Goal: Task Accomplishment & Management: Complete application form

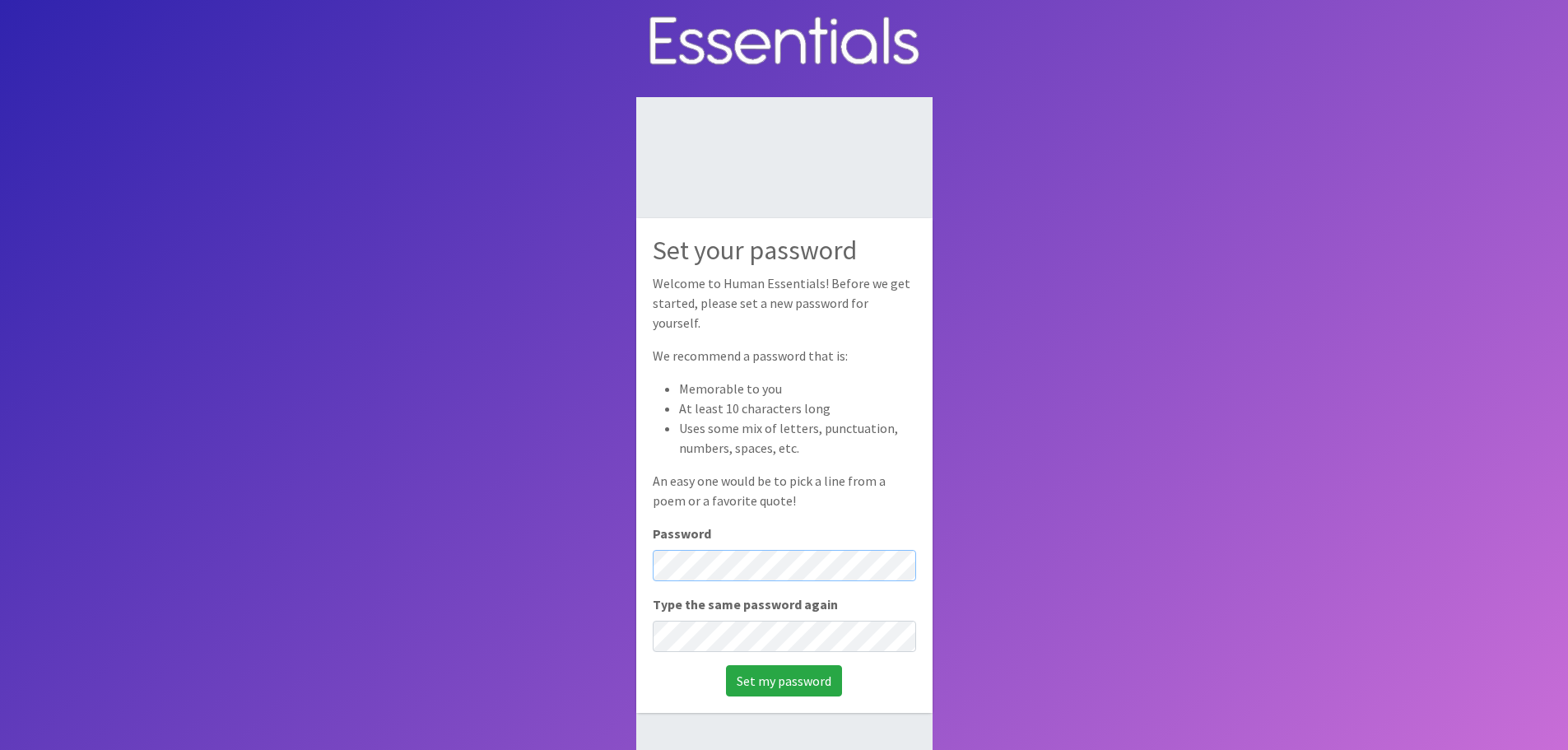
click at [596, 567] on body "Set your password Welcome to Human Essentials! Before we get started, please se…" at bounding box center [784, 430] width 1568 height 860
click at [781, 679] on input "Set my password" at bounding box center [784, 682] width 116 height 32
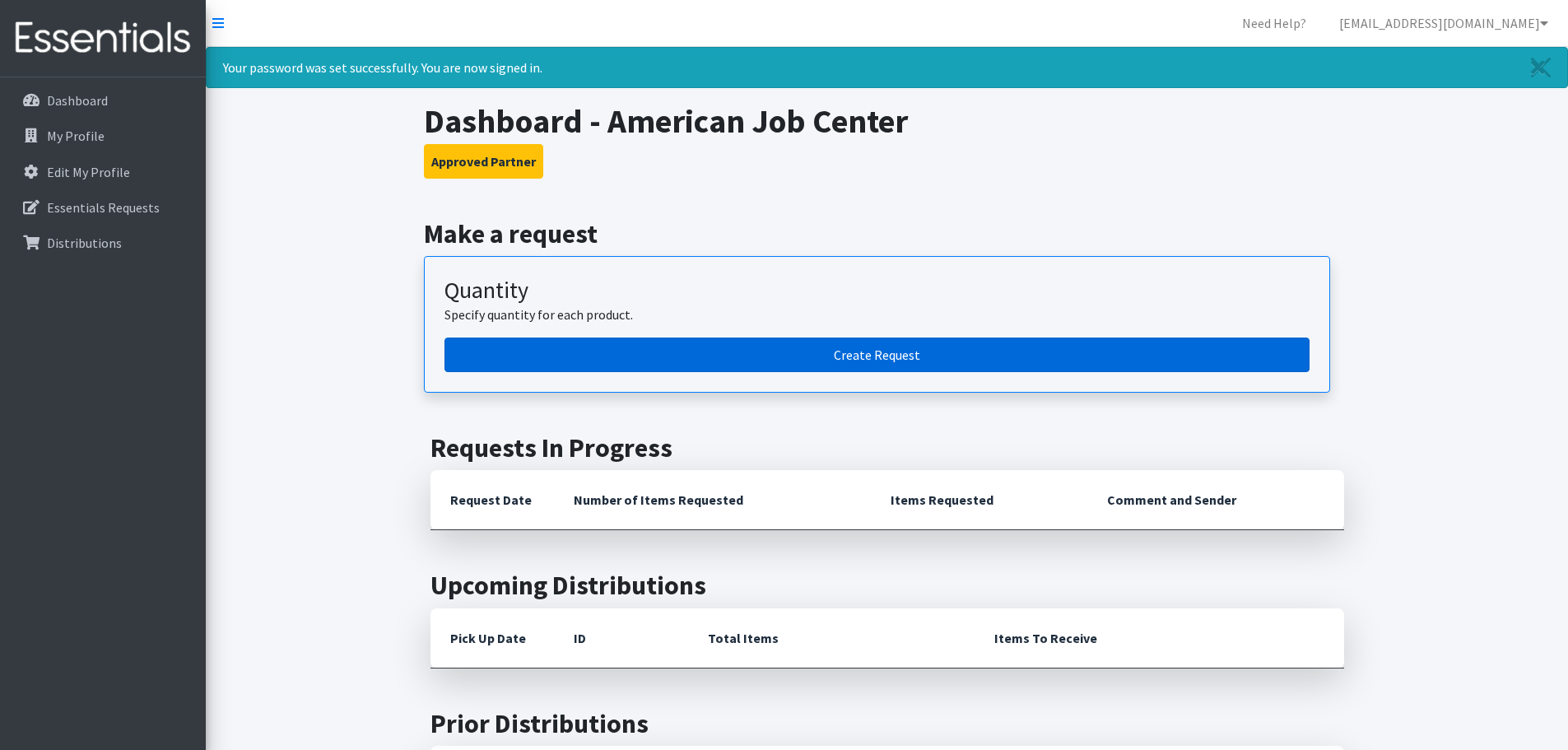
click at [908, 357] on link "Create Request" at bounding box center [877, 354] width 865 height 35
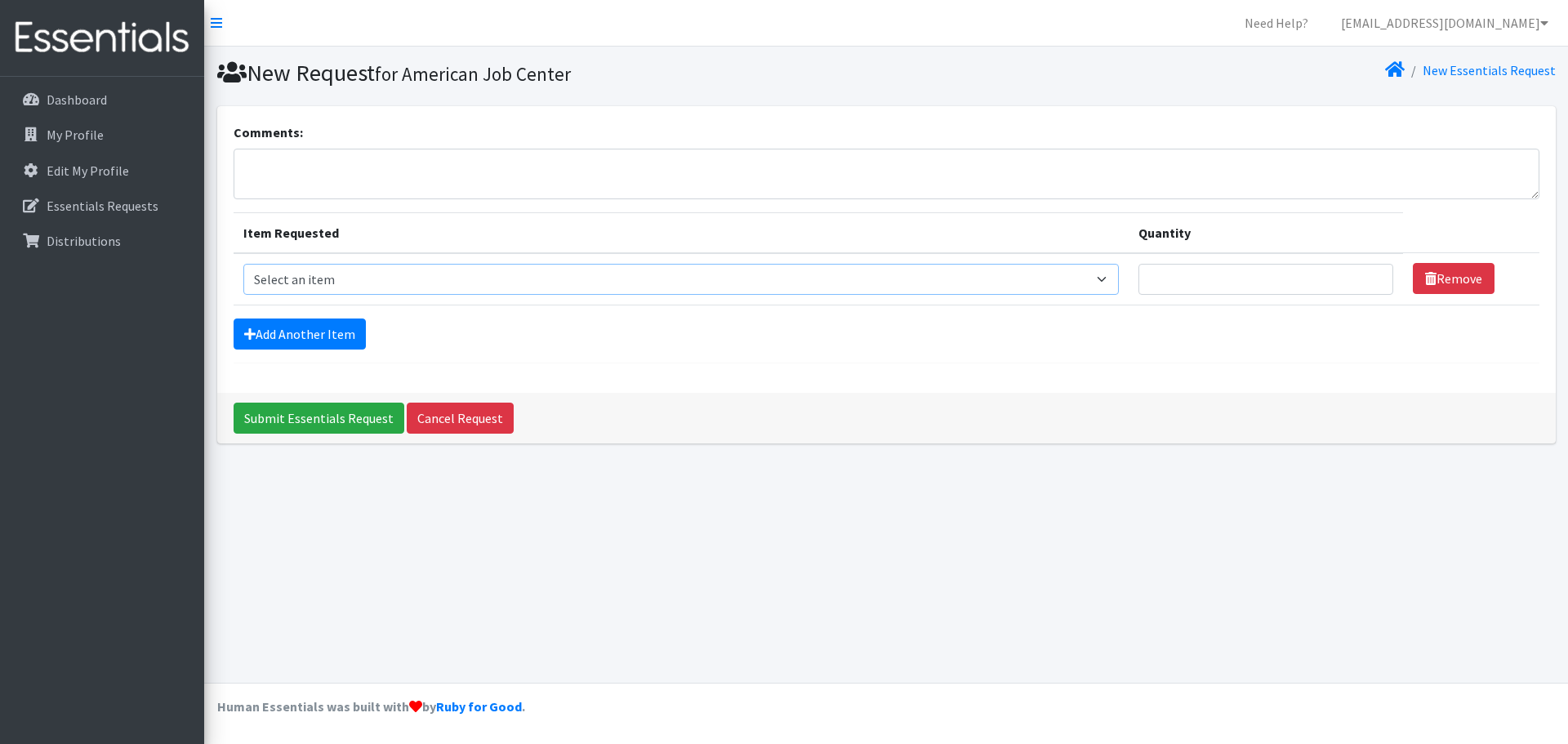
click at [483, 275] on select "Select an item Cleanse: Bar soap Clothing: Socks (list the # of pairs of socks …" at bounding box center [681, 279] width 875 height 31
select select "15546"
click at [243, 264] on select "Select an item Cleanse: Bar soap Clothing: Socks (list the # of pairs of socks …" at bounding box center [681, 279] width 875 height 31
click at [1139, 281] on input "Quantity" at bounding box center [1265, 279] width 255 height 31
click at [1357, 274] on input "1" at bounding box center [1265, 279] width 255 height 31
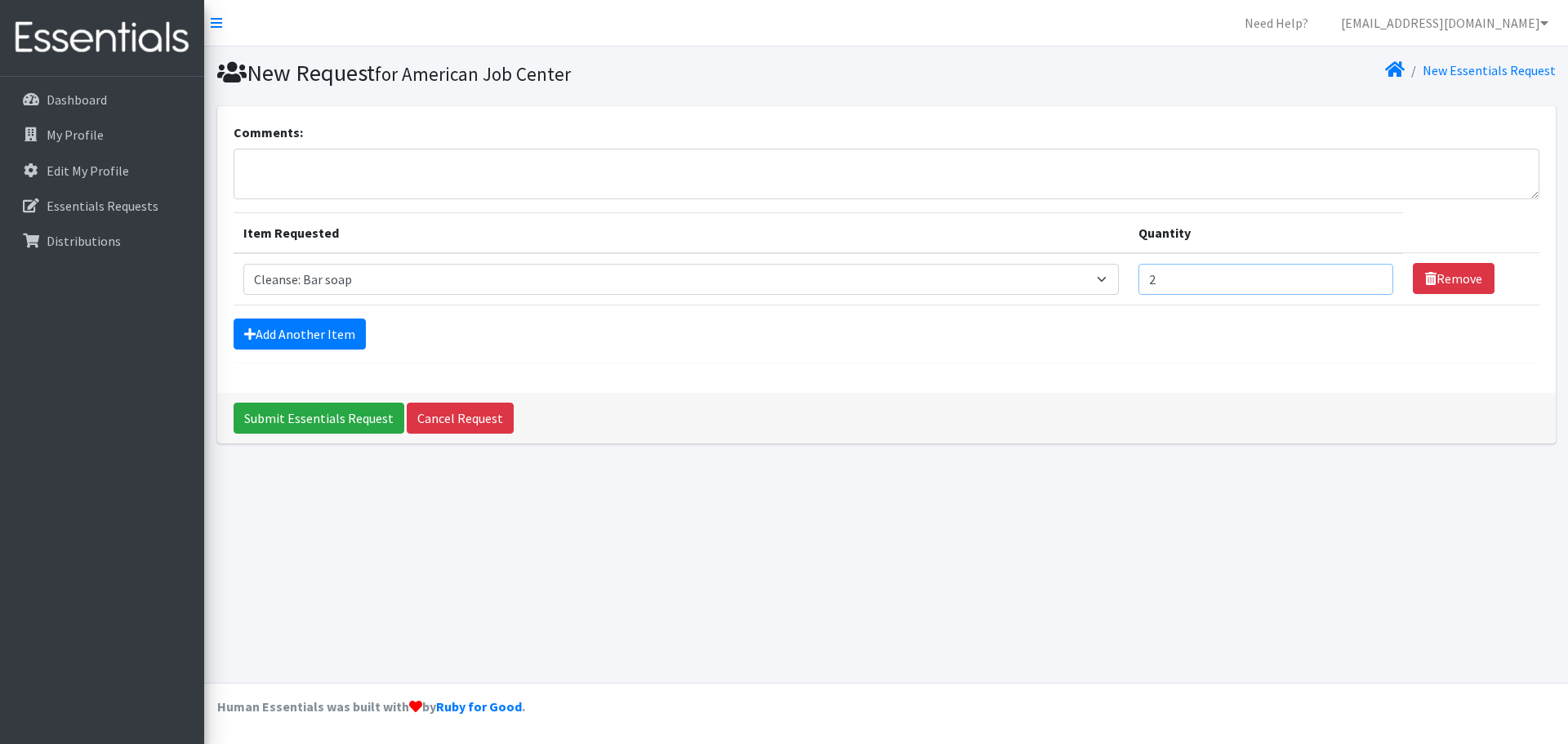
click at [1358, 274] on input "2" at bounding box center [1265, 279] width 255 height 31
click at [1358, 274] on input "3" at bounding box center [1265, 279] width 255 height 31
click at [1358, 274] on input "4" at bounding box center [1265, 279] width 255 height 31
click at [1358, 274] on input "5" at bounding box center [1265, 279] width 255 height 31
click at [1358, 274] on input "6" at bounding box center [1265, 279] width 255 height 31
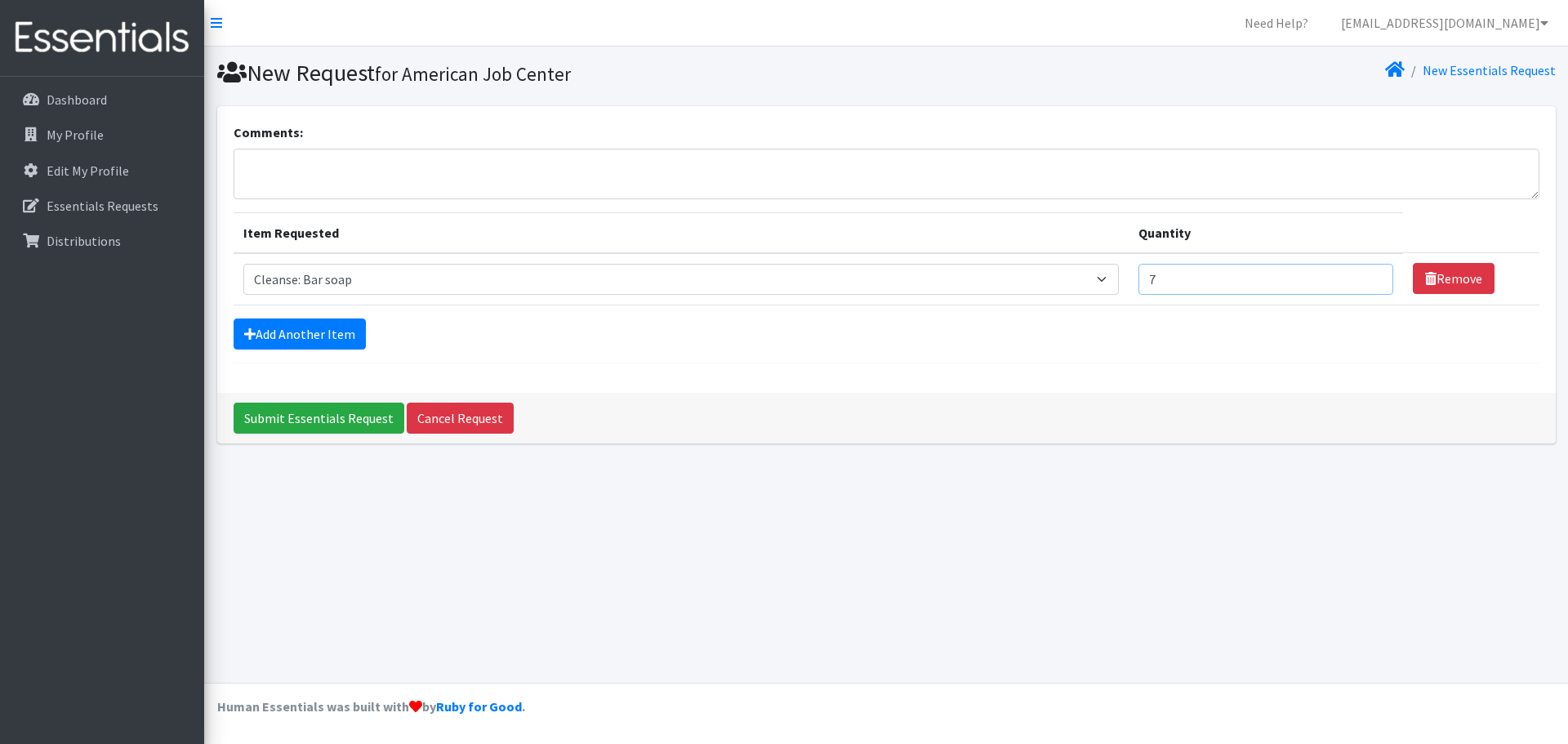
click at [1358, 274] on input "7" at bounding box center [1265, 279] width 255 height 31
click at [1358, 274] on input "8" at bounding box center [1265, 279] width 255 height 31
click at [1358, 274] on input "9" at bounding box center [1265, 279] width 255 height 31
type input "10"
click at [1358, 274] on input "10" at bounding box center [1265, 279] width 255 height 31
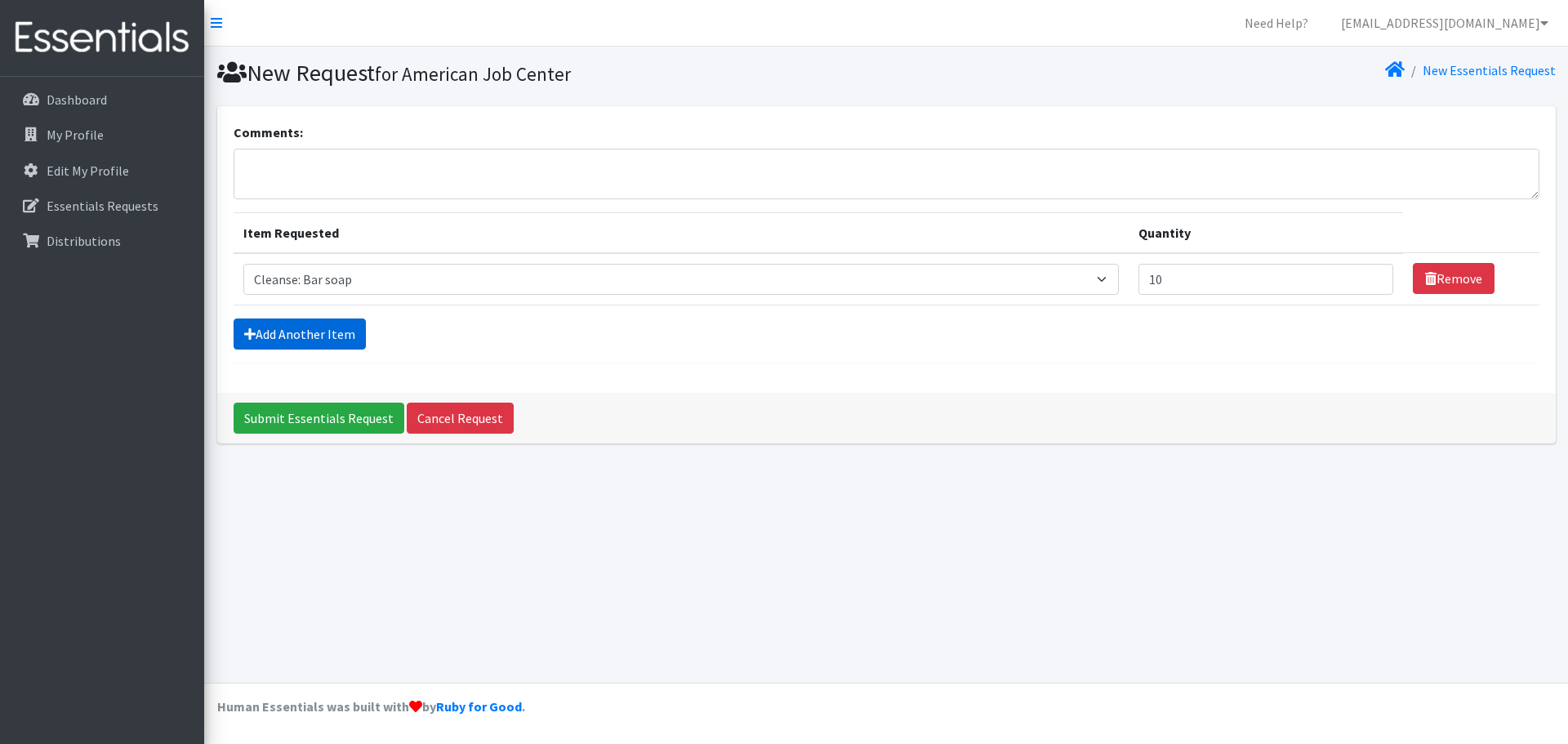
click at [345, 335] on link "Add Another Item" at bounding box center [299, 335] width 132 height 31
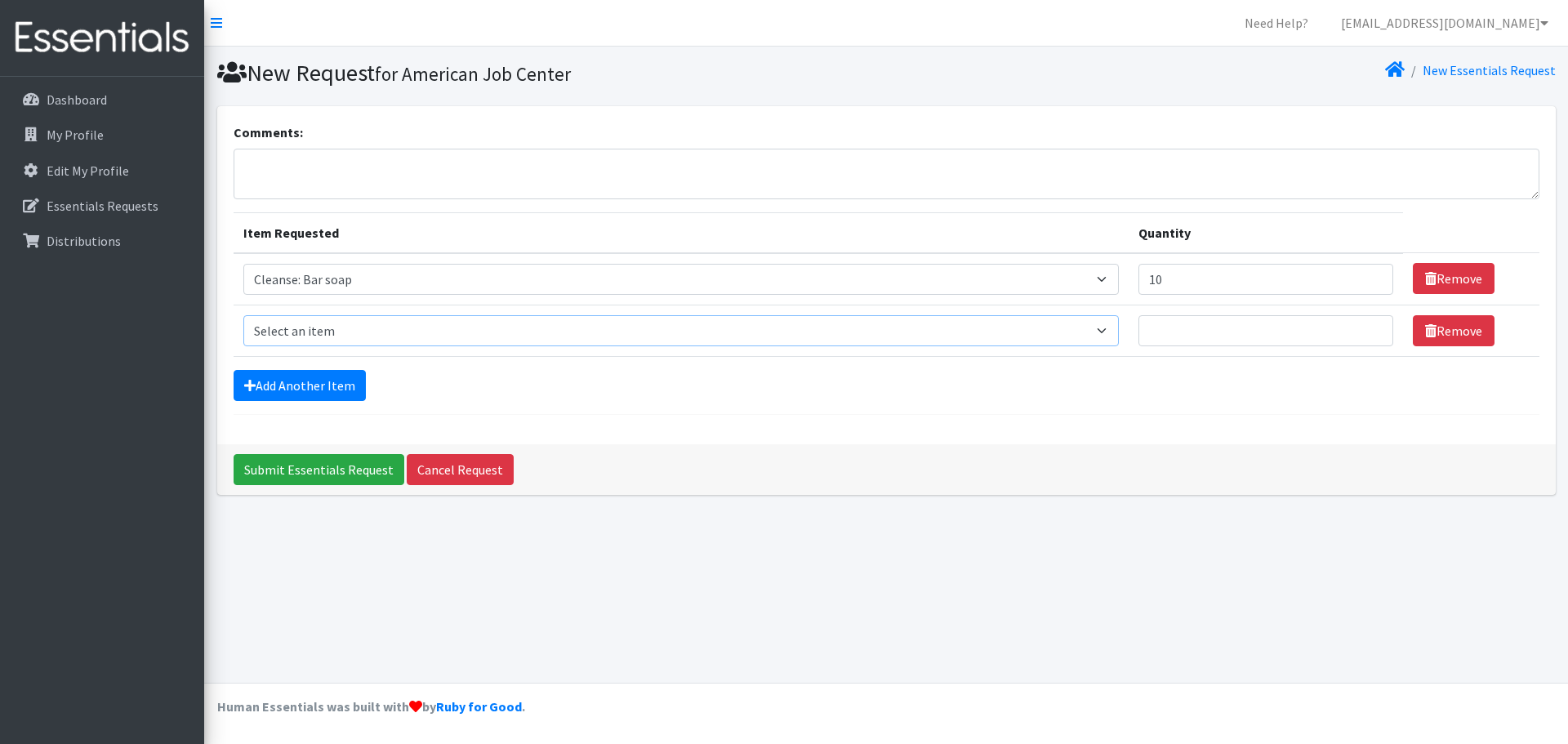
click at [418, 336] on select "Select an item Cleanse: Bar soap Clothing: Socks (list the # of pairs of socks …" at bounding box center [681, 331] width 875 height 31
select select "12029"
click at [243, 315] on select "Select an item Cleanse: Bar soap Clothing: Socks (list the # of pairs of socks …" at bounding box center [681, 331] width 875 height 31
click at [1357, 330] on input "1" at bounding box center [1265, 331] width 255 height 31
click at [1357, 330] on input "2" at bounding box center [1265, 331] width 255 height 31
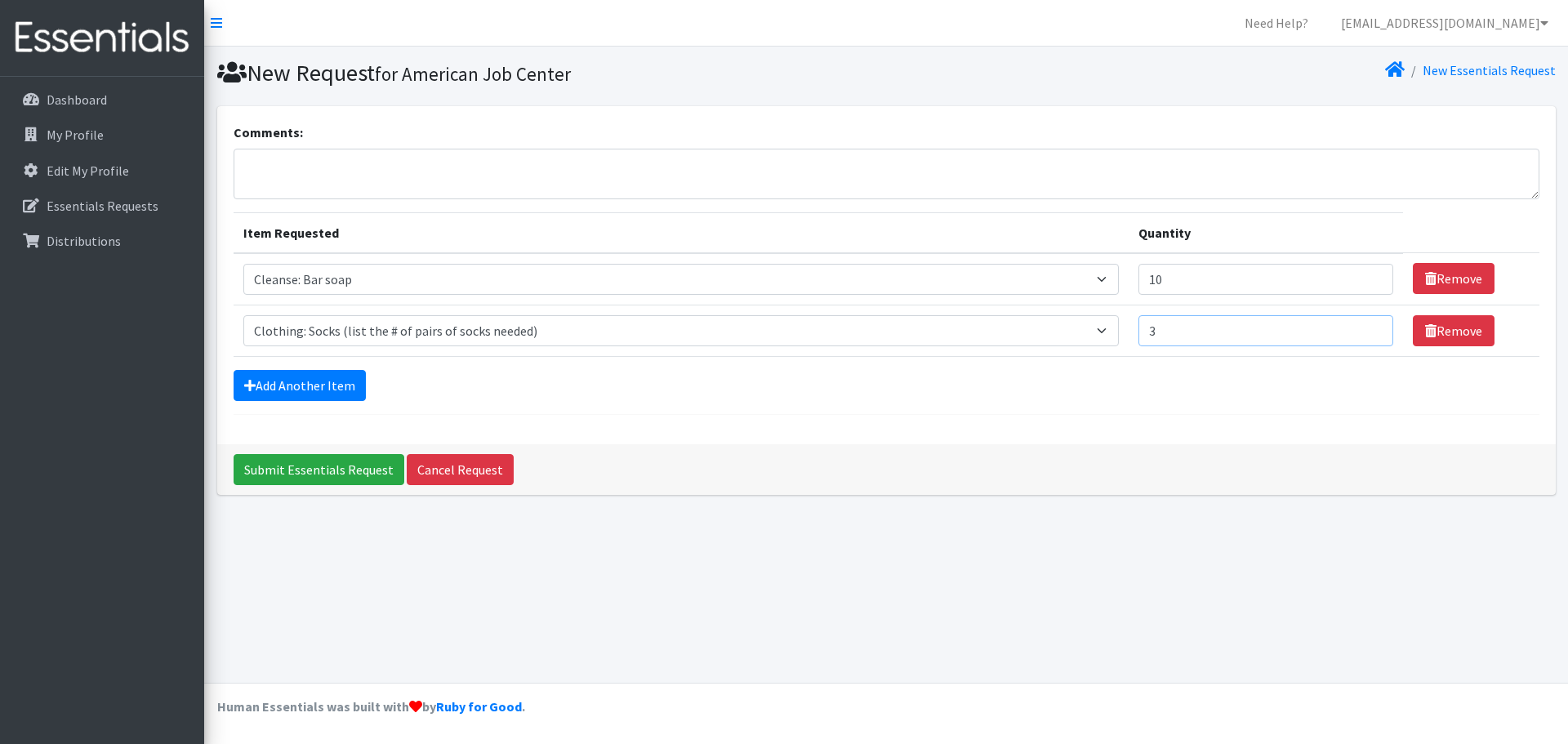
click at [1357, 330] on input "3" at bounding box center [1265, 331] width 255 height 31
click at [1357, 330] on input "4" at bounding box center [1265, 331] width 255 height 31
click at [1357, 330] on input "5" at bounding box center [1265, 331] width 255 height 31
click at [1357, 330] on input "6" at bounding box center [1265, 331] width 255 height 31
click at [1357, 330] on input "7" at bounding box center [1265, 331] width 255 height 31
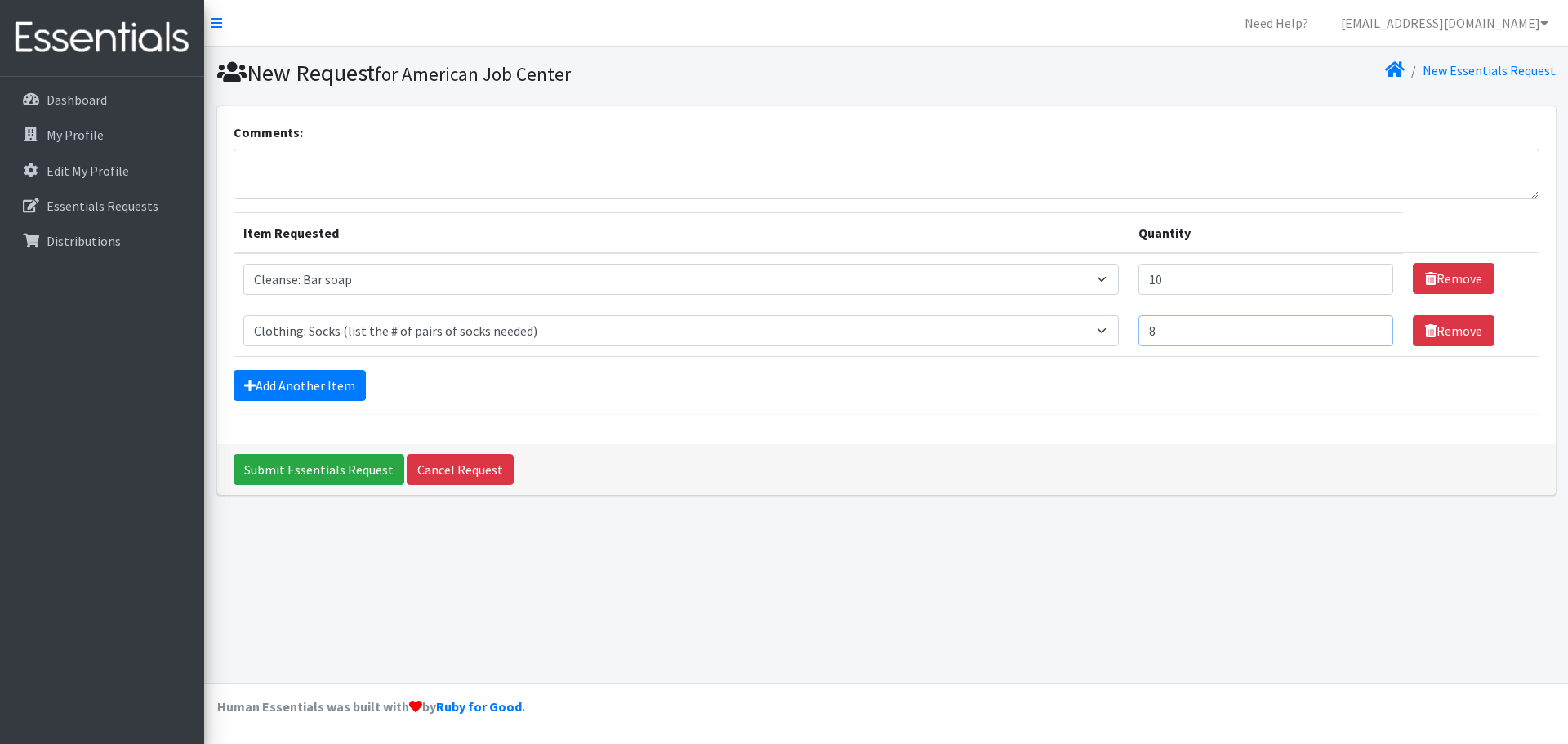
click at [1357, 330] on input "8" at bounding box center [1265, 331] width 255 height 31
click at [1357, 330] on input "9" at bounding box center [1265, 331] width 255 height 31
type input "10"
click at [1357, 330] on input "10" at bounding box center [1265, 331] width 255 height 31
click at [361, 384] on link "Add Another Item" at bounding box center [299, 386] width 132 height 31
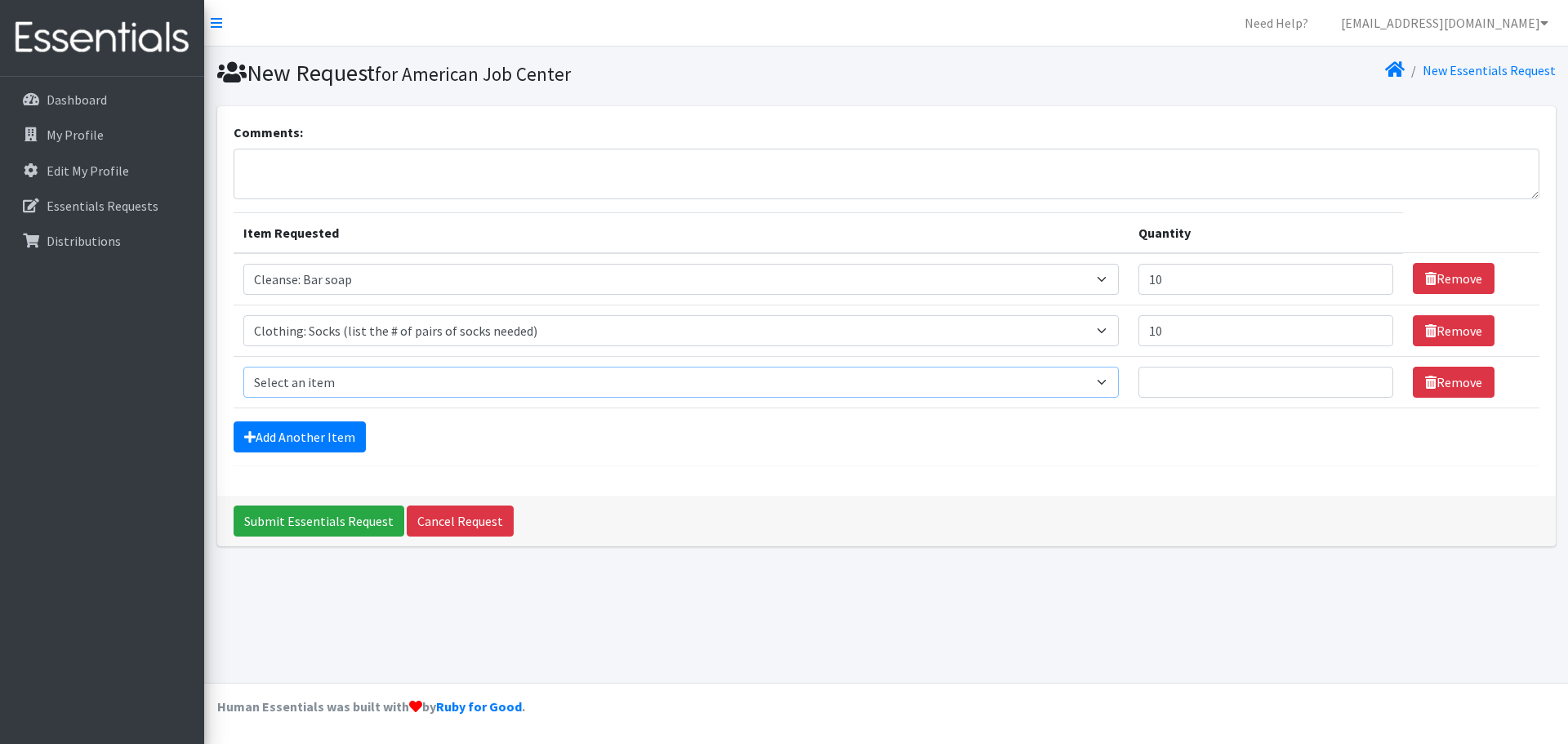
click at [363, 385] on select "Select an item Cleanse: Bar soap Clothing: Socks (list the # of pairs of socks …" at bounding box center [681, 383] width 875 height 31
select select "15547"
click at [243, 367] on select "Select an item Cleanse: Bar soap Clothing: Socks (list the # of pairs of socks …" at bounding box center [681, 383] width 875 height 31
click at [1352, 379] on input "1" at bounding box center [1265, 383] width 255 height 31
click at [1352, 379] on input "2" at bounding box center [1265, 383] width 255 height 31
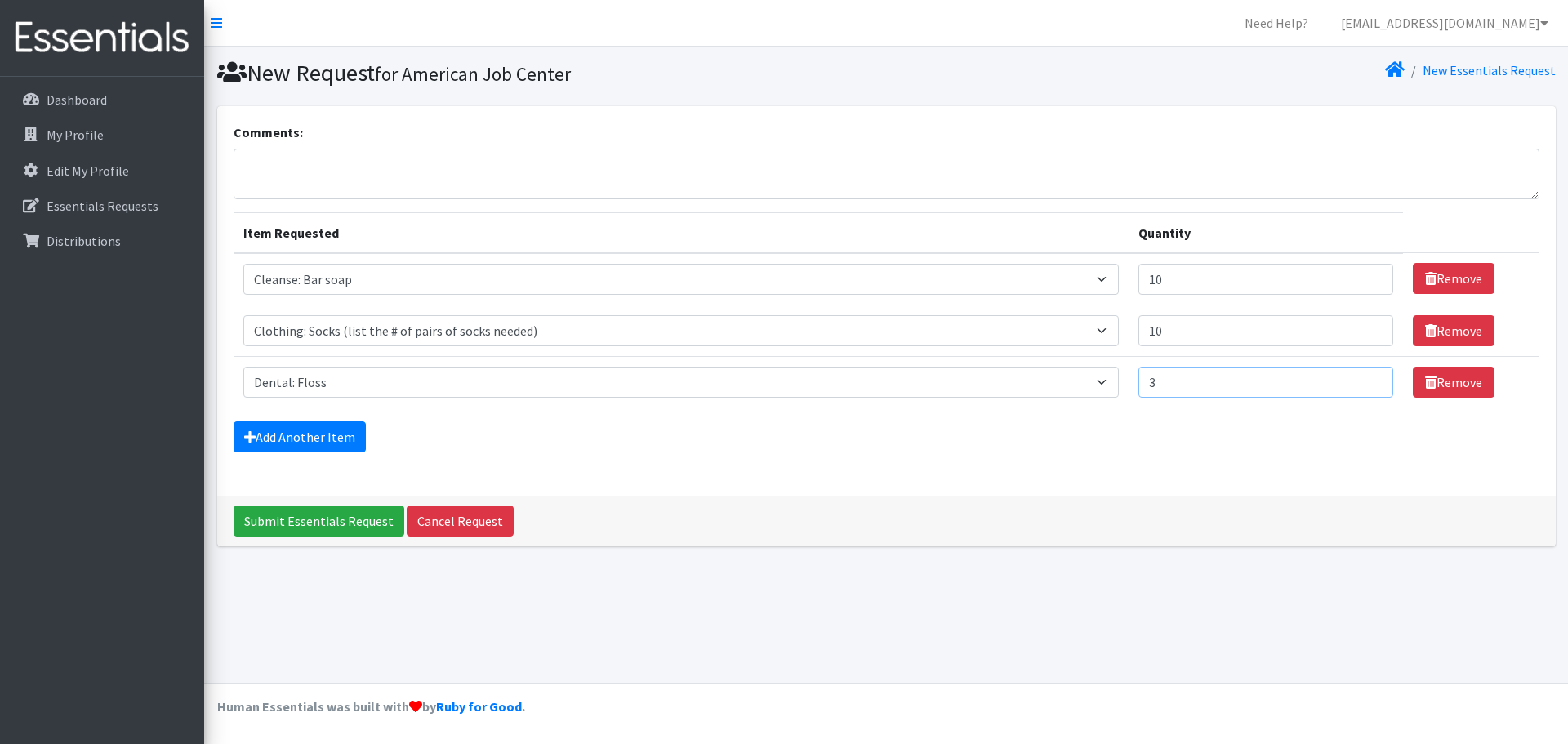
click at [1352, 379] on input "3" at bounding box center [1265, 383] width 255 height 31
click at [1352, 379] on input "4" at bounding box center [1265, 383] width 255 height 31
click at [1352, 379] on input "5" at bounding box center [1265, 383] width 255 height 31
click at [1352, 379] on input "6" at bounding box center [1265, 383] width 255 height 31
click at [1352, 379] on input "7" at bounding box center [1265, 383] width 255 height 31
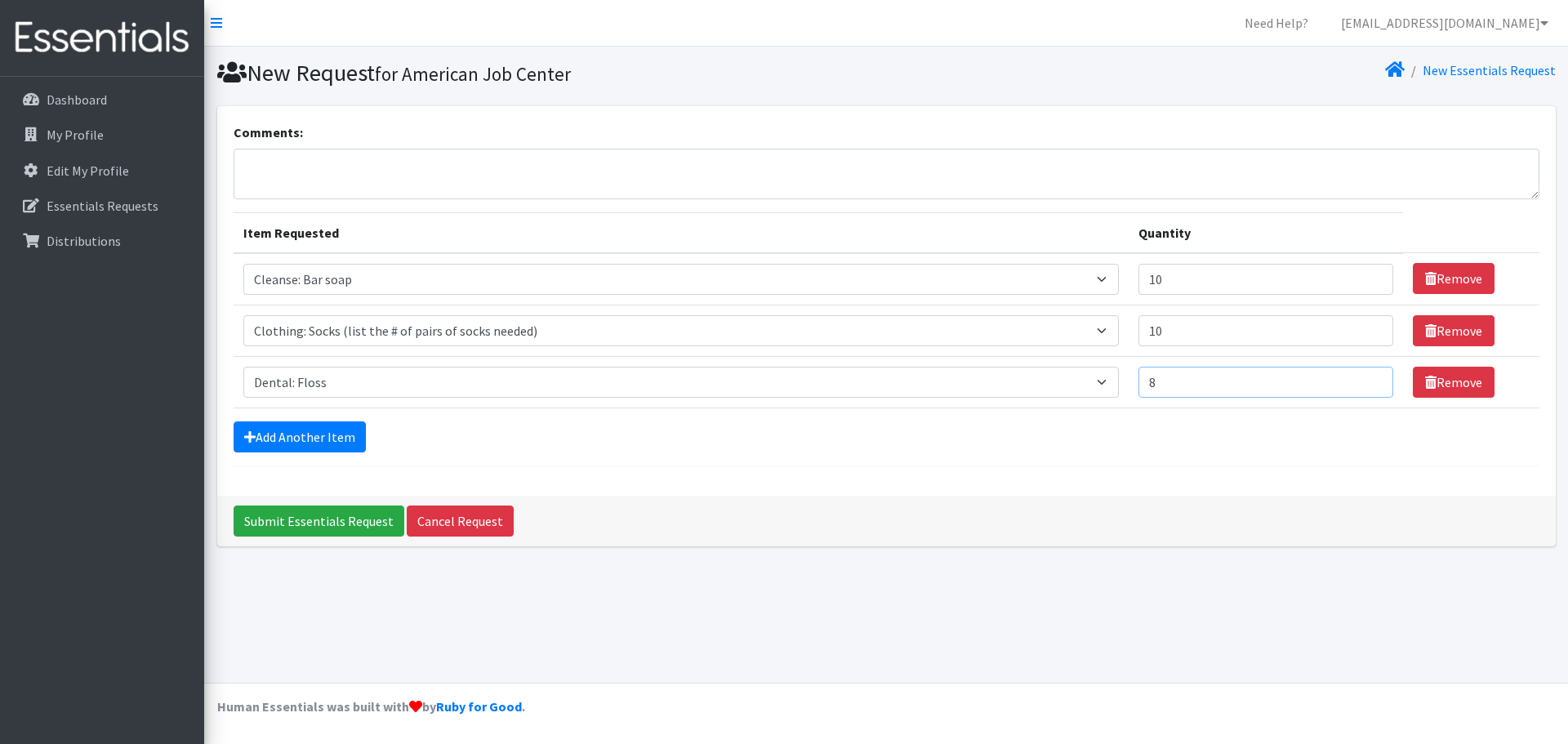
click at [1352, 379] on input "8" at bounding box center [1265, 383] width 255 height 31
click at [1352, 379] on input "9" at bounding box center [1265, 383] width 255 height 31
type input "10"
click at [1352, 379] on input "10" at bounding box center [1265, 383] width 255 height 31
click at [261, 442] on link "Add Another Item" at bounding box center [299, 437] width 132 height 31
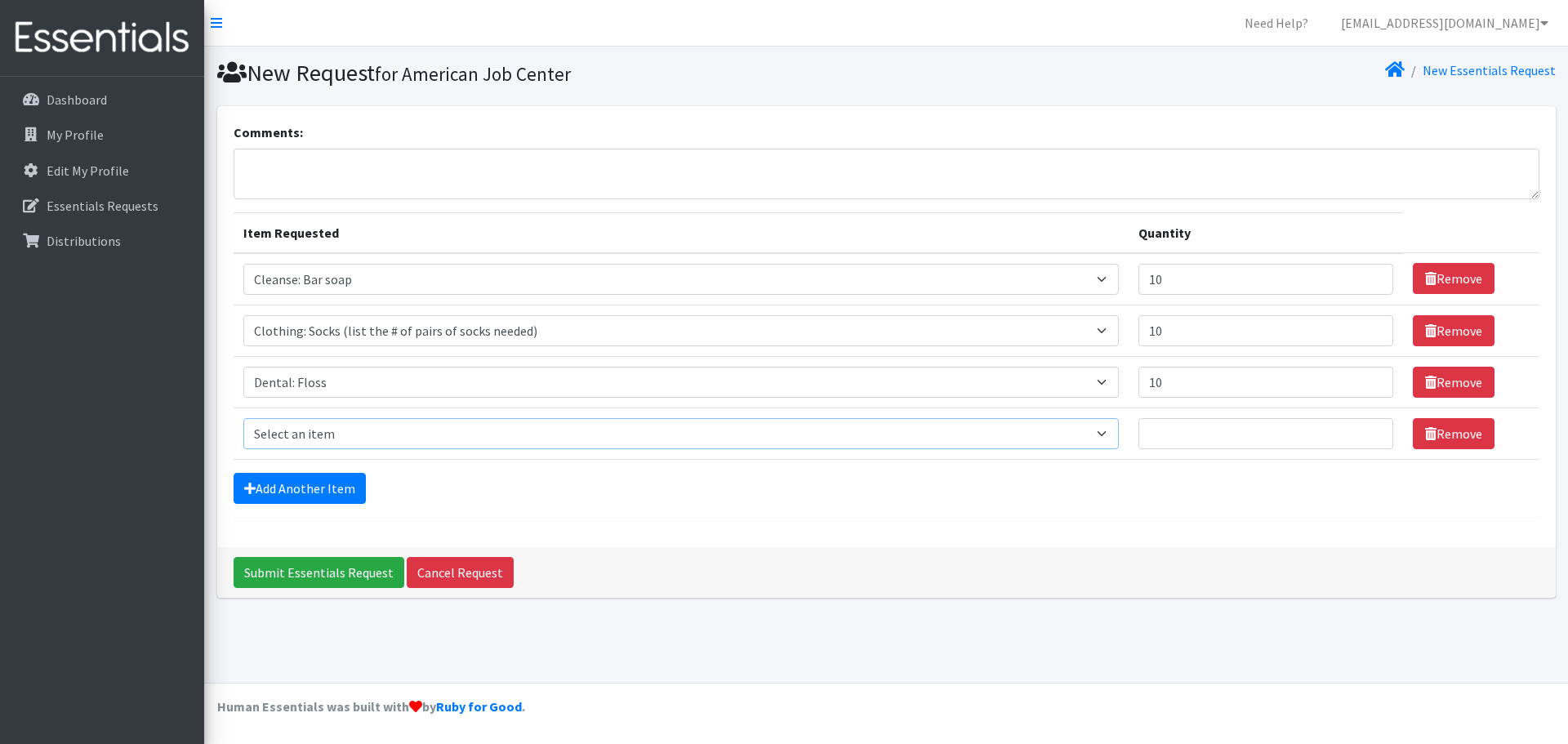
click at [313, 435] on select "Select an item Cleanse: Bar soap Clothing: Socks (list the # of pairs of socks …" at bounding box center [681, 434] width 875 height 31
select select "15549"
click at [243, 418] on select "Select an item Cleanse: Bar soap Clothing: Socks (list the # of pairs of socks …" at bounding box center [681, 434] width 875 height 31
click at [1357, 430] on input "1" at bounding box center [1265, 434] width 255 height 31
click at [1357, 430] on input "2" at bounding box center [1265, 434] width 255 height 31
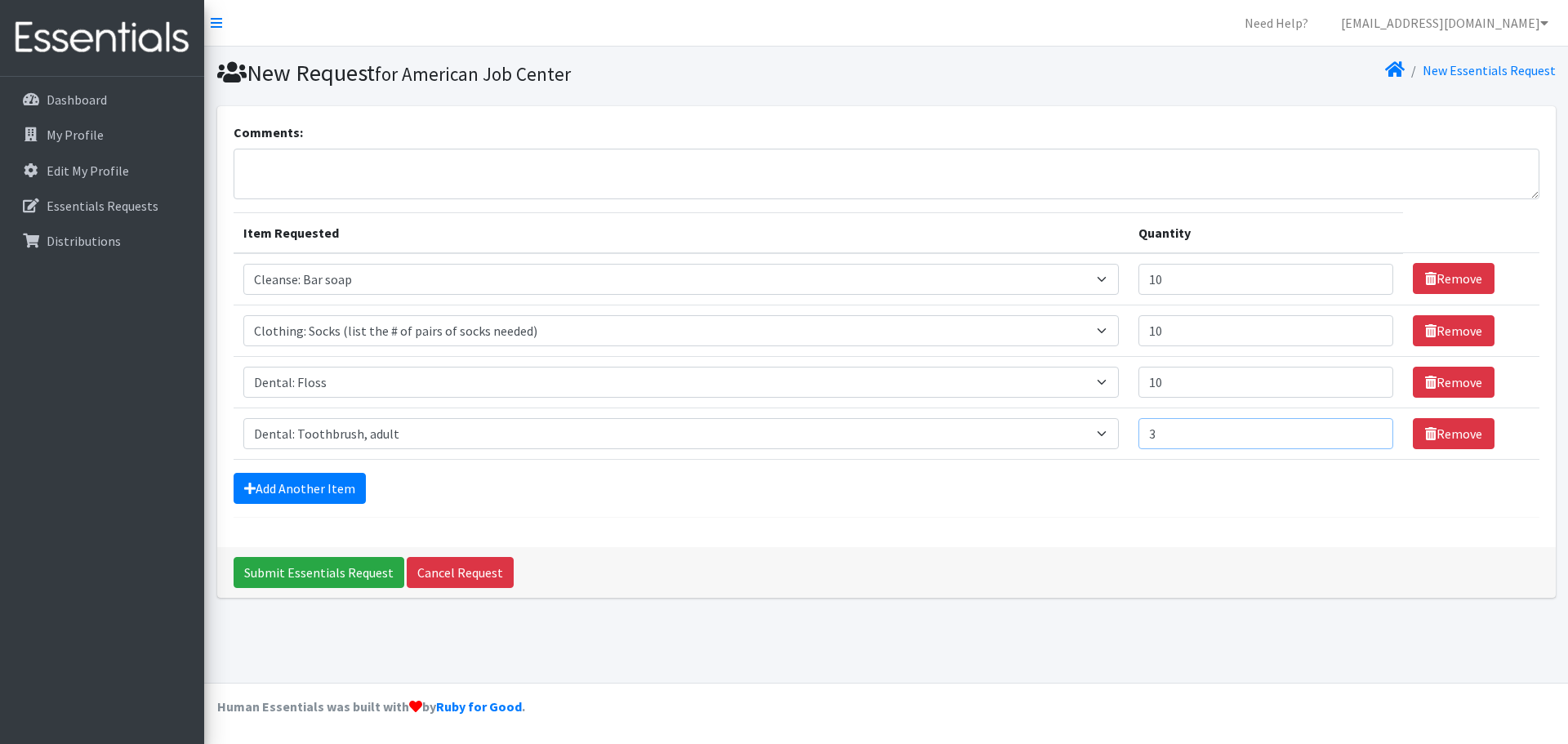
click at [1357, 430] on input "3" at bounding box center [1265, 434] width 255 height 31
click at [1357, 430] on input "4" at bounding box center [1265, 434] width 255 height 31
click at [1357, 430] on input "5" at bounding box center [1265, 434] width 255 height 31
click at [1357, 430] on input "6" at bounding box center [1265, 434] width 255 height 31
click at [1357, 430] on input "7" at bounding box center [1265, 434] width 255 height 31
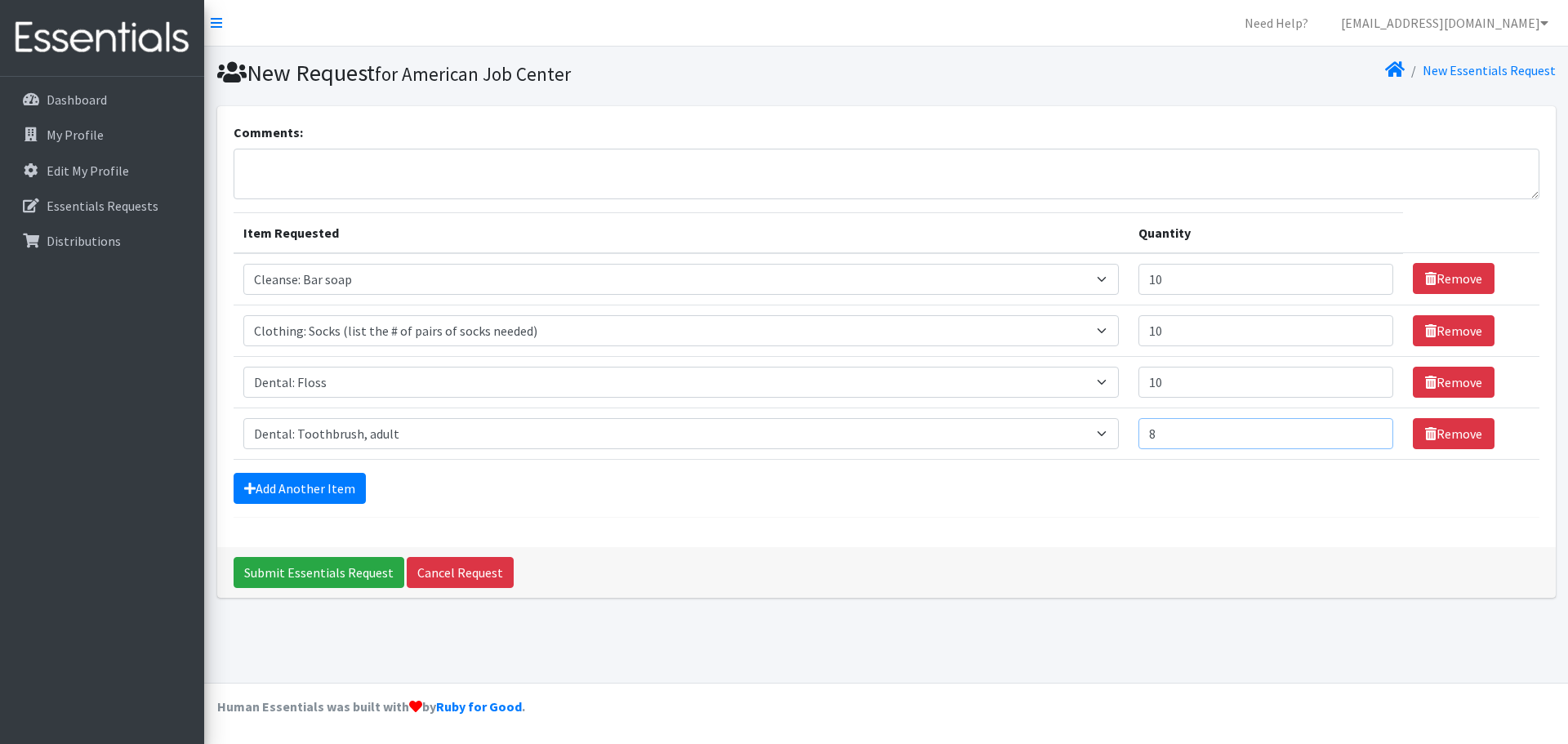
click at [1357, 430] on input "8" at bounding box center [1265, 434] width 255 height 31
click at [1357, 430] on input "9" at bounding box center [1265, 434] width 255 height 31
type input "10"
click at [1357, 430] on input "10" at bounding box center [1265, 434] width 255 height 31
click at [257, 479] on link "Add Another Item" at bounding box center [299, 489] width 132 height 31
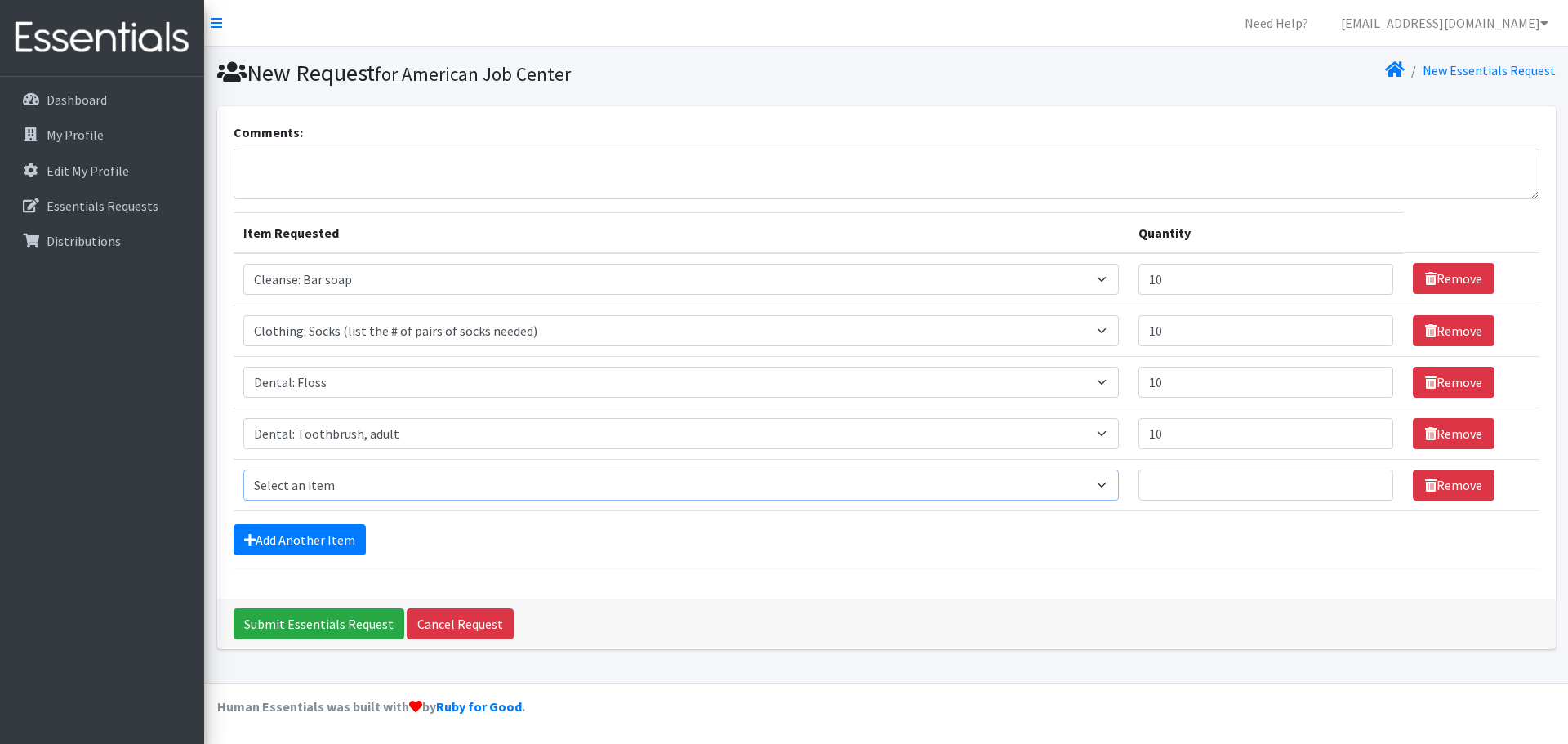
click at [380, 483] on select "Select an item Cleanse: Bar soap Clothing: Socks (list the # of pairs of socks …" at bounding box center [681, 485] width 875 height 31
select select "15550"
click at [243, 469] on select "Select an item Cleanse: Bar soap Clothing: Socks (list the # of pairs of socks …" at bounding box center [681, 485] width 875 height 31
click at [1310, 497] on input "Quantity" at bounding box center [1265, 485] width 255 height 31
click at [1358, 481] on input "1" at bounding box center [1265, 485] width 255 height 31
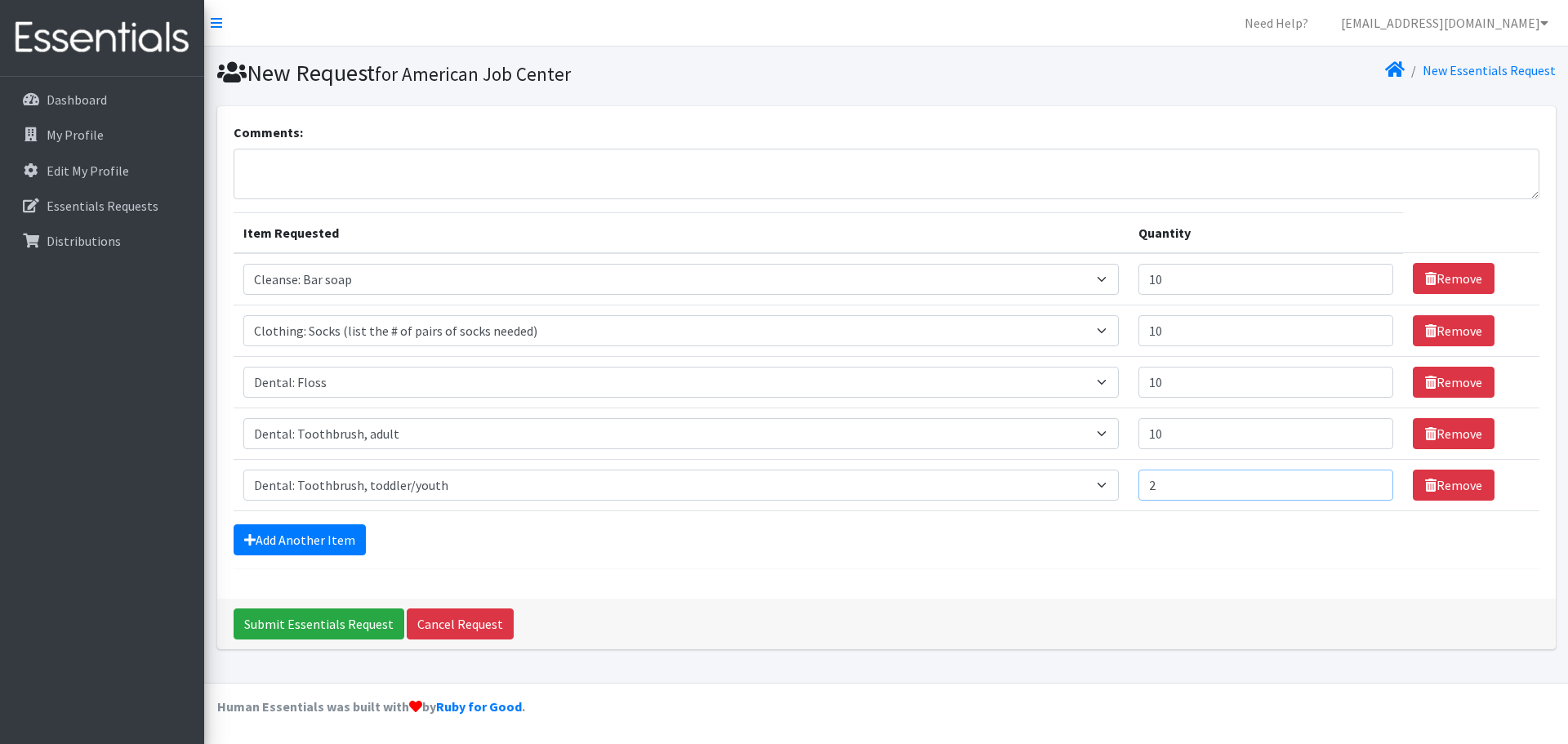
click at [1358, 481] on input "2" at bounding box center [1265, 485] width 255 height 31
click at [1358, 481] on input "3" at bounding box center [1265, 485] width 255 height 31
click at [1358, 481] on input "4" at bounding box center [1265, 485] width 255 height 31
type input "5"
click at [1358, 481] on input "5" at bounding box center [1265, 485] width 255 height 31
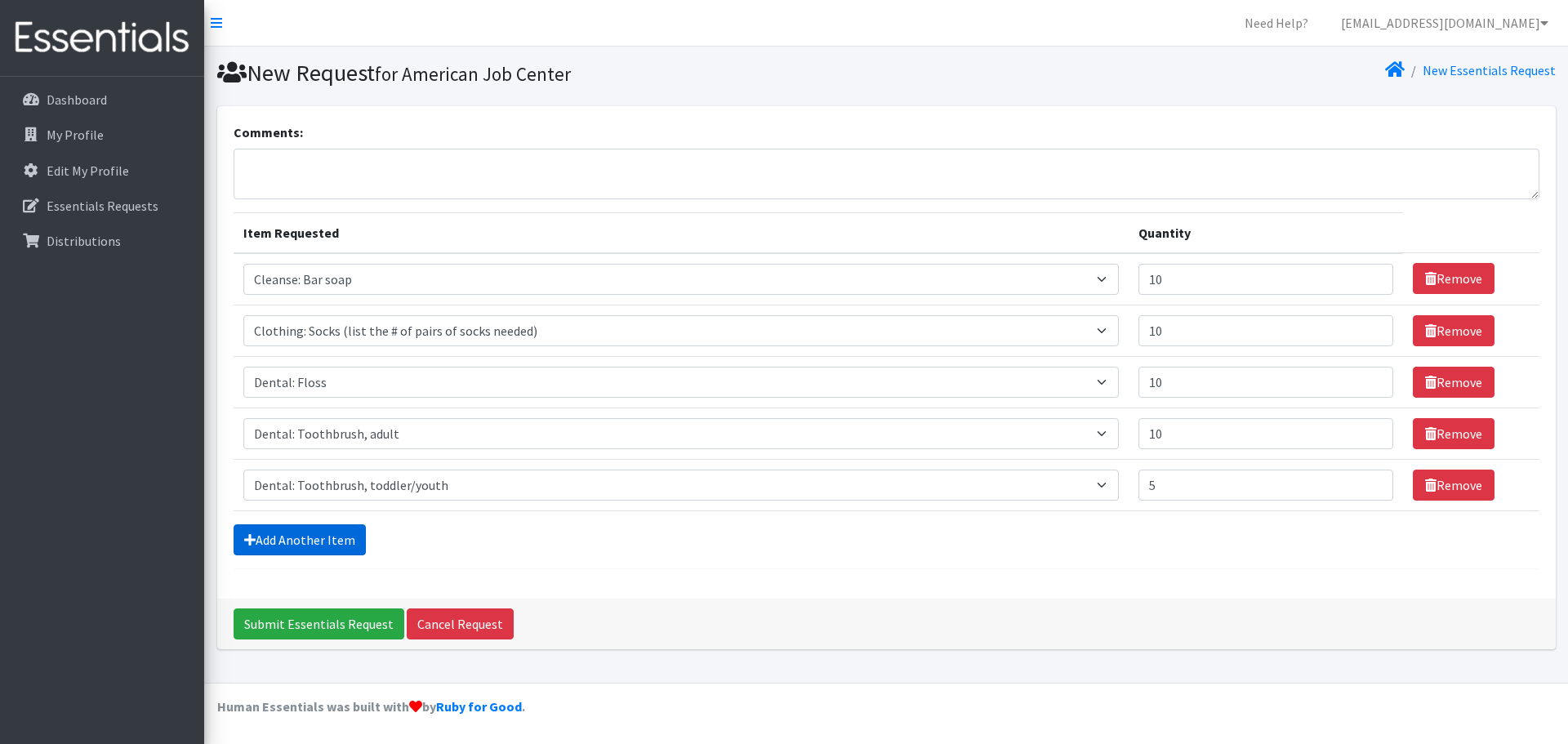
click at [276, 532] on link "Add Another Item" at bounding box center [299, 540] width 132 height 31
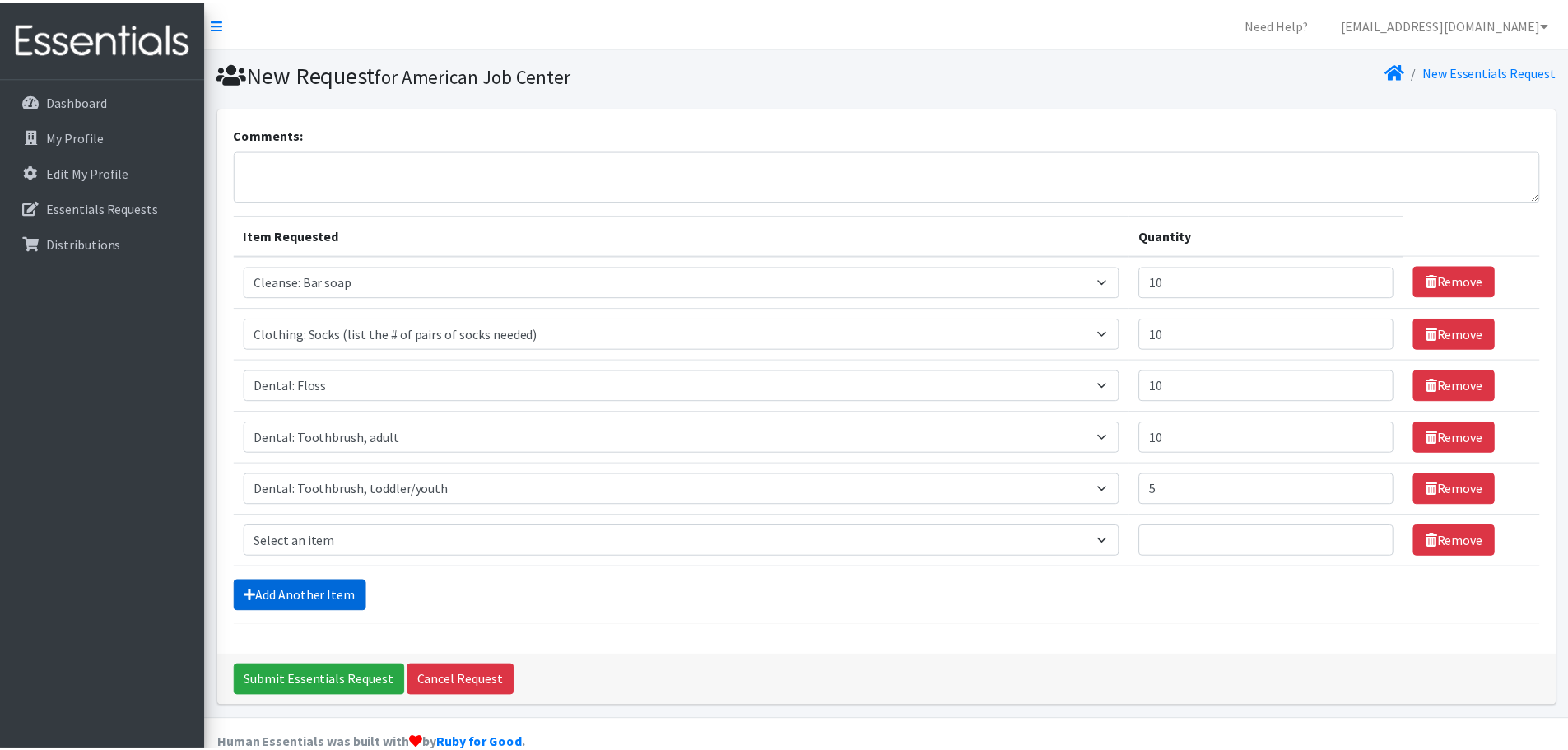
scroll to position [32, 0]
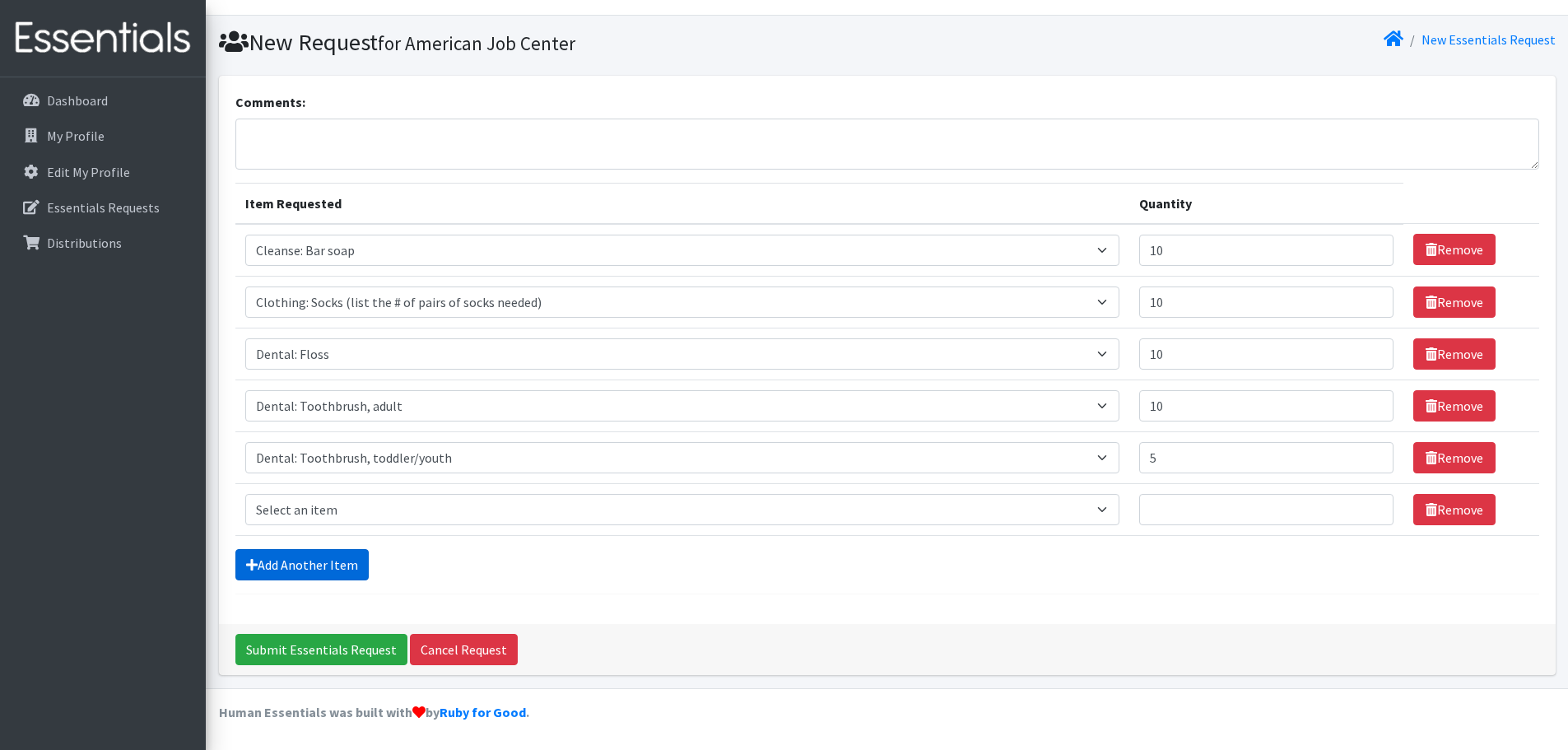
click at [282, 562] on link "Add Another Item" at bounding box center [302, 565] width 133 height 32
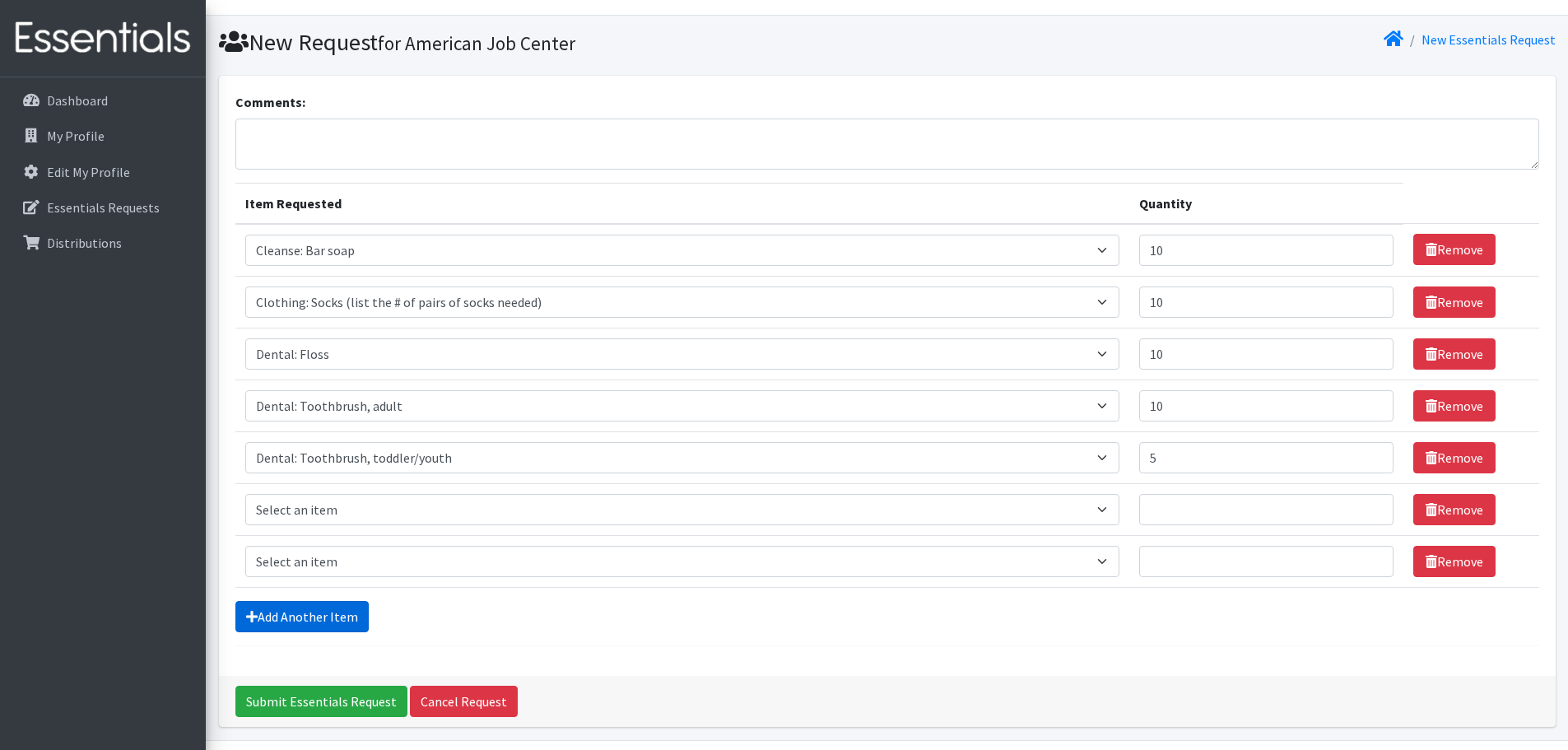
scroll to position [83, 0]
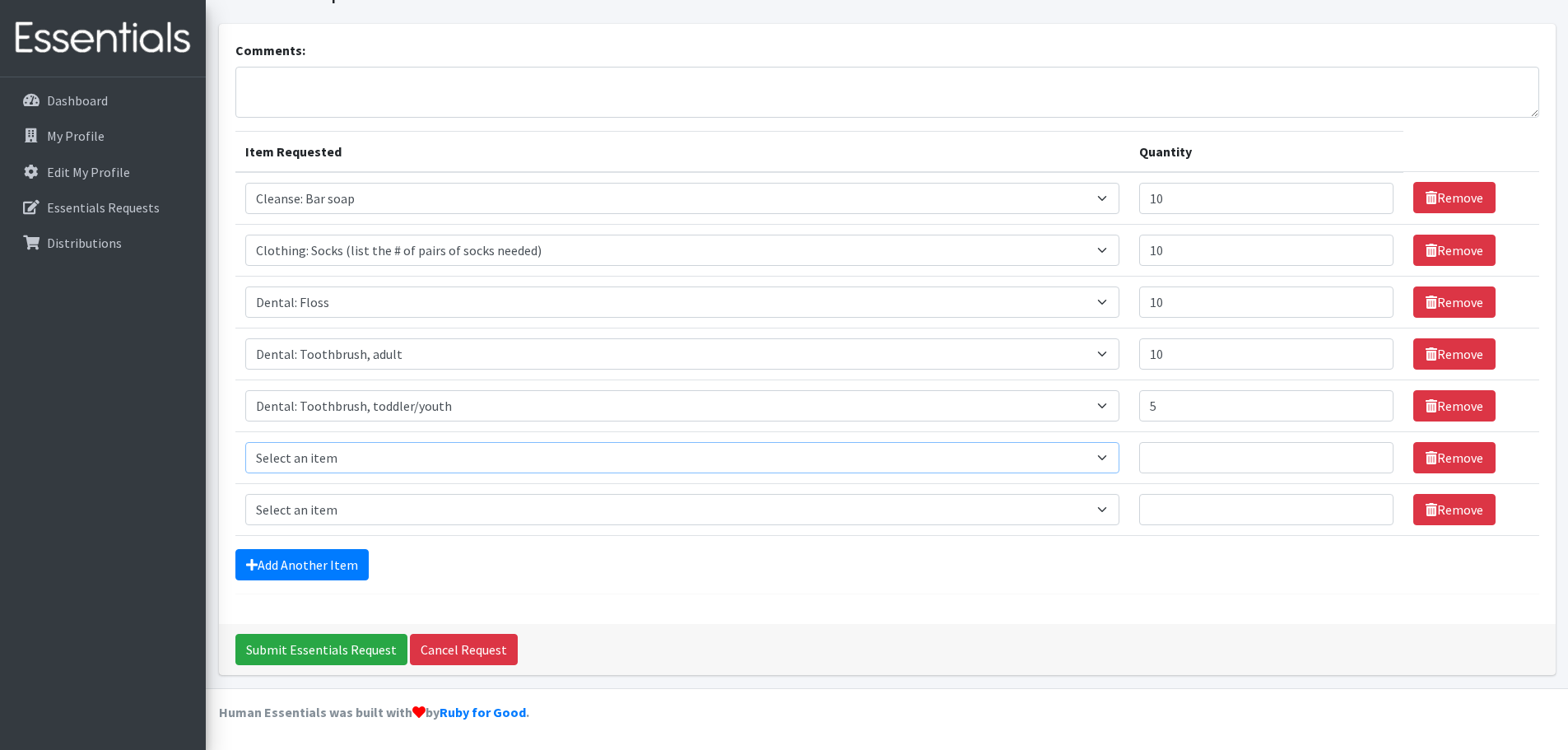
click at [380, 463] on select "Select an item Cleanse: Bar soap Clothing: Socks (list the # of pairs of socks …" at bounding box center [682, 458] width 875 height 32
select select "12011"
click at [245, 442] on select "Select an item Cleanse: Bar soap Clothing: Socks (list the # of pairs of socks …" at bounding box center [682, 458] width 875 height 32
click at [1355, 452] on input "1" at bounding box center [1266, 458] width 254 height 32
click at [1355, 452] on input "2" at bounding box center [1266, 458] width 254 height 32
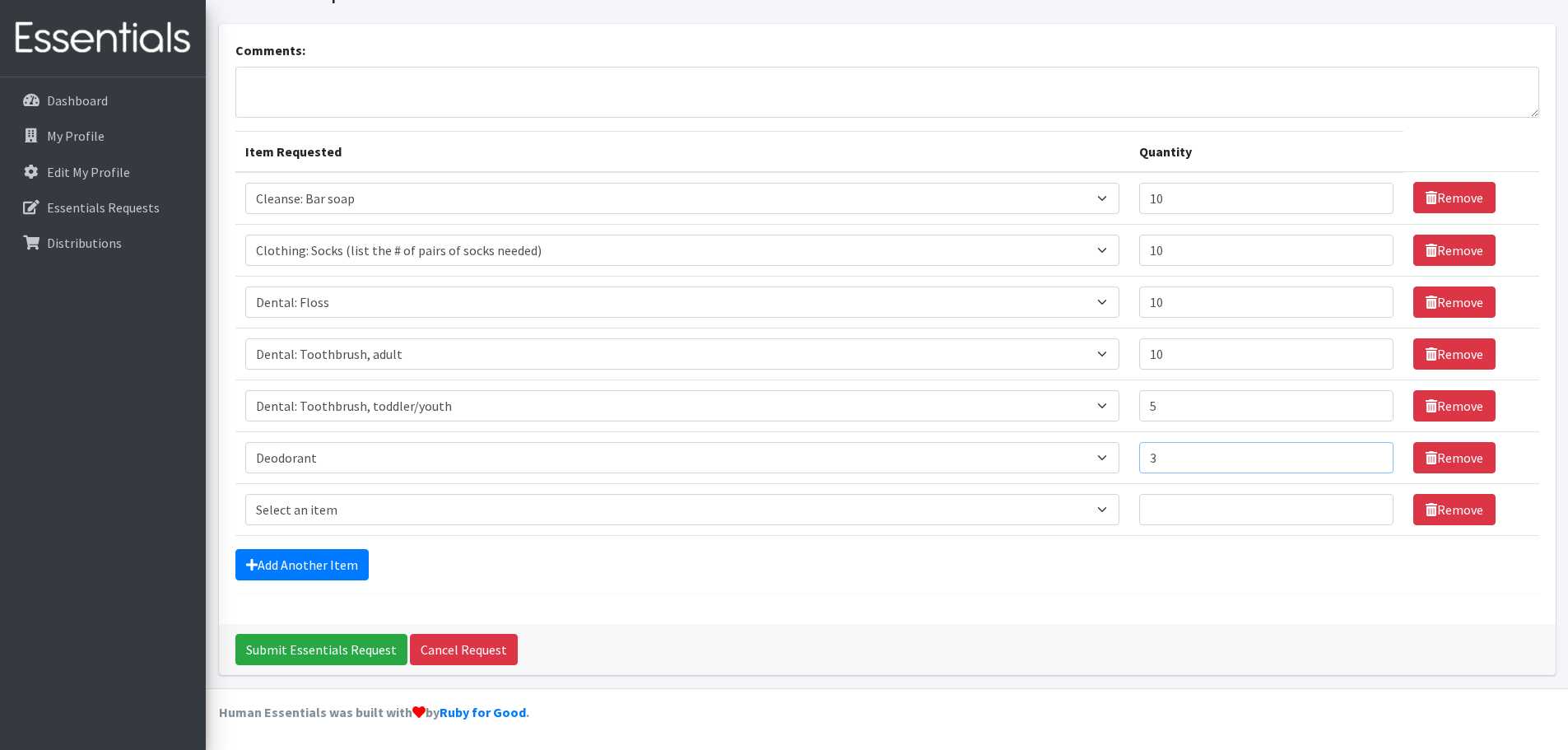
click at [1355, 452] on input "3" at bounding box center [1266, 458] width 254 height 32
click at [1355, 452] on input "4" at bounding box center [1266, 458] width 254 height 32
click at [1355, 452] on input "5" at bounding box center [1266, 458] width 254 height 32
click at [1355, 452] on input "6" at bounding box center [1266, 458] width 254 height 32
click at [1355, 452] on input "7" at bounding box center [1266, 458] width 254 height 32
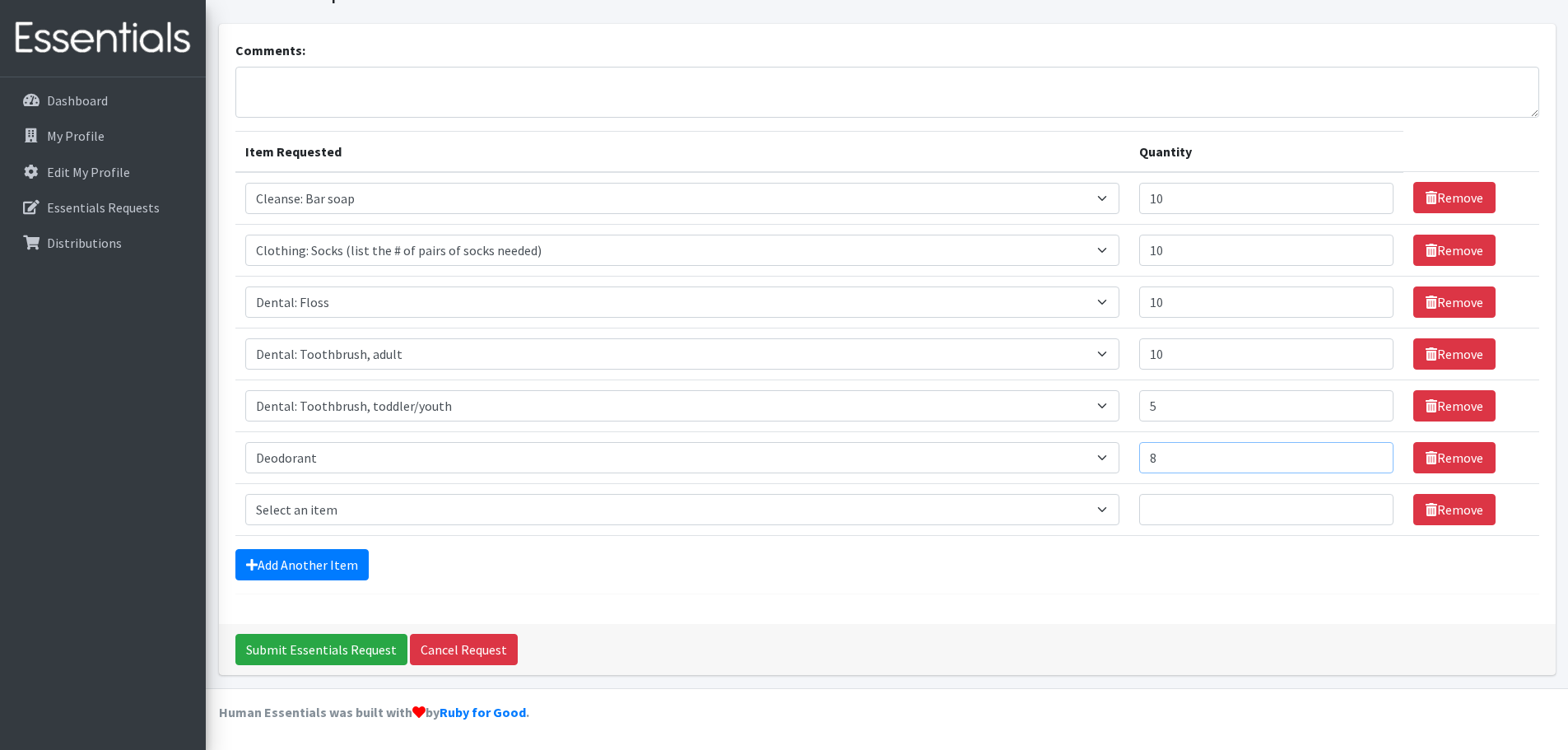
click at [1355, 452] on input "8" at bounding box center [1266, 458] width 254 height 32
click at [1355, 452] on input "9" at bounding box center [1266, 458] width 254 height 32
click at [1355, 452] on input "10" at bounding box center [1266, 458] width 254 height 32
click at [1355, 452] on input "11" at bounding box center [1266, 458] width 254 height 32
click at [1355, 452] on input "12" at bounding box center [1266, 458] width 254 height 32
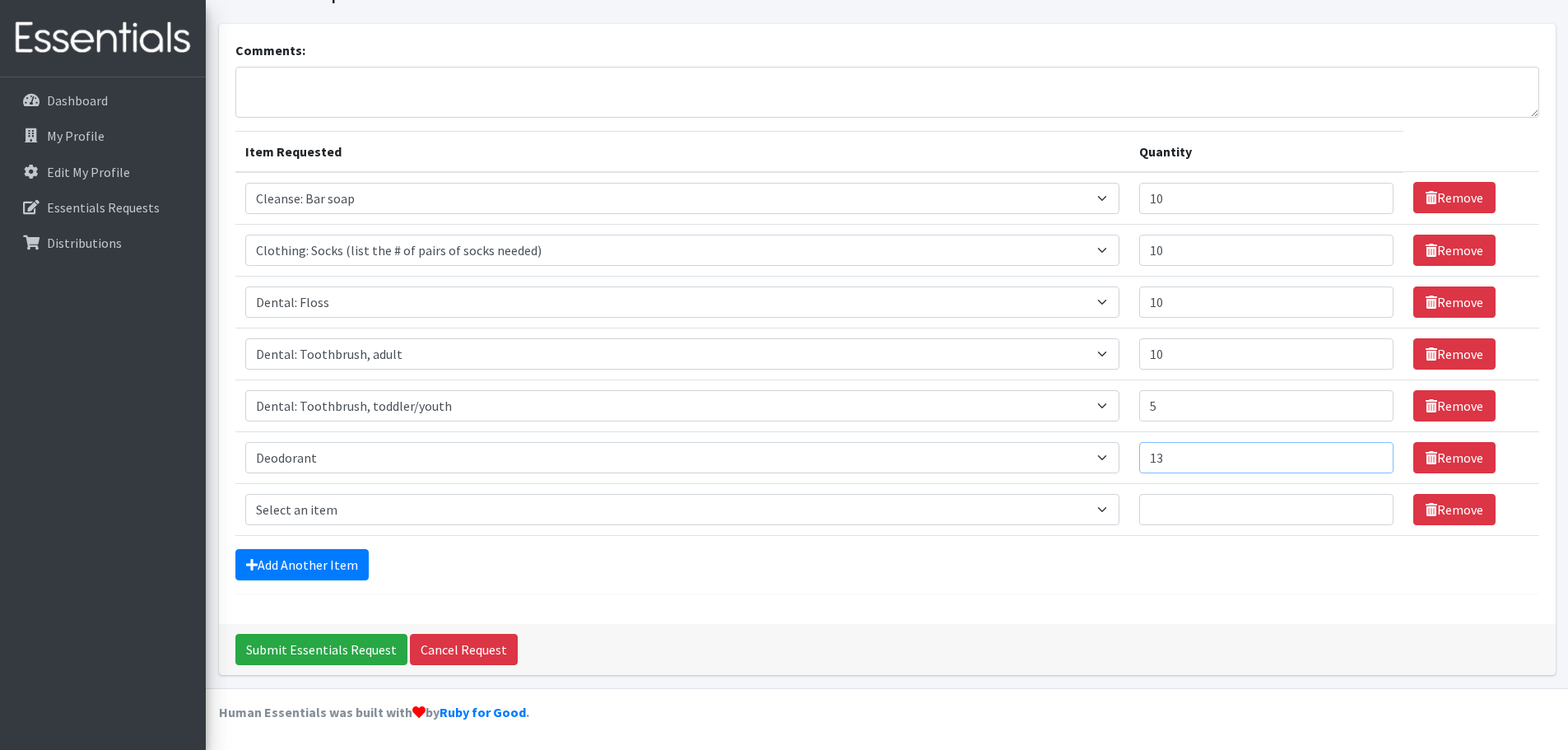
click at [1355, 452] on input "13" at bounding box center [1266, 458] width 254 height 32
click at [1355, 452] on input "14" at bounding box center [1266, 458] width 254 height 32
click at [1355, 452] on input "15" at bounding box center [1266, 458] width 254 height 32
click at [1355, 452] on input "16" at bounding box center [1266, 458] width 254 height 32
click at [1355, 452] on input "17" at bounding box center [1266, 458] width 254 height 32
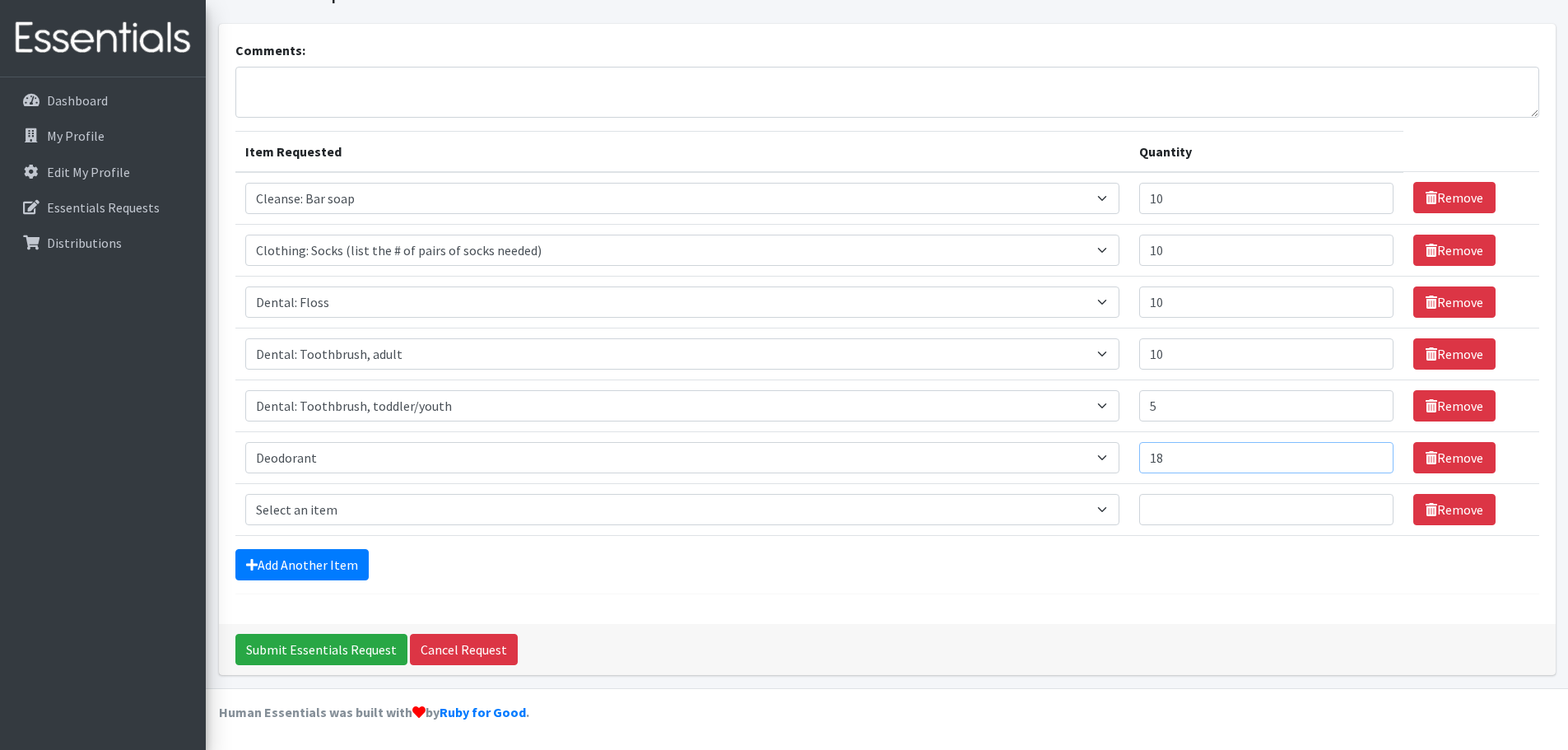
click at [1355, 452] on input "18" at bounding box center [1266, 458] width 254 height 32
click at [1355, 452] on input "19" at bounding box center [1266, 458] width 254 height 32
type input "20"
click at [1355, 452] on input "20" at bounding box center [1266, 458] width 254 height 32
click at [1354, 193] on input "11" at bounding box center [1266, 198] width 254 height 32
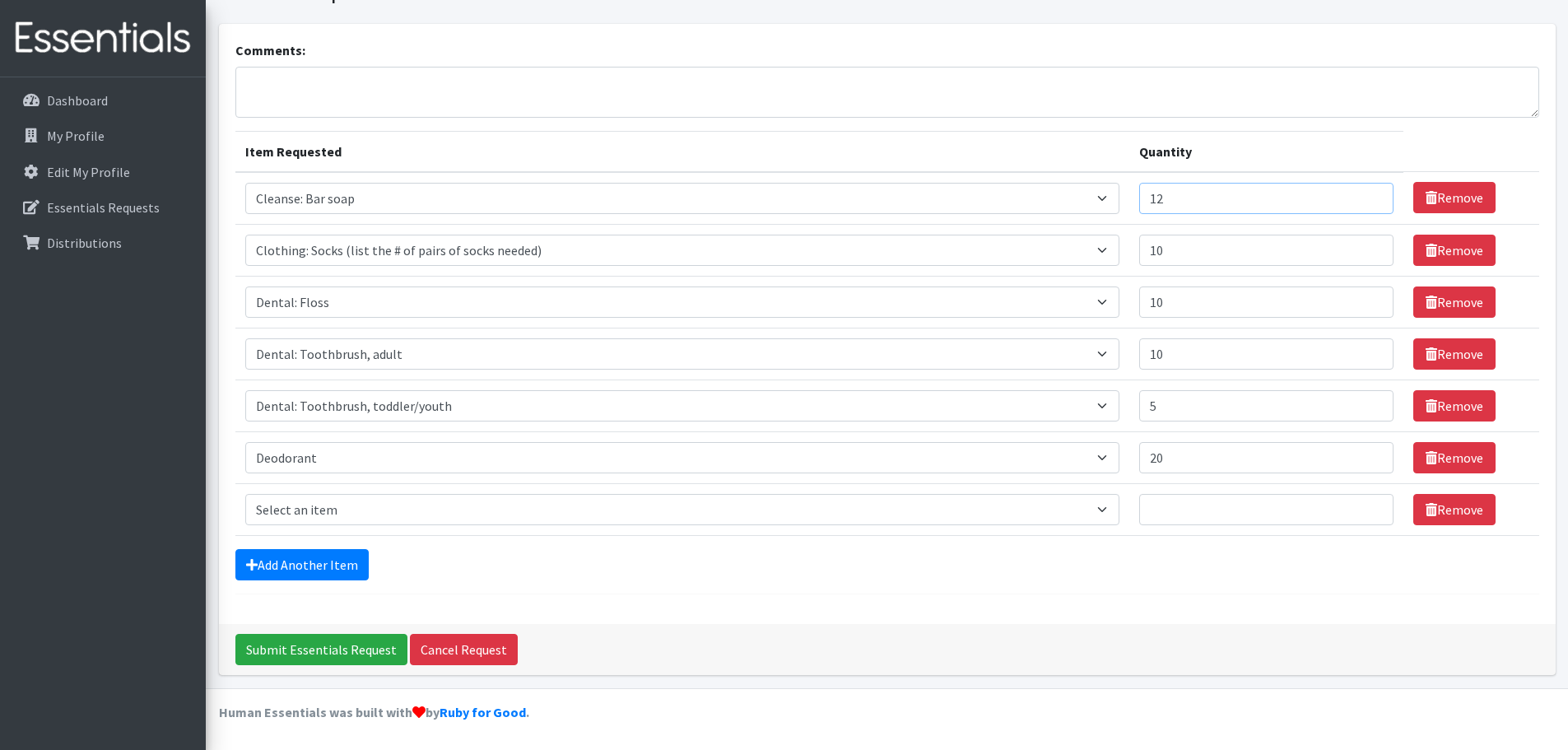
click at [1354, 193] on input "12" at bounding box center [1266, 198] width 254 height 32
click at [1354, 193] on input "13" at bounding box center [1266, 198] width 254 height 32
click at [1354, 193] on input "14" at bounding box center [1266, 198] width 254 height 32
click at [1354, 193] on input "15" at bounding box center [1266, 198] width 254 height 32
click at [1354, 193] on input "16" at bounding box center [1266, 198] width 254 height 32
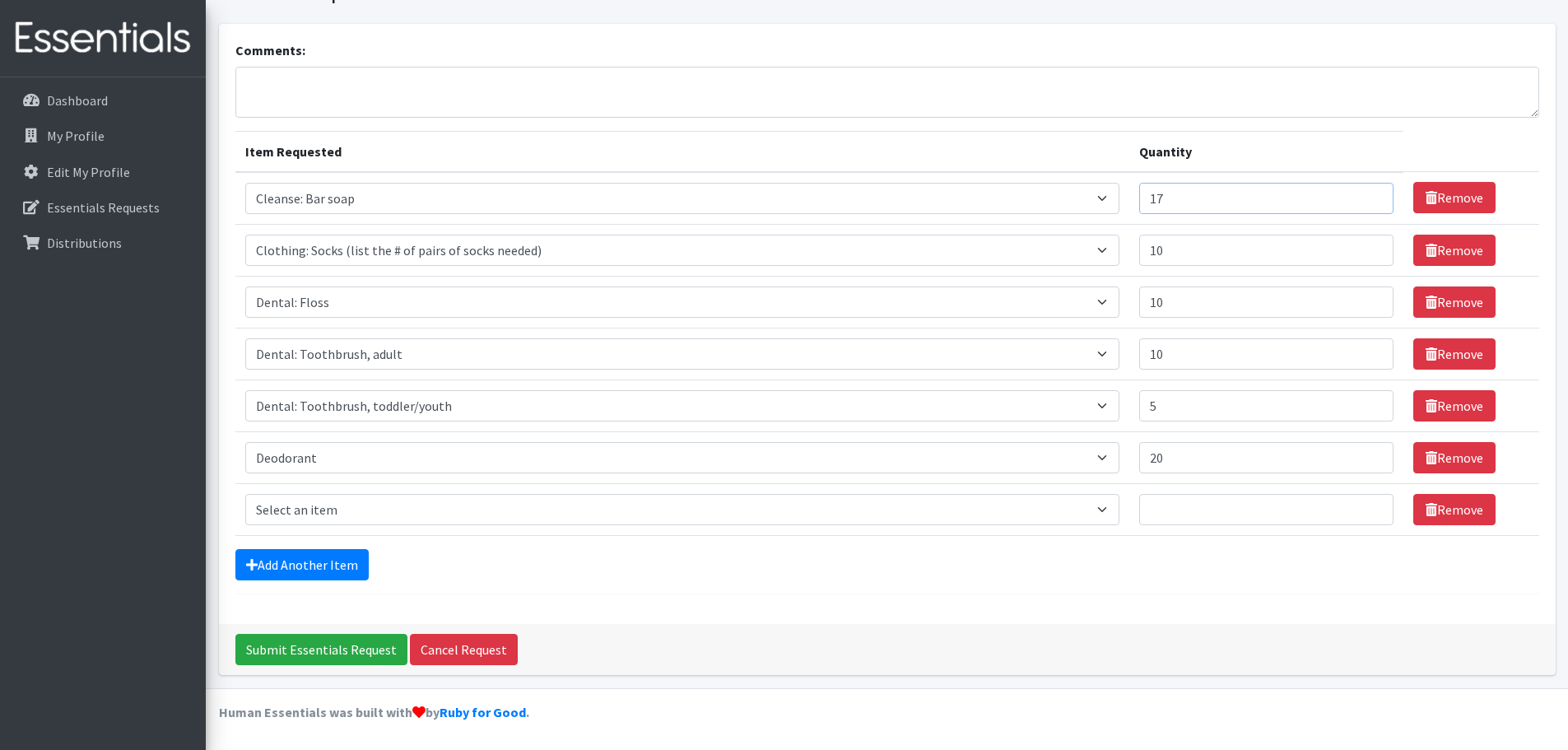
click at [1354, 193] on input "17" at bounding box center [1266, 198] width 254 height 32
click at [1354, 193] on input "18" at bounding box center [1266, 198] width 254 height 32
click at [1354, 193] on input "19" at bounding box center [1266, 198] width 254 height 32
type input "20"
click at [1354, 193] on input "20" at bounding box center [1266, 198] width 254 height 32
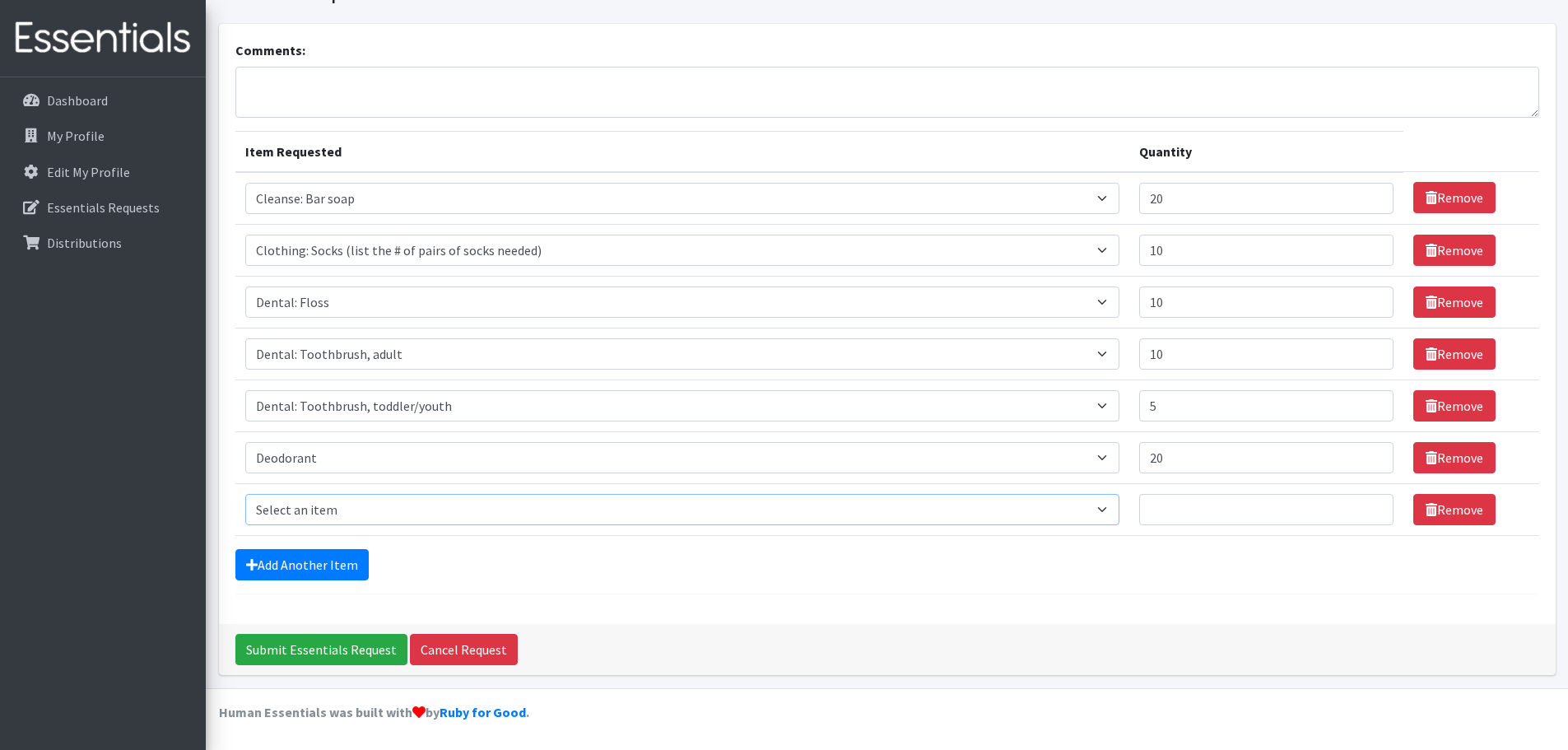
click at [360, 516] on select "Select an item Cleanse: Bar soap Clothing: Socks (list the # of pairs of socks …" at bounding box center [682, 510] width 875 height 32
select select "15542"
click at [245, 494] on select "Select an item Cleanse: Bar soap Clothing: Socks (list the # of pairs of socks …" at bounding box center [682, 510] width 875 height 32
click at [1354, 507] on input "1" at bounding box center [1266, 510] width 254 height 32
click at [1354, 507] on input "2" at bounding box center [1266, 510] width 254 height 32
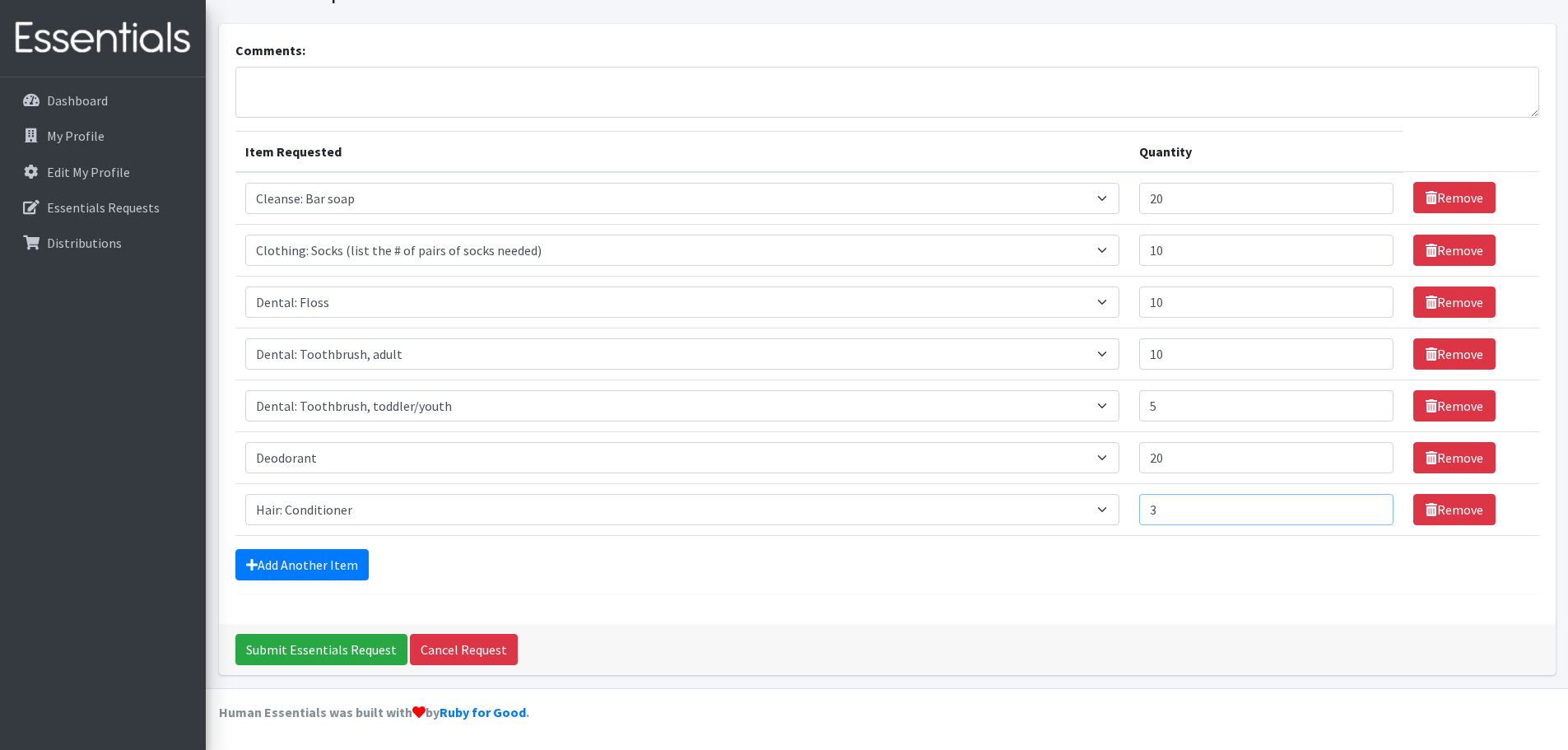
click at [1354, 507] on input "3" at bounding box center [1266, 510] width 254 height 32
click at [1354, 507] on input "4" at bounding box center [1266, 510] width 254 height 32
click at [1354, 507] on input "5" at bounding box center [1266, 510] width 254 height 32
click at [1354, 507] on input "6" at bounding box center [1266, 510] width 254 height 32
click at [1354, 507] on input "7" at bounding box center [1266, 510] width 254 height 32
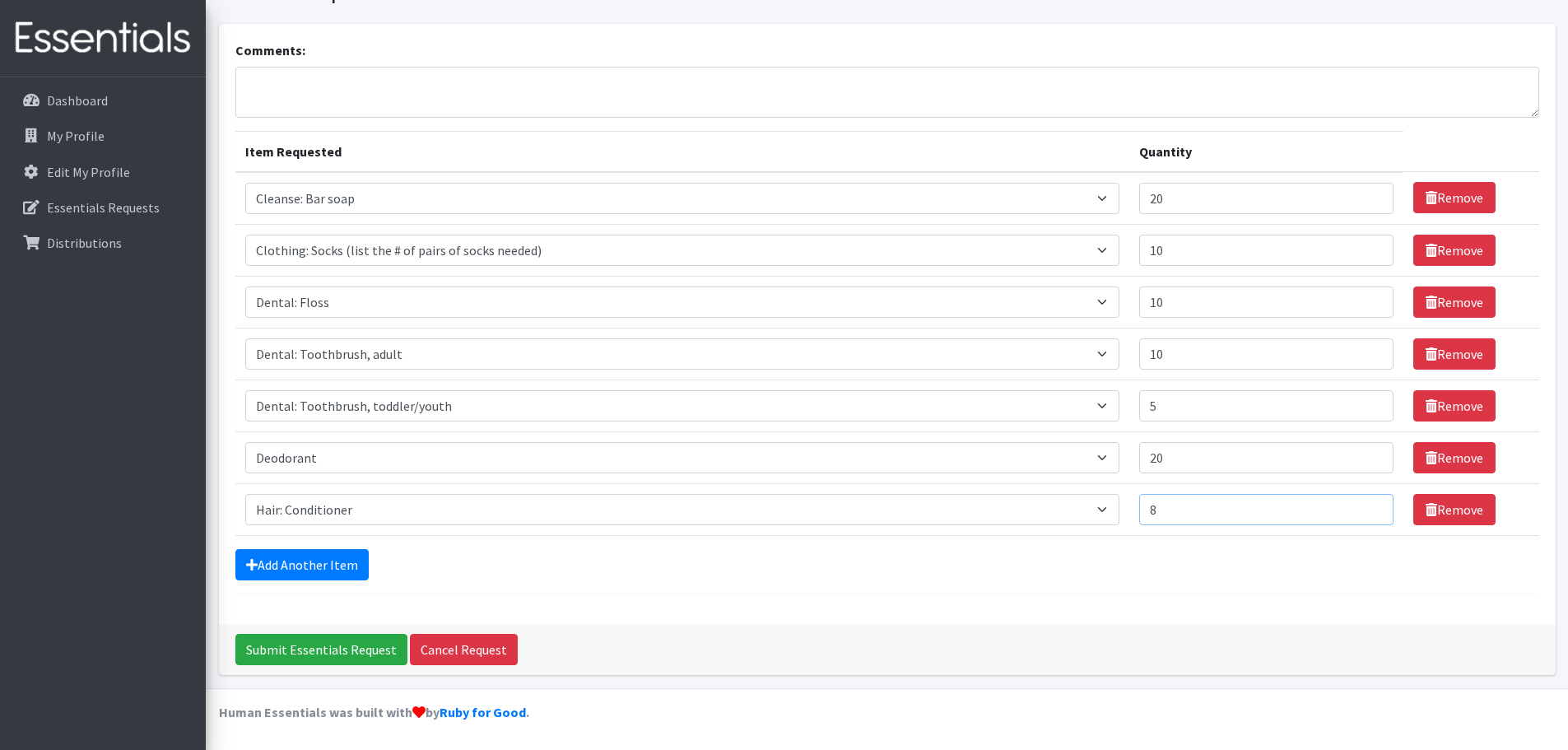
click at [1354, 507] on input "8" at bounding box center [1266, 510] width 254 height 32
click at [1354, 507] on input "9" at bounding box center [1266, 510] width 254 height 32
type input "10"
click at [1354, 507] on input "10" at bounding box center [1266, 510] width 254 height 32
click at [313, 562] on link "Add Another Item" at bounding box center [302, 565] width 133 height 32
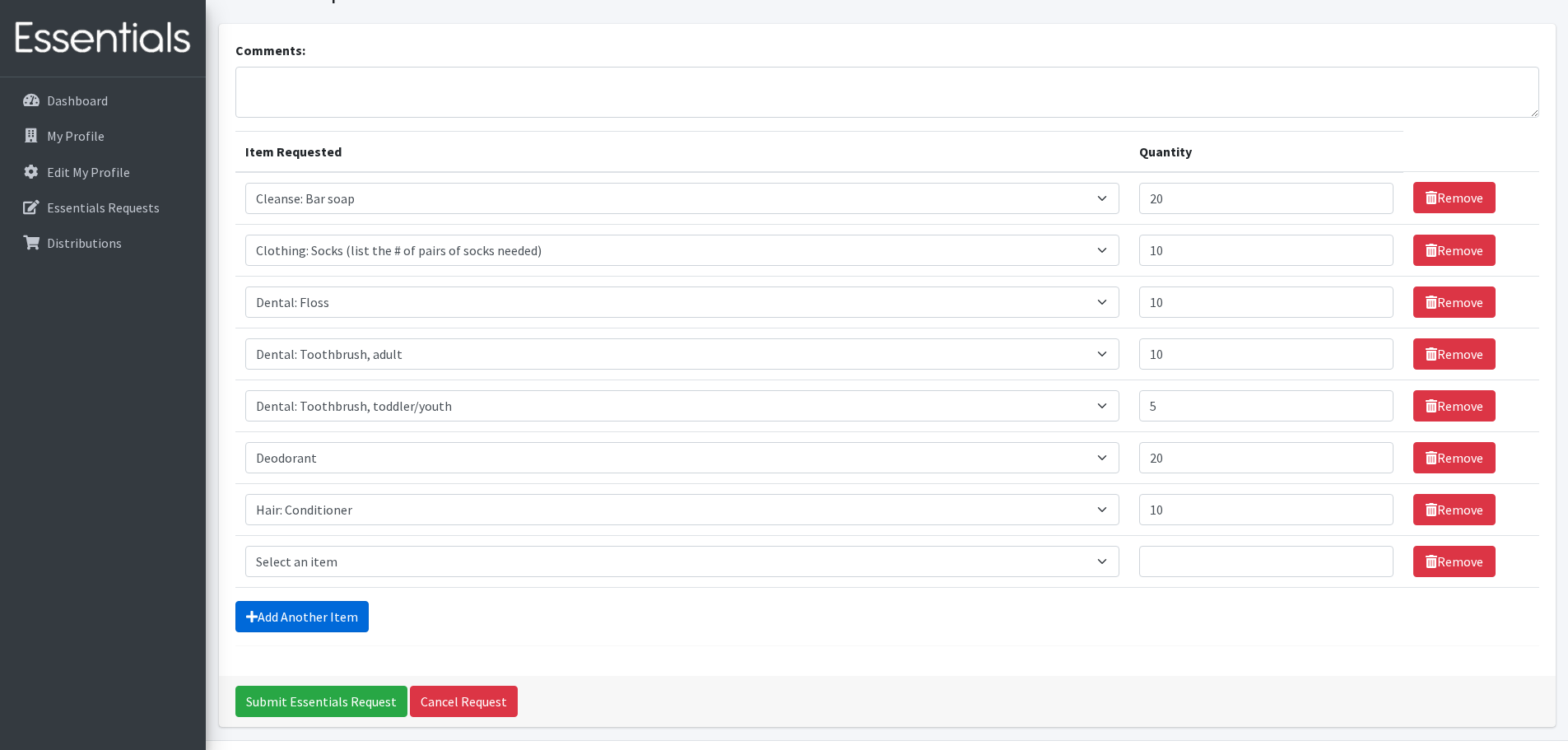
scroll to position [135, 0]
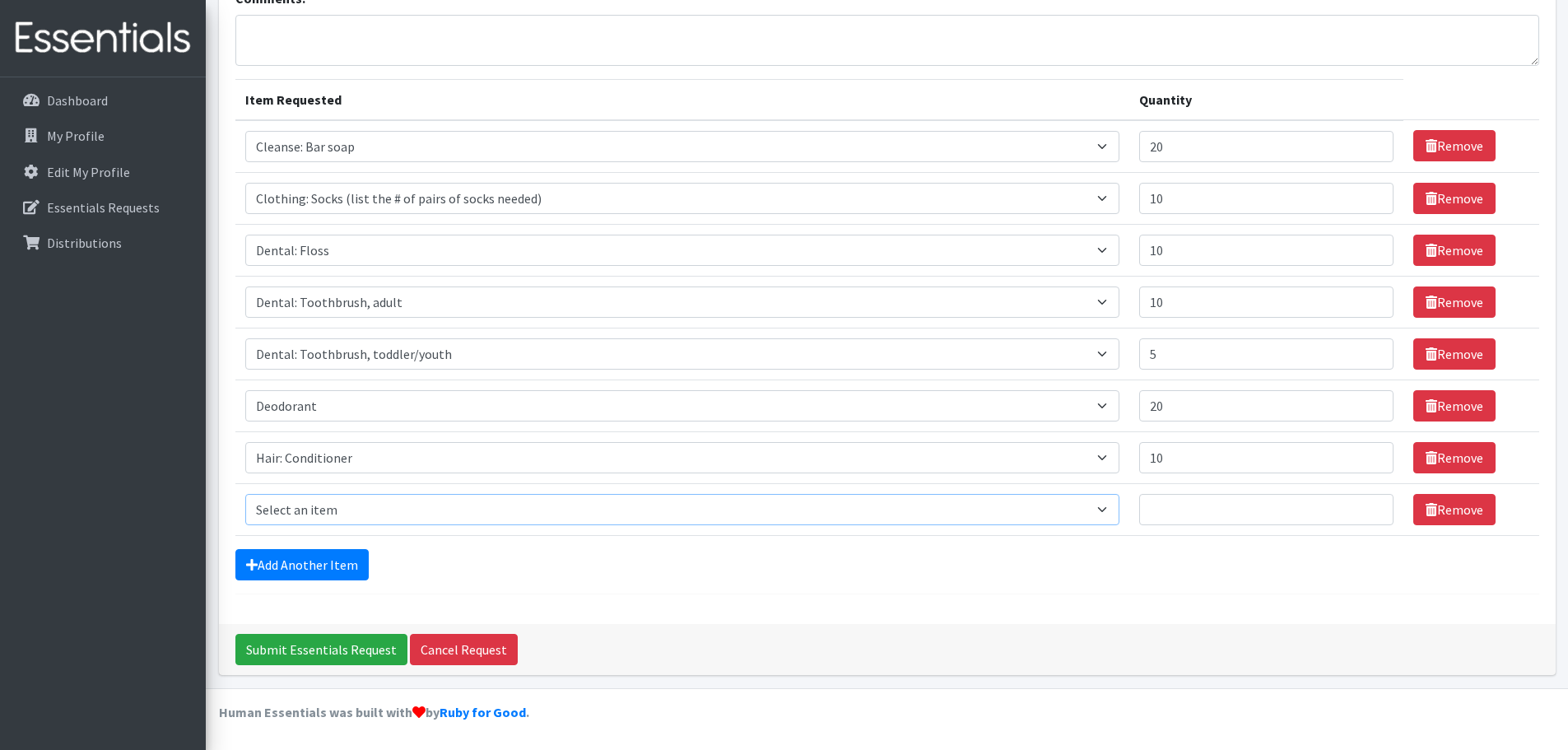
click at [365, 502] on select "Select an item Cleanse: Bar soap Clothing: Socks (list the # of pairs of socks …" at bounding box center [682, 510] width 875 height 32
select select "15543"
click at [245, 494] on select "Select an item Cleanse: Bar soap Clothing: Socks (list the # of pairs of socks …" at bounding box center [682, 510] width 875 height 32
click at [1359, 507] on input "1" at bounding box center [1266, 510] width 254 height 32
click at [1359, 507] on input "2" at bounding box center [1266, 510] width 254 height 32
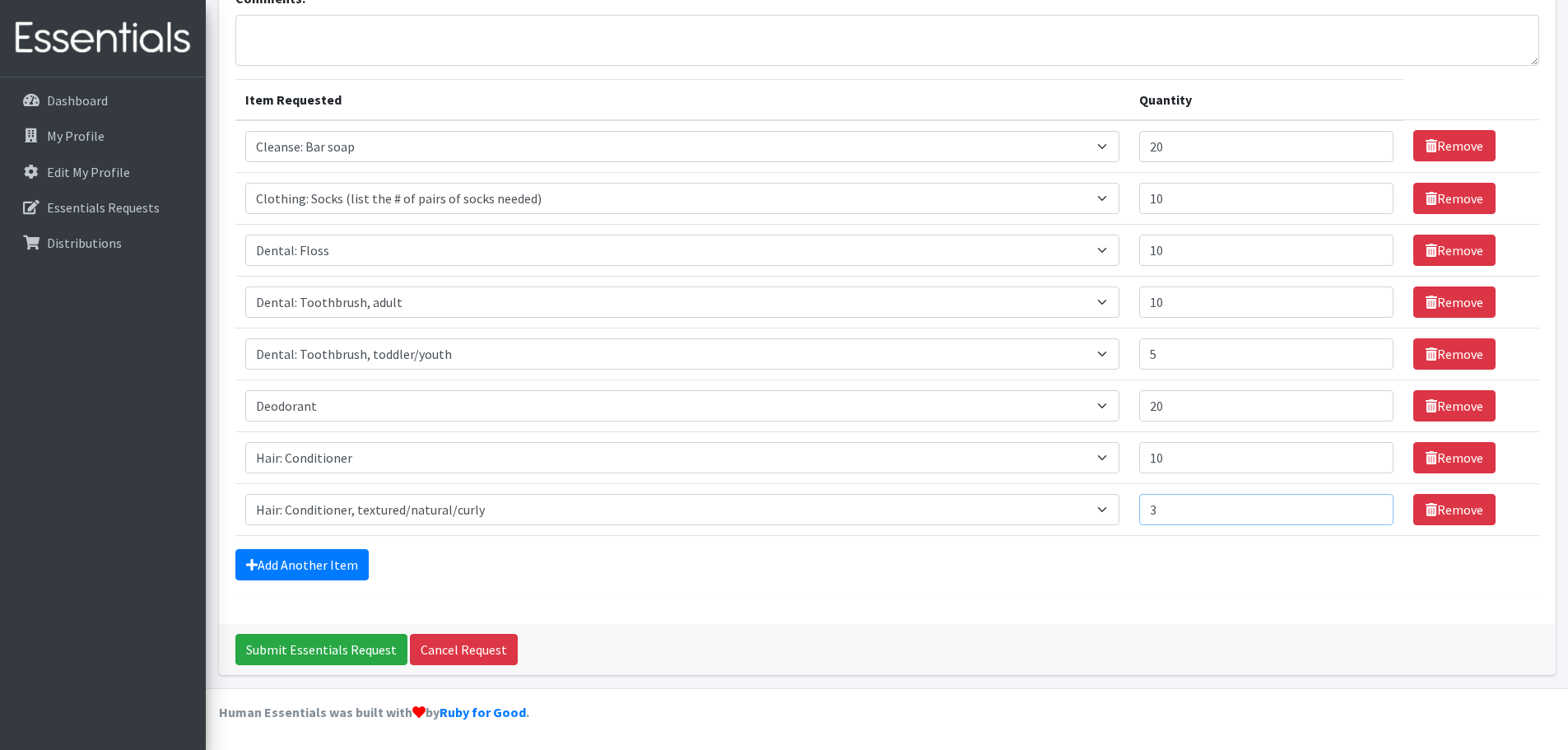
click at [1359, 507] on input "3" at bounding box center [1266, 510] width 254 height 32
click at [1359, 507] on input "4" at bounding box center [1266, 510] width 254 height 32
type input "5"
click at [1359, 507] on input "5" at bounding box center [1266, 510] width 254 height 32
click at [321, 564] on link "Add Another Item" at bounding box center [302, 565] width 133 height 32
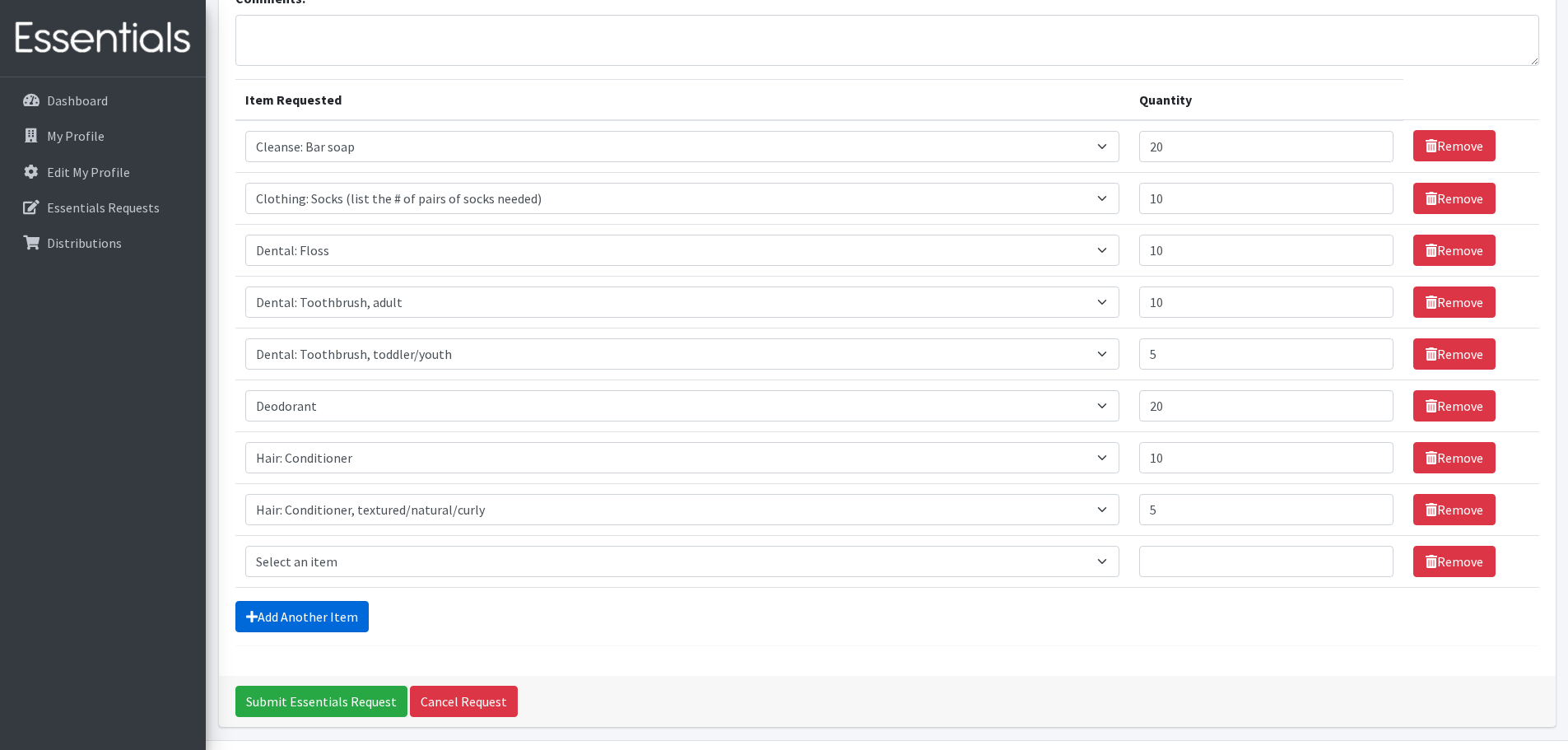
scroll to position [187, 0]
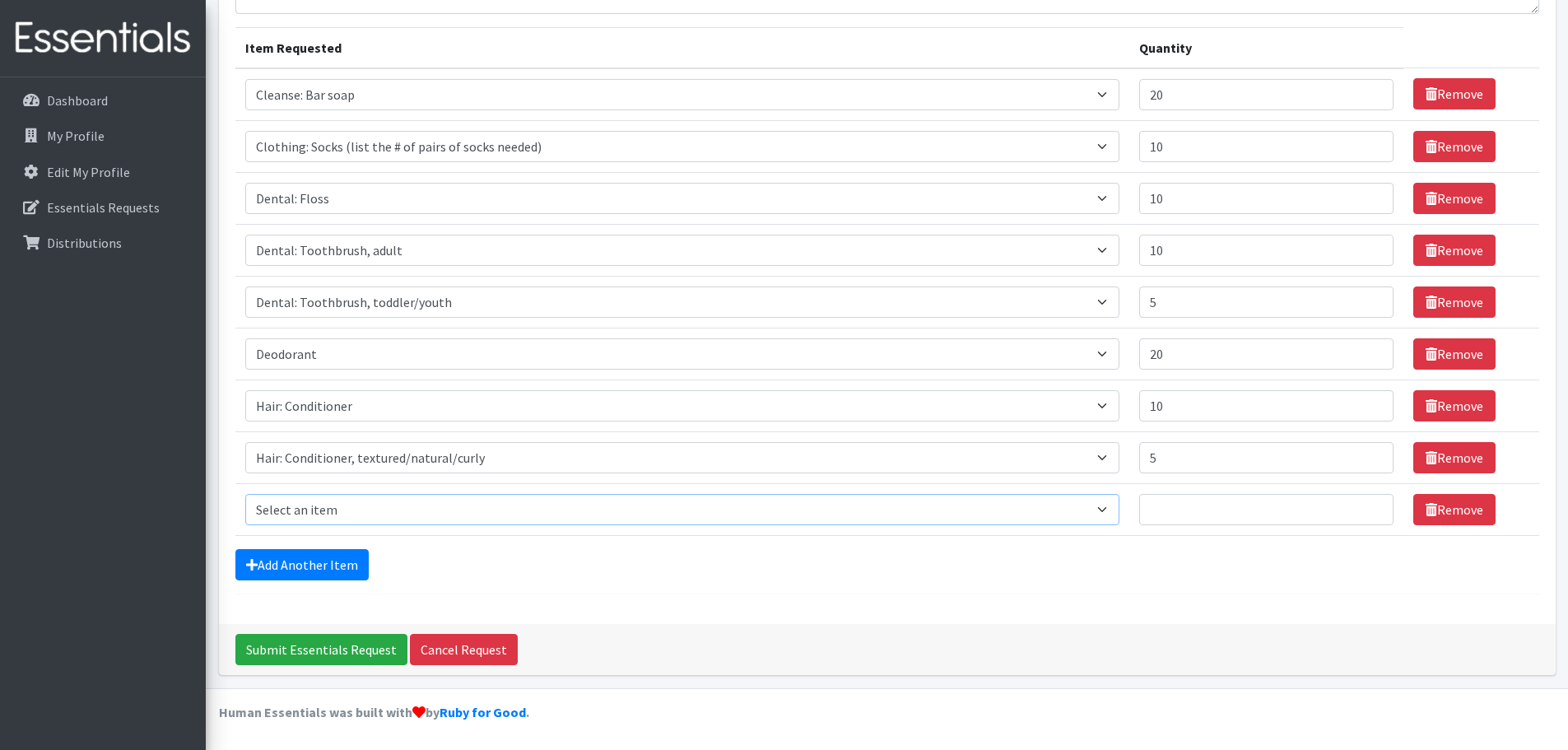
click at [361, 494] on select "Select an item Cleanse: Bar soap Clothing: Socks (list the # of pairs of socks …" at bounding box center [682, 510] width 875 height 32
select select "15544"
click at [245, 494] on select "Select an item Cleanse: Bar soap Clothing: Socks (list the # of pairs of socks …" at bounding box center [682, 510] width 875 height 32
click at [1358, 505] on input "1" at bounding box center [1266, 510] width 254 height 32
click at [1358, 505] on input "2" at bounding box center [1266, 510] width 254 height 32
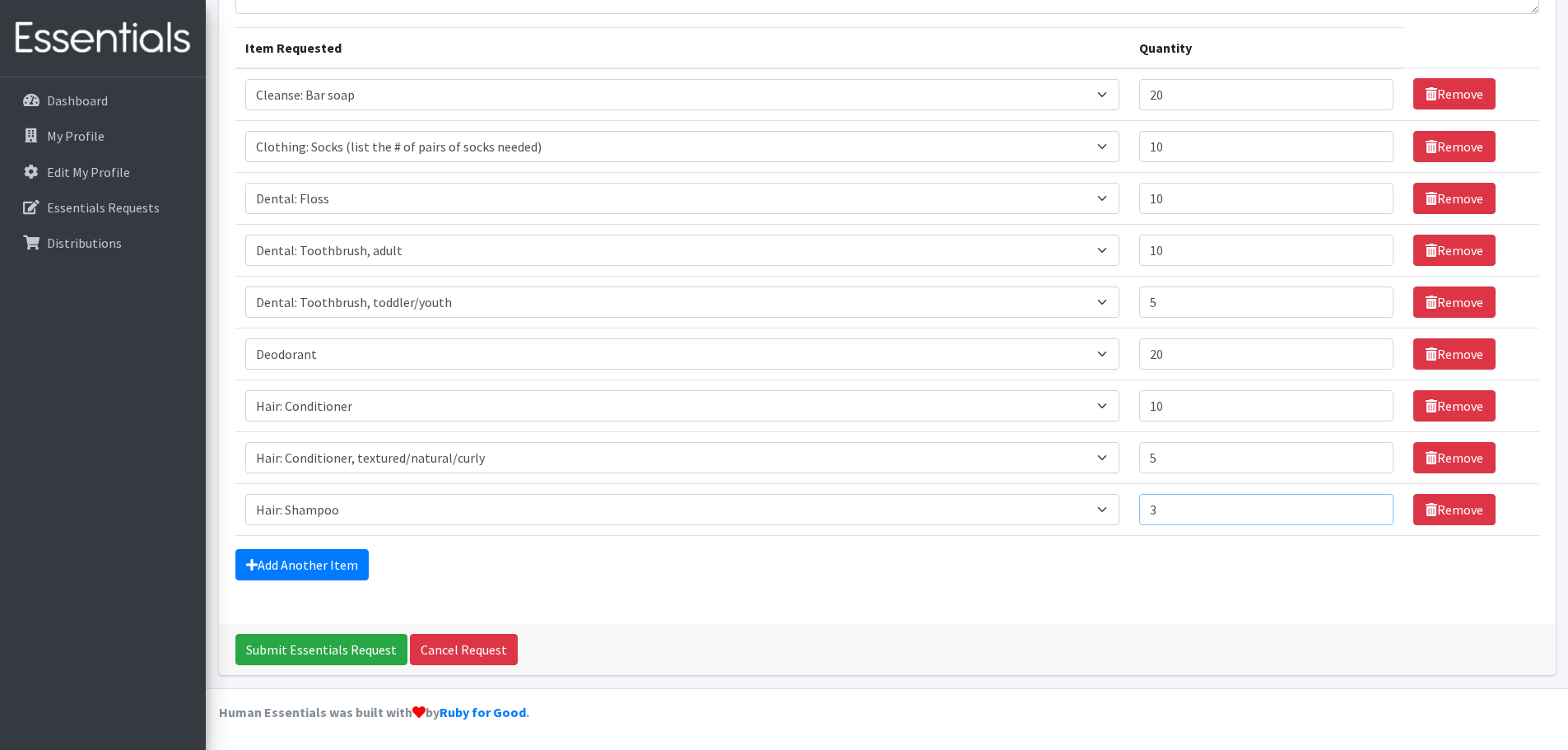
click at [1358, 505] on input "3" at bounding box center [1266, 510] width 254 height 32
click at [1358, 505] on input "4" at bounding box center [1266, 510] width 254 height 32
click at [1358, 505] on input "5" at bounding box center [1266, 510] width 254 height 32
click at [1358, 505] on input "6" at bounding box center [1266, 510] width 254 height 32
click at [1358, 505] on input "7" at bounding box center [1266, 510] width 254 height 32
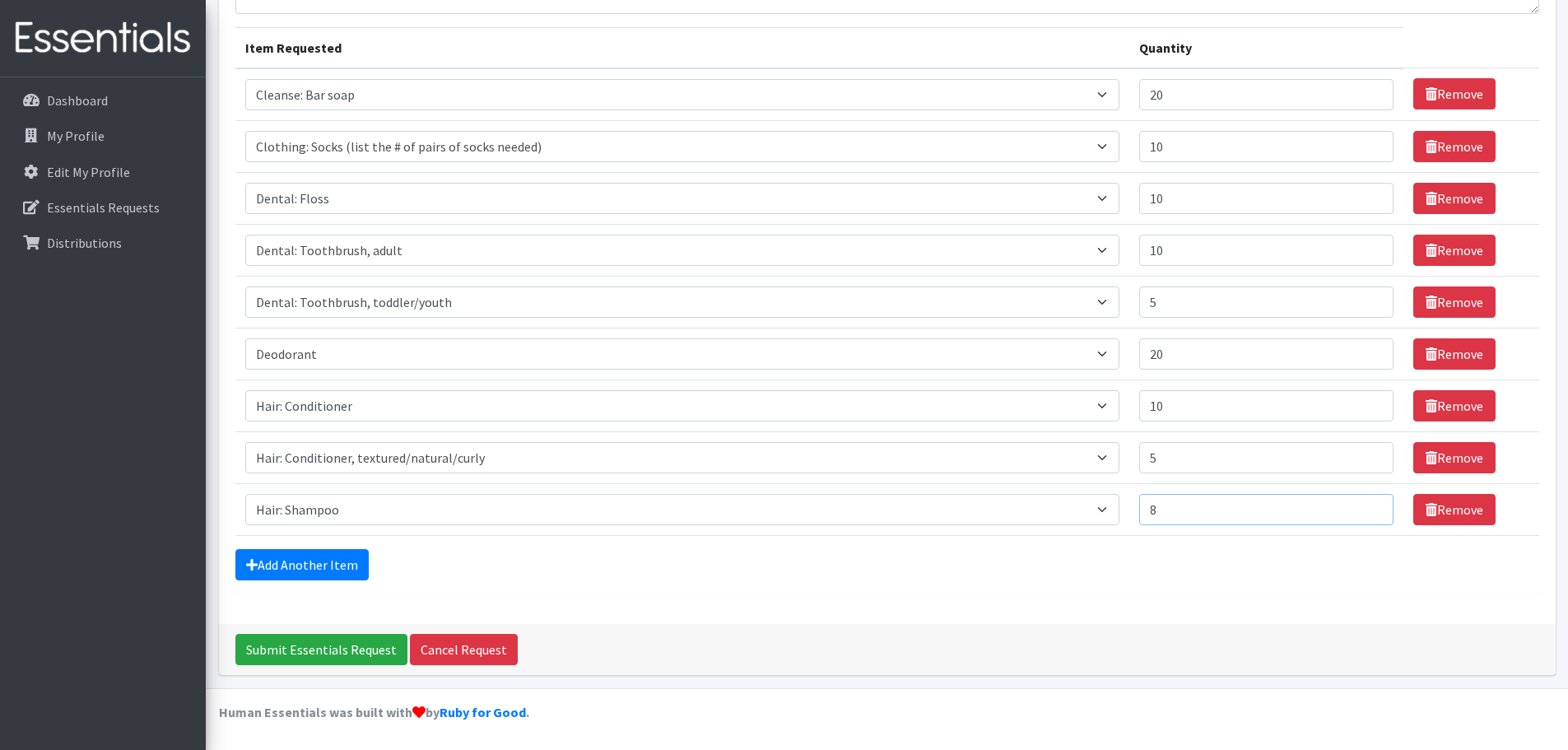
click at [1358, 505] on input "8" at bounding box center [1266, 510] width 254 height 32
click at [1358, 505] on input "9" at bounding box center [1266, 510] width 254 height 32
type input "10"
click at [1358, 505] on input "10" at bounding box center [1266, 510] width 254 height 32
click at [308, 561] on link "Add Another Item" at bounding box center [302, 565] width 133 height 32
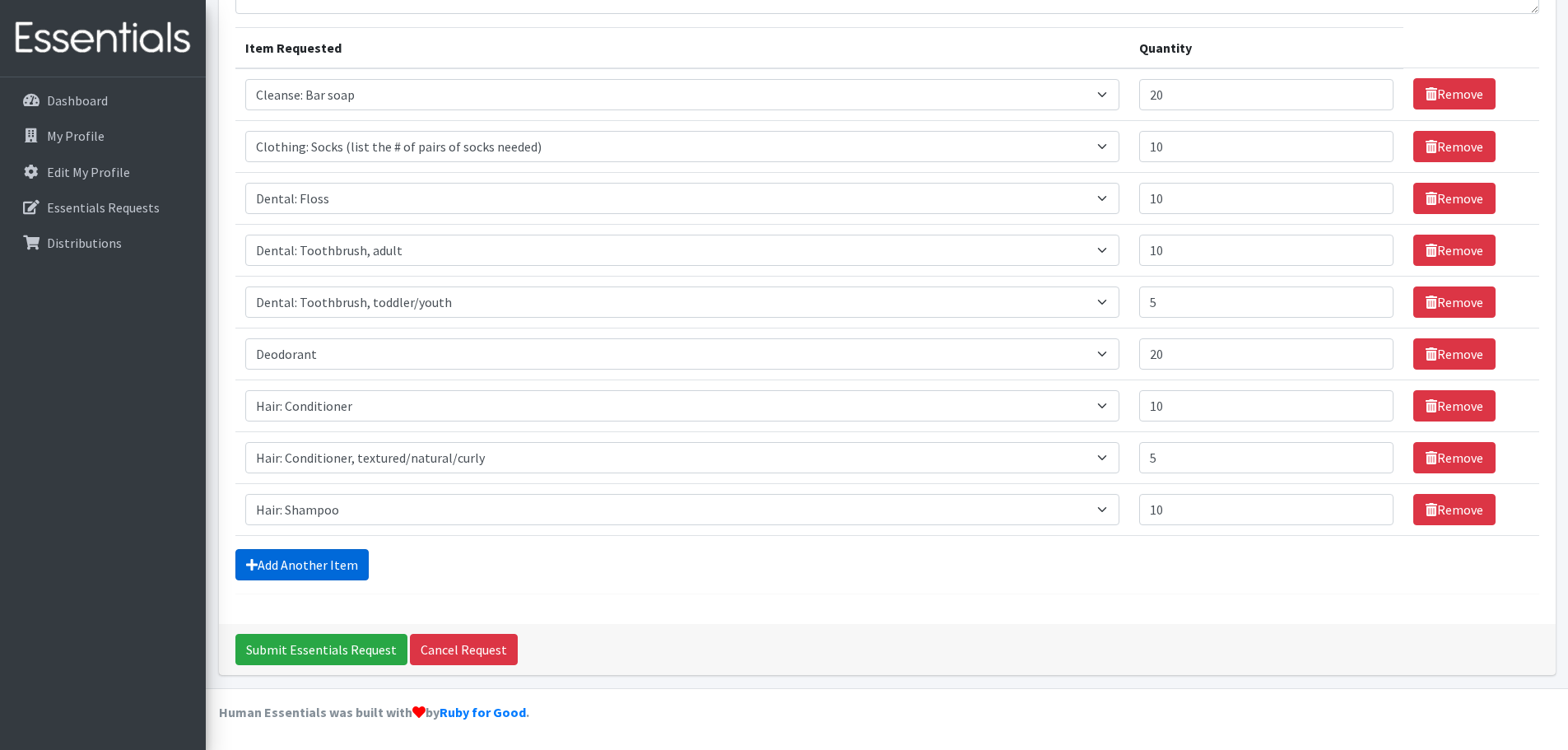
scroll to position [239, 0]
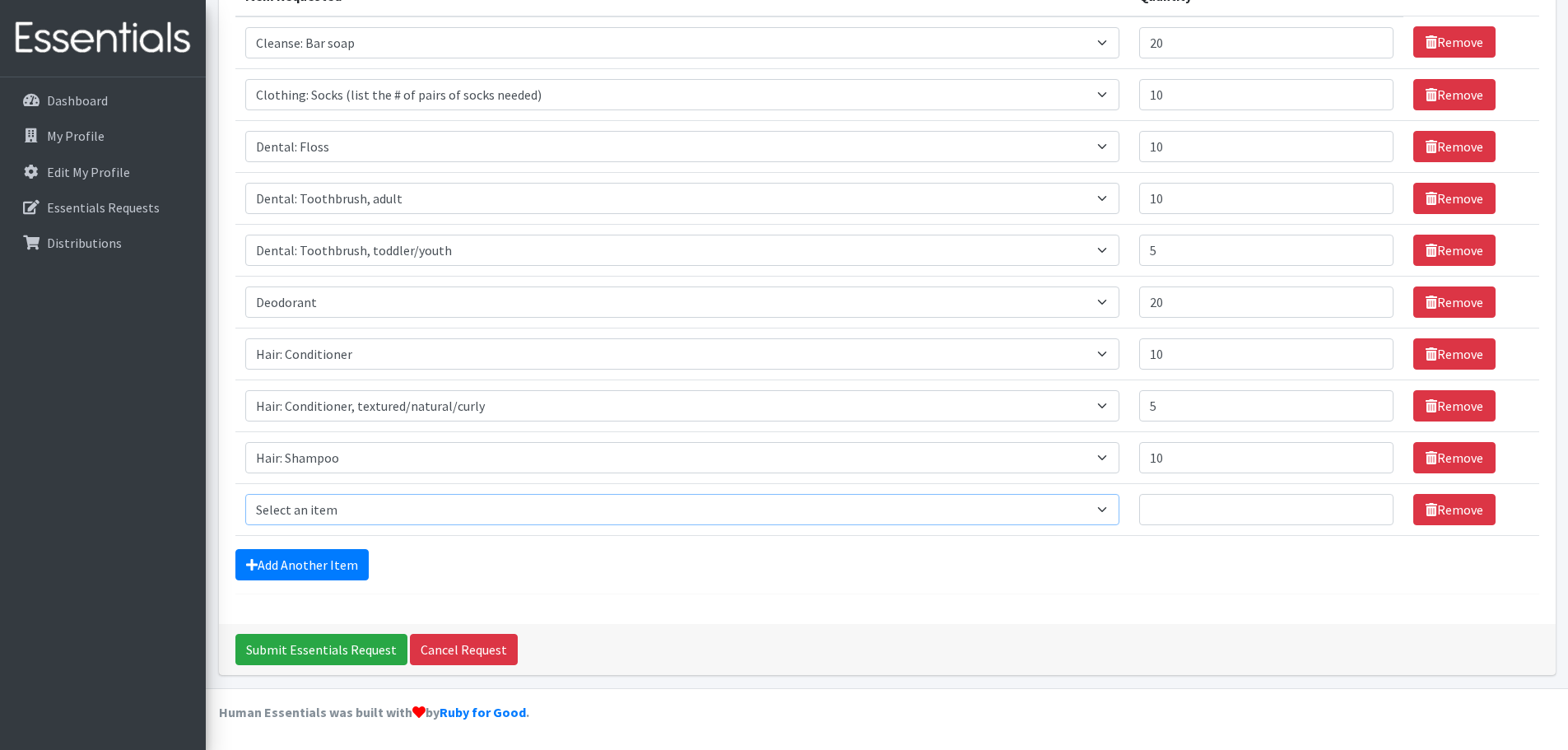
click at [418, 512] on select "Select an item Cleanse: Bar soap Clothing: Socks (list the # of pairs of socks …" at bounding box center [682, 510] width 875 height 32
select select "15113"
click at [245, 494] on select "Select an item Cleanse: Bar soap Clothing: Socks (list the # of pairs of socks …" at bounding box center [682, 510] width 875 height 32
click at [1357, 506] on input "1" at bounding box center [1266, 510] width 254 height 32
click at [1357, 506] on input "2" at bounding box center [1266, 510] width 254 height 32
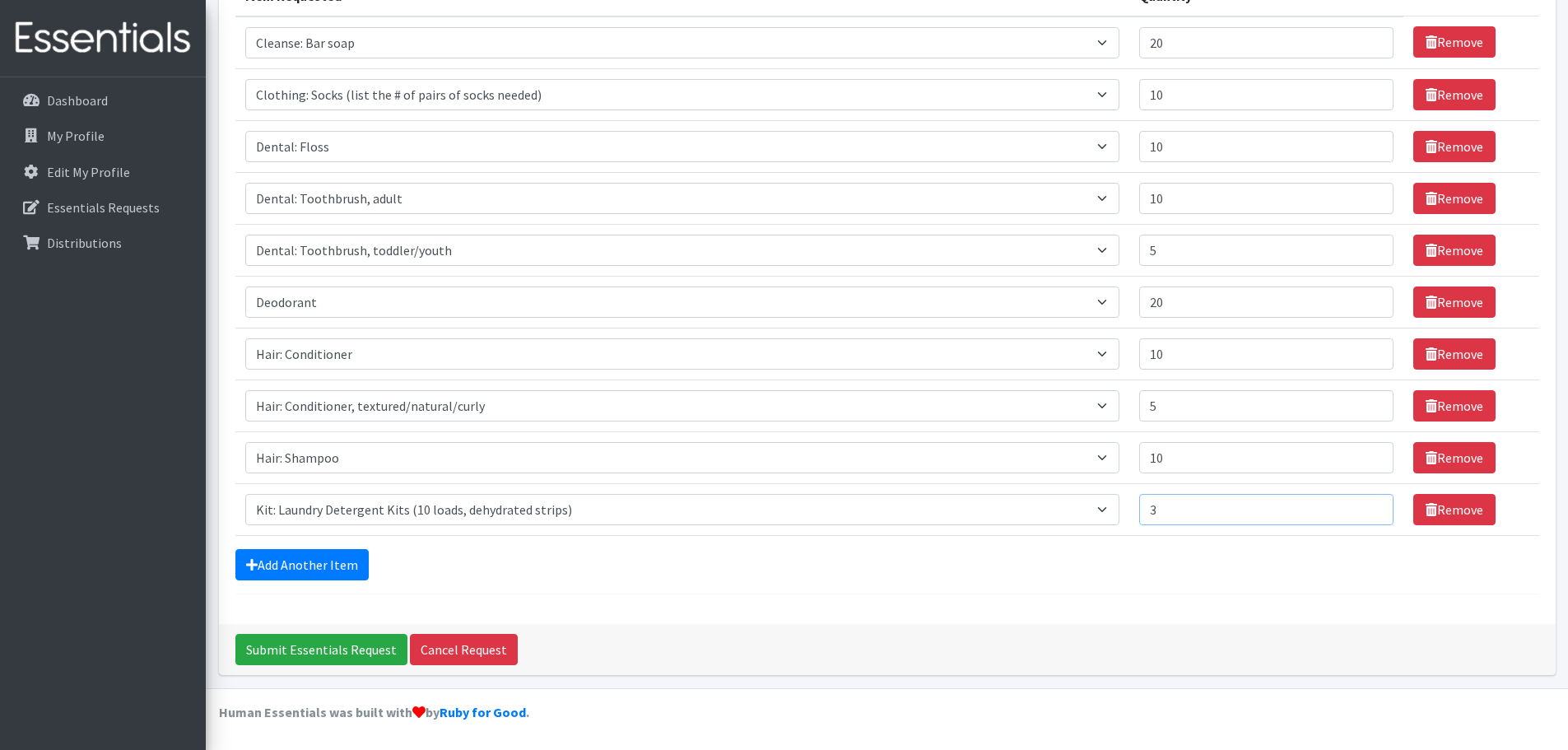
click at [1357, 506] on input "3" at bounding box center [1266, 510] width 254 height 32
click at [1357, 506] on input "4" at bounding box center [1266, 510] width 254 height 32
click at [1357, 506] on input "5" at bounding box center [1266, 510] width 254 height 32
click at [1357, 506] on input "6" at bounding box center [1266, 510] width 254 height 32
click at [1357, 506] on input "7" at bounding box center [1266, 510] width 254 height 32
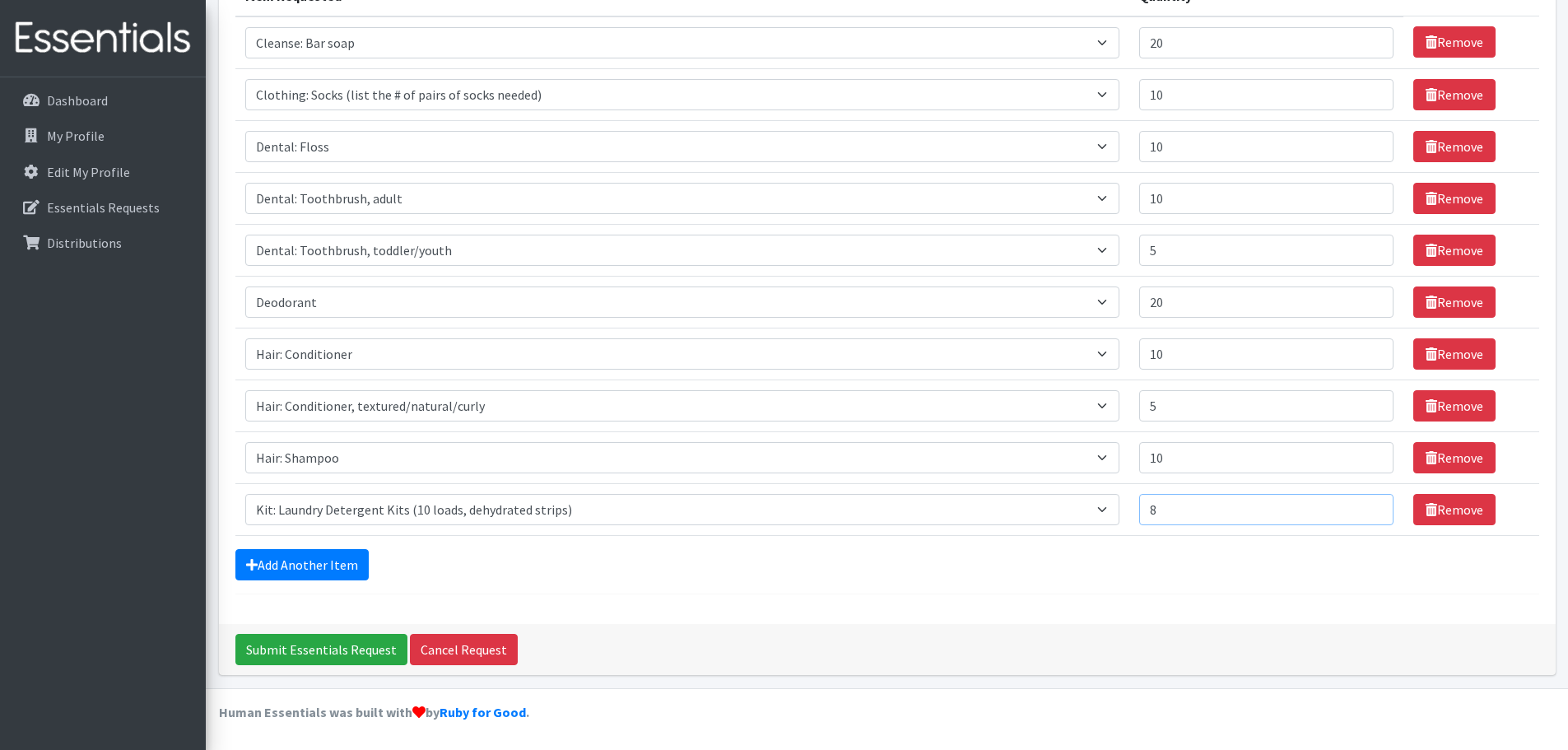
click at [1357, 506] on input "8" at bounding box center [1266, 510] width 254 height 32
click at [1357, 506] on input "9" at bounding box center [1266, 510] width 254 height 32
click at [1357, 506] on input "10" at bounding box center [1266, 510] width 254 height 32
click at [1357, 506] on input "11" at bounding box center [1266, 510] width 254 height 32
click at [1357, 506] on input "12" at bounding box center [1266, 510] width 254 height 32
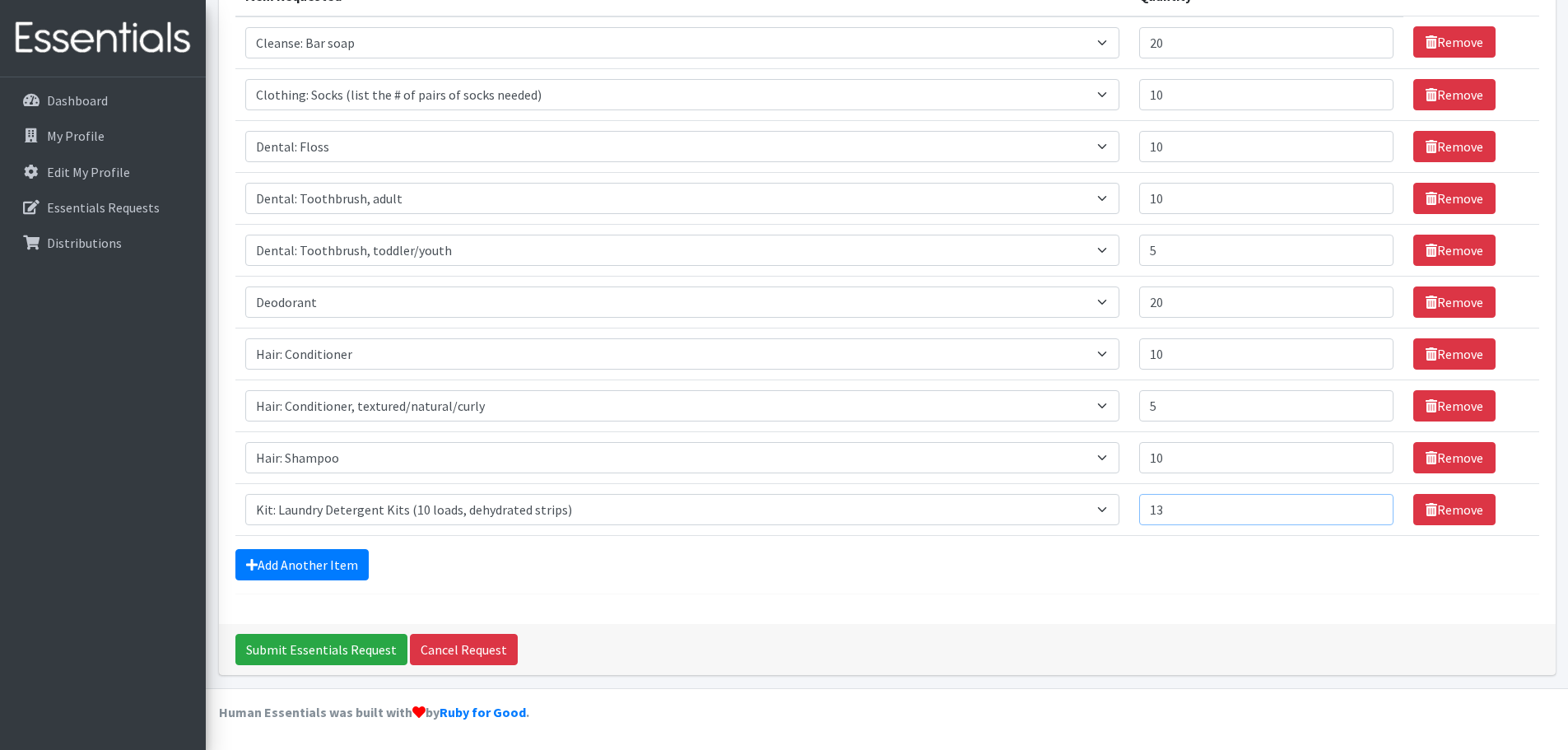
click at [1357, 506] on input "13" at bounding box center [1266, 510] width 254 height 32
click at [1357, 506] on input "14" at bounding box center [1266, 510] width 254 height 32
click at [1357, 506] on input "15" at bounding box center [1266, 510] width 254 height 32
click at [1357, 506] on input "16" at bounding box center [1266, 510] width 254 height 32
click at [1357, 506] on input "17" at bounding box center [1266, 510] width 254 height 32
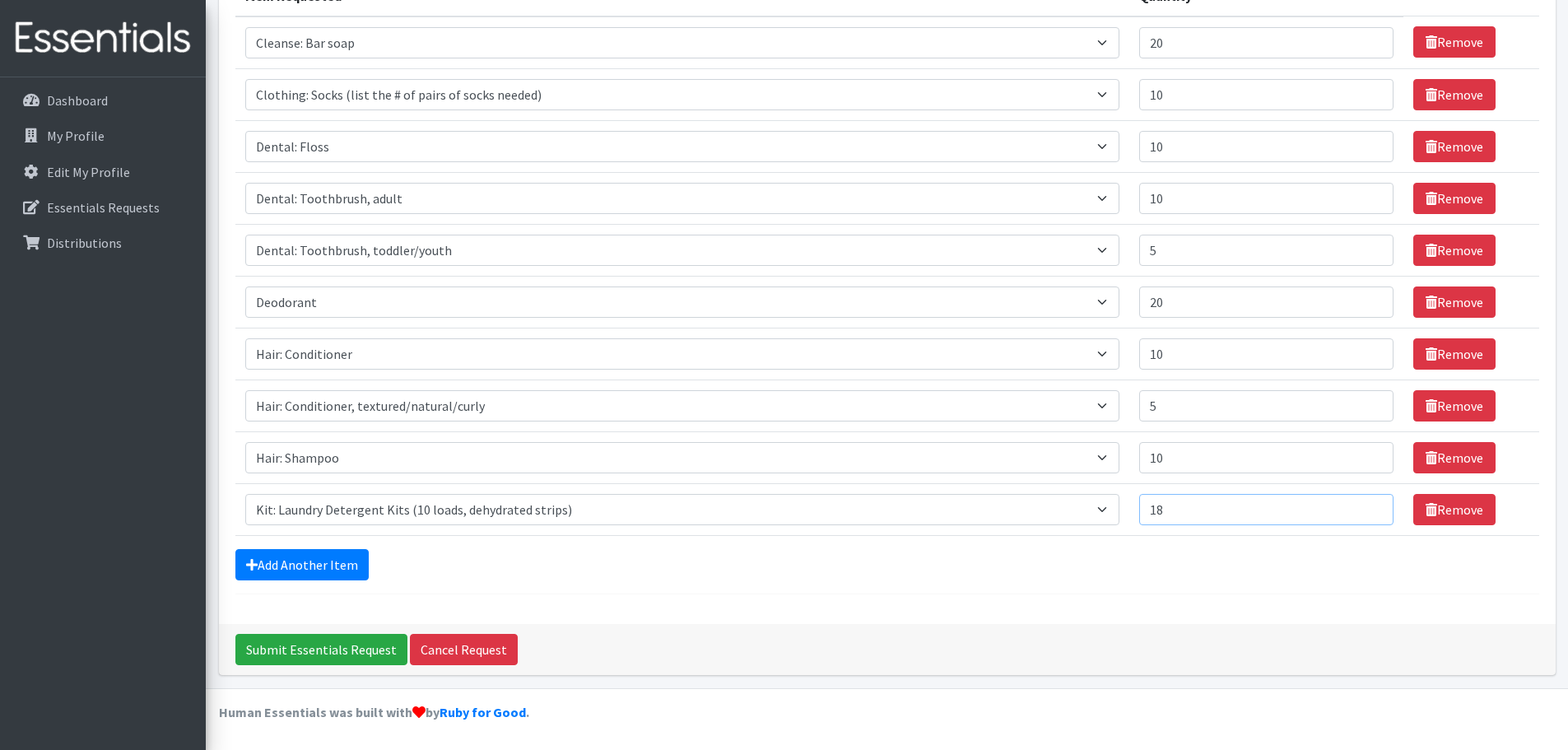
click at [1357, 506] on input "18" at bounding box center [1266, 510] width 254 height 32
click at [1357, 506] on input "19" at bounding box center [1266, 510] width 254 height 32
type input "20"
click at [1357, 506] on input "20" at bounding box center [1266, 510] width 254 height 32
click at [317, 560] on link "Add Another Item" at bounding box center [302, 565] width 133 height 32
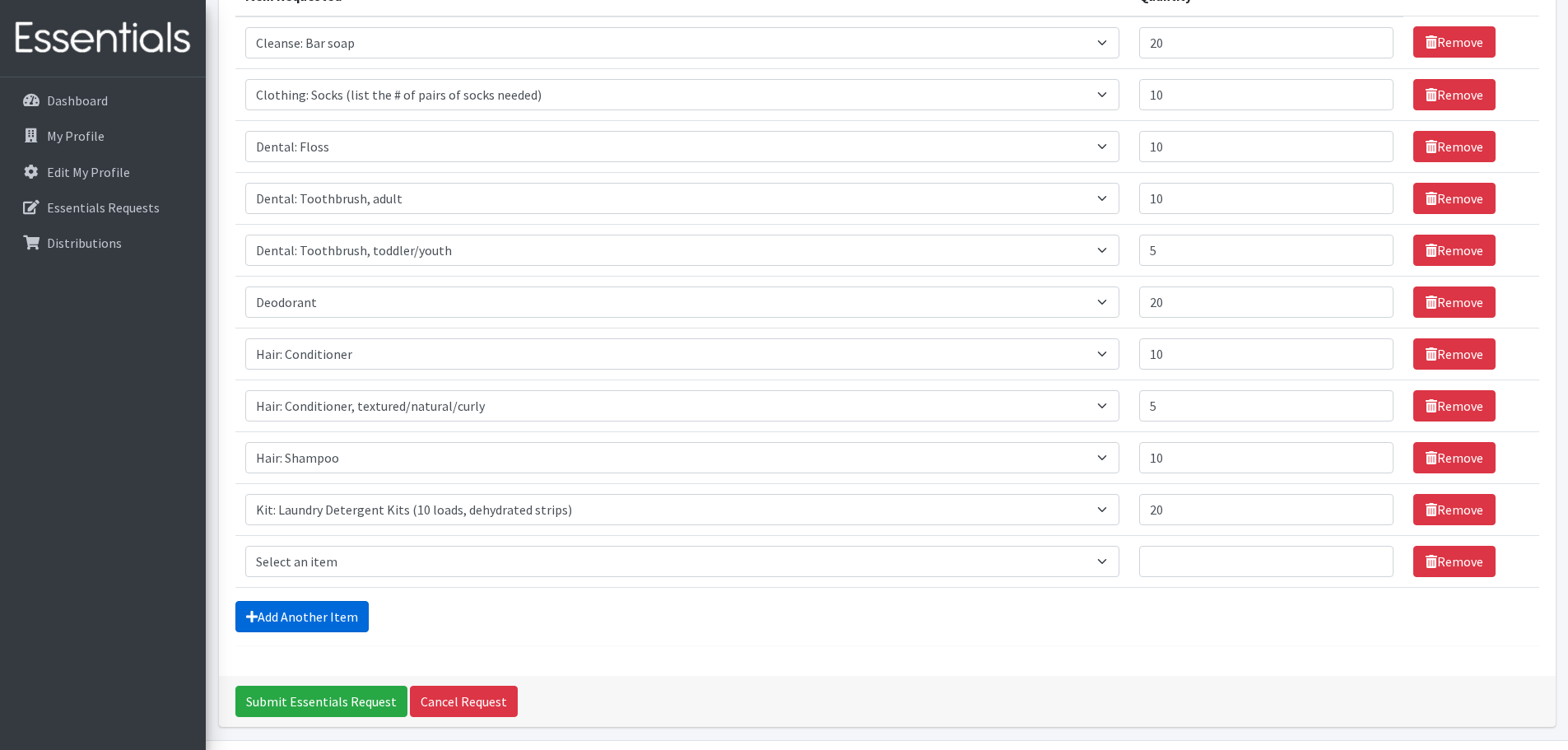
scroll to position [291, 0]
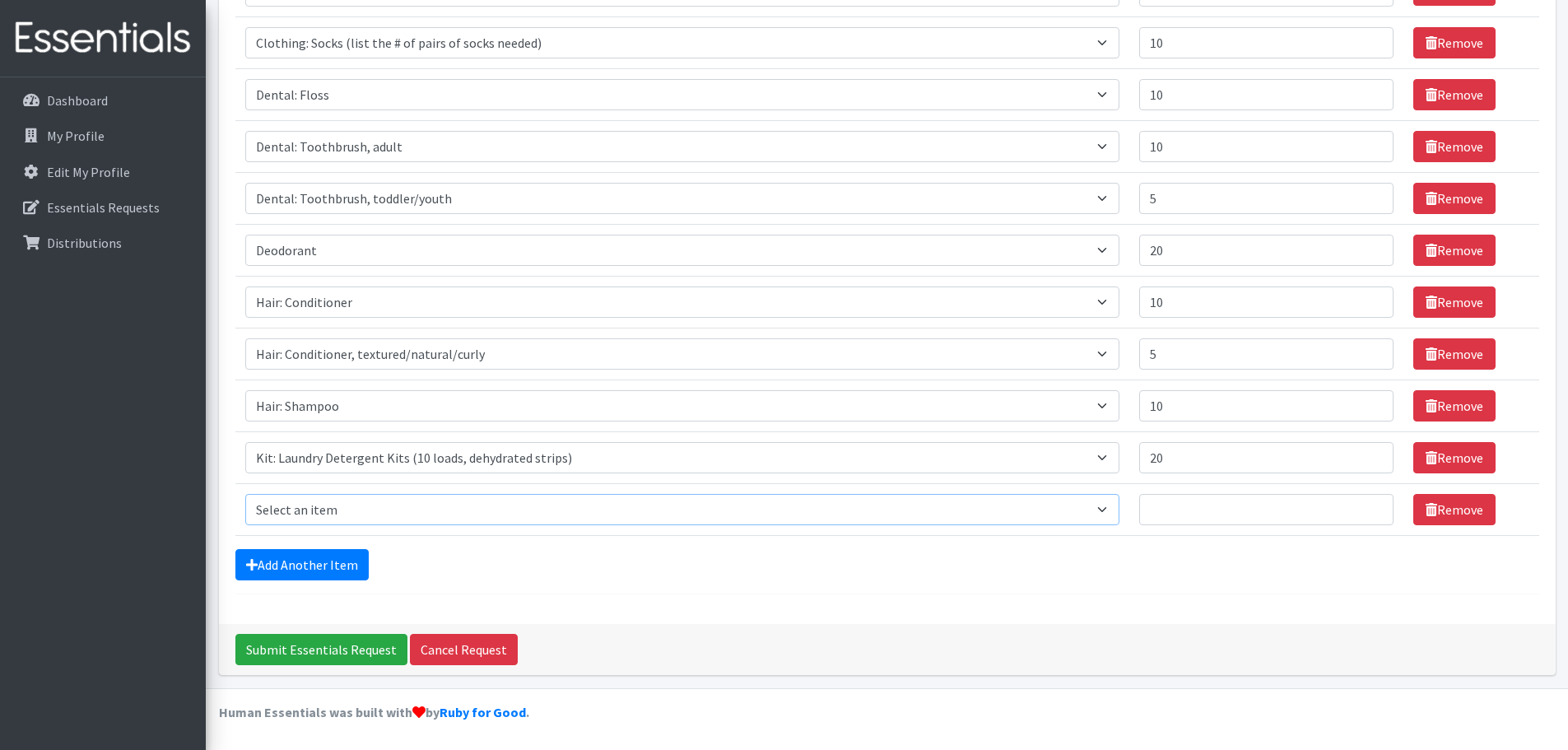
click at [348, 519] on select "Select an item Cleanse: Bar soap Clothing: Socks (list the # of pairs of socks …" at bounding box center [682, 510] width 875 height 32
select select "14896"
click at [245, 494] on select "Select an item Cleanse: Bar soap Clothing: Socks (list the # of pairs of socks …" at bounding box center [682, 510] width 875 height 32
click at [1358, 503] on input "1" at bounding box center [1266, 510] width 254 height 32
click at [1358, 503] on input "2" at bounding box center [1266, 510] width 254 height 32
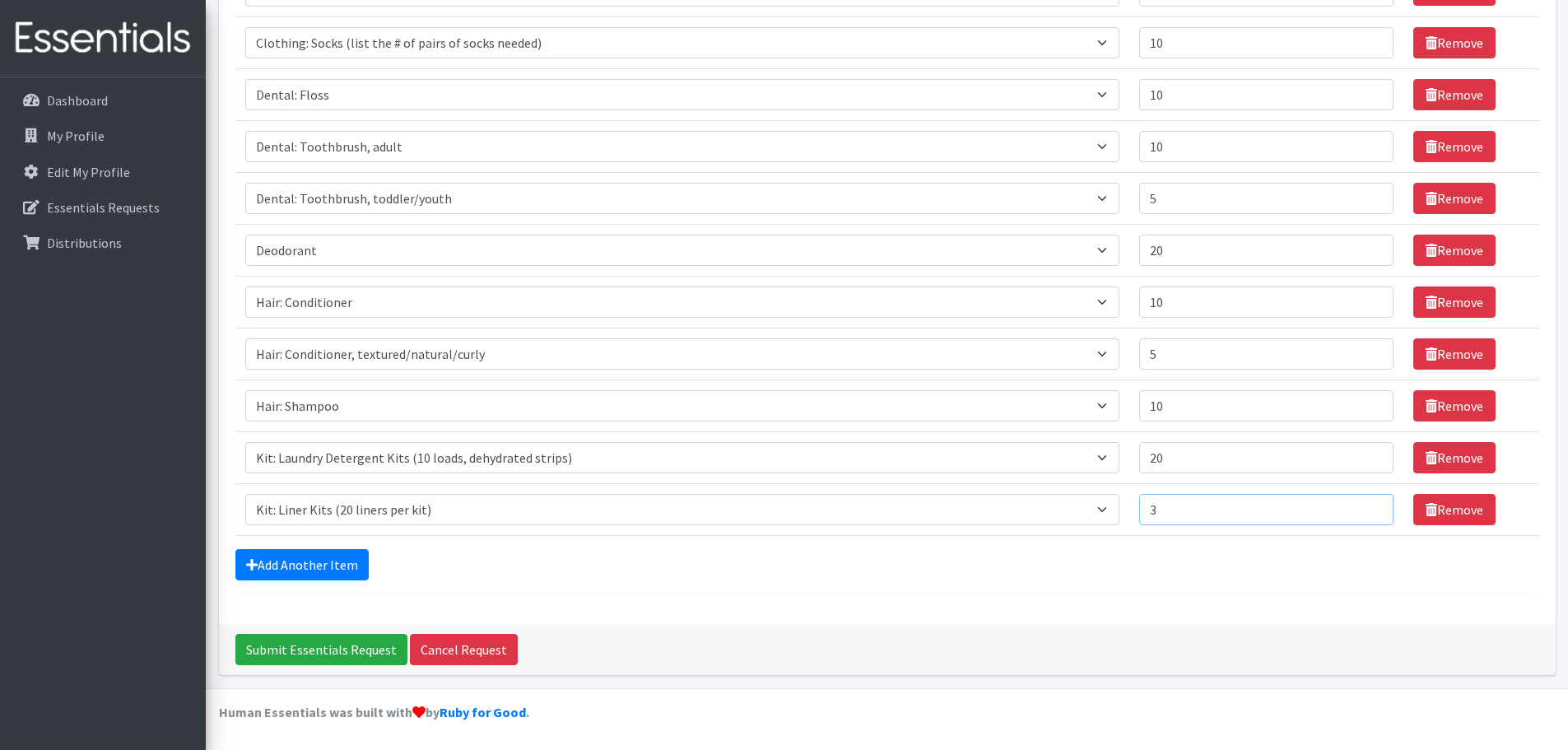
click at [1358, 503] on input "3" at bounding box center [1266, 510] width 254 height 32
click at [1358, 503] on input "4" at bounding box center [1266, 510] width 254 height 32
click at [1358, 503] on input "5" at bounding box center [1266, 510] width 254 height 32
click at [1358, 503] on input "6" at bounding box center [1266, 510] width 254 height 32
click at [1358, 503] on input "7" at bounding box center [1266, 510] width 254 height 32
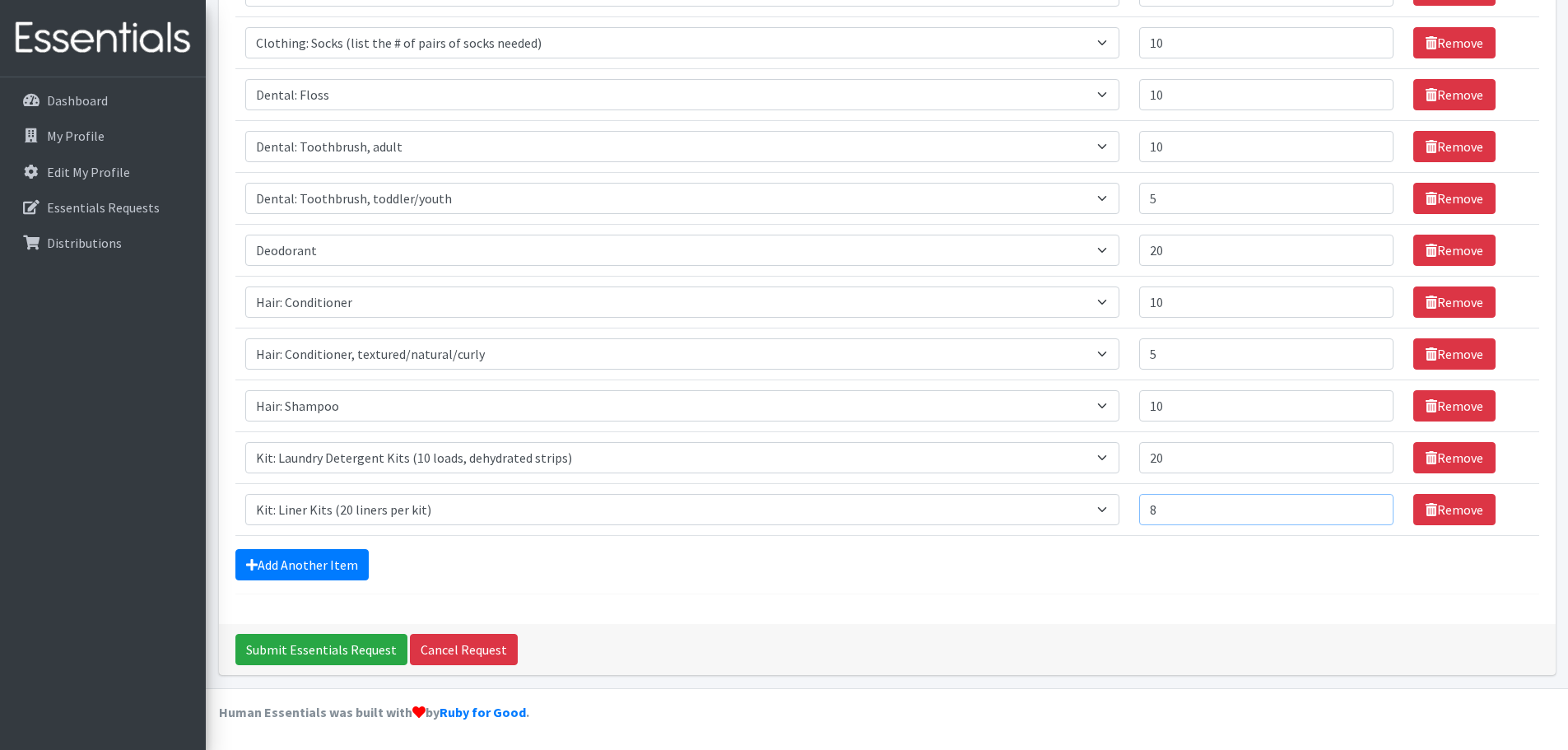
click at [1358, 503] on input "8" at bounding box center [1266, 510] width 254 height 32
click at [1358, 503] on input "9" at bounding box center [1266, 510] width 254 height 32
click at [1358, 503] on input "10" at bounding box center [1266, 510] width 254 height 32
click at [1358, 503] on input "11" at bounding box center [1266, 510] width 254 height 32
click at [1358, 503] on input "12" at bounding box center [1266, 510] width 254 height 32
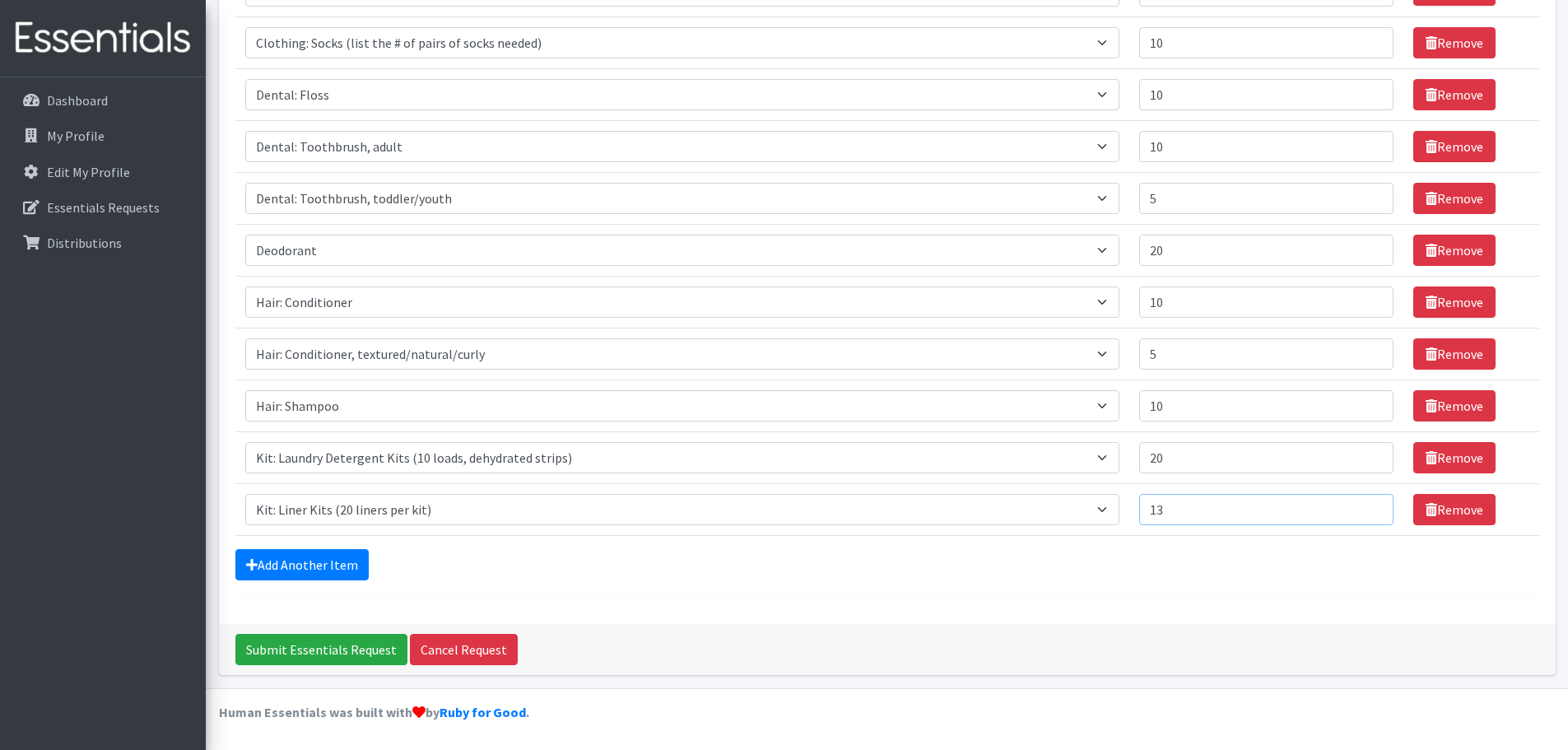
click at [1358, 503] on input "13" at bounding box center [1266, 510] width 254 height 32
click at [1358, 503] on input "14" at bounding box center [1266, 510] width 254 height 32
click at [1358, 503] on input "15" at bounding box center [1266, 510] width 254 height 32
click at [1358, 503] on input "16" at bounding box center [1266, 510] width 254 height 32
click at [1358, 503] on input "17" at bounding box center [1266, 510] width 254 height 32
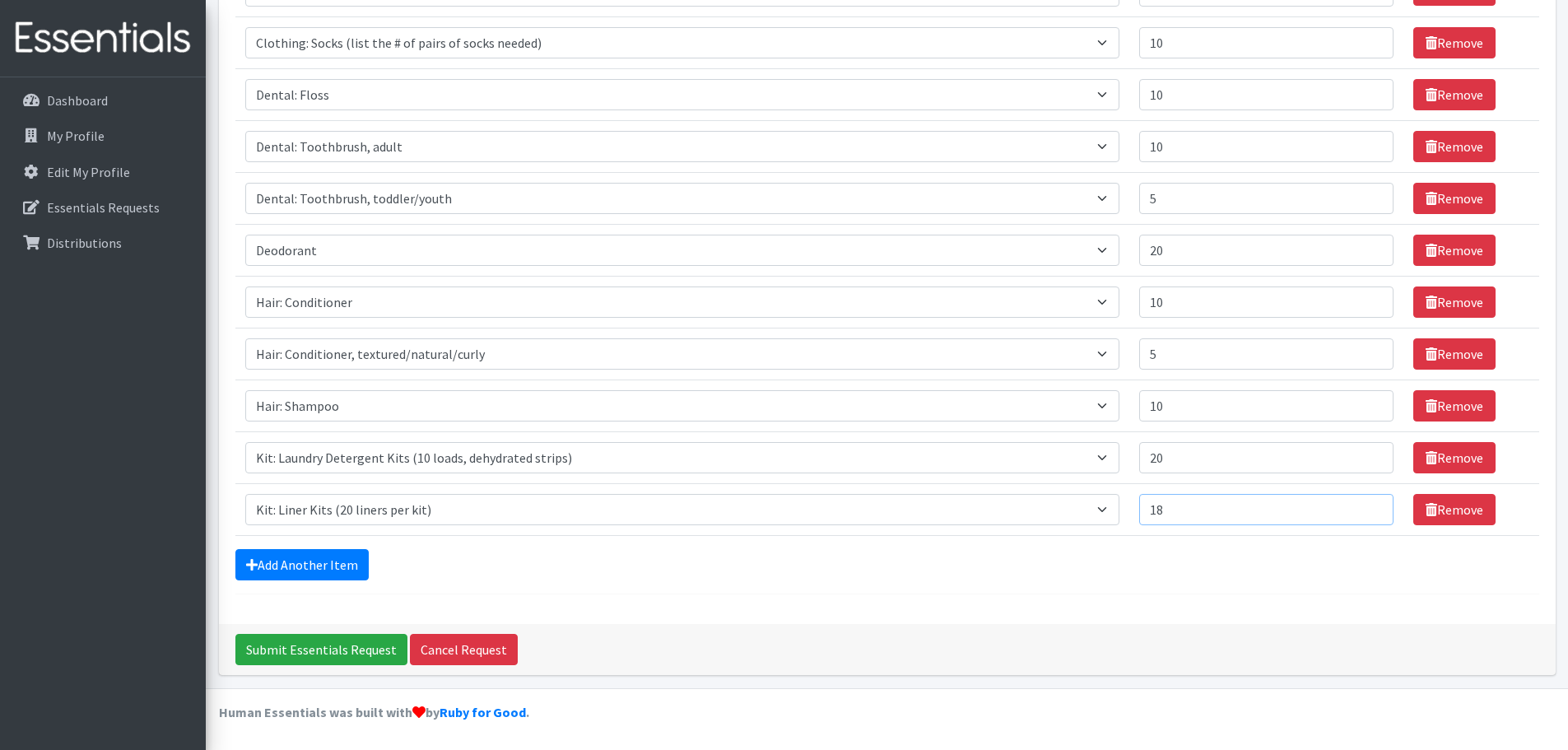
click at [1358, 503] on input "18" at bounding box center [1266, 510] width 254 height 32
click at [1358, 503] on input "19" at bounding box center [1266, 510] width 254 height 32
type input "20"
click at [1358, 503] on input "20" at bounding box center [1266, 510] width 254 height 32
click at [315, 560] on link "Add Another Item" at bounding box center [302, 565] width 133 height 32
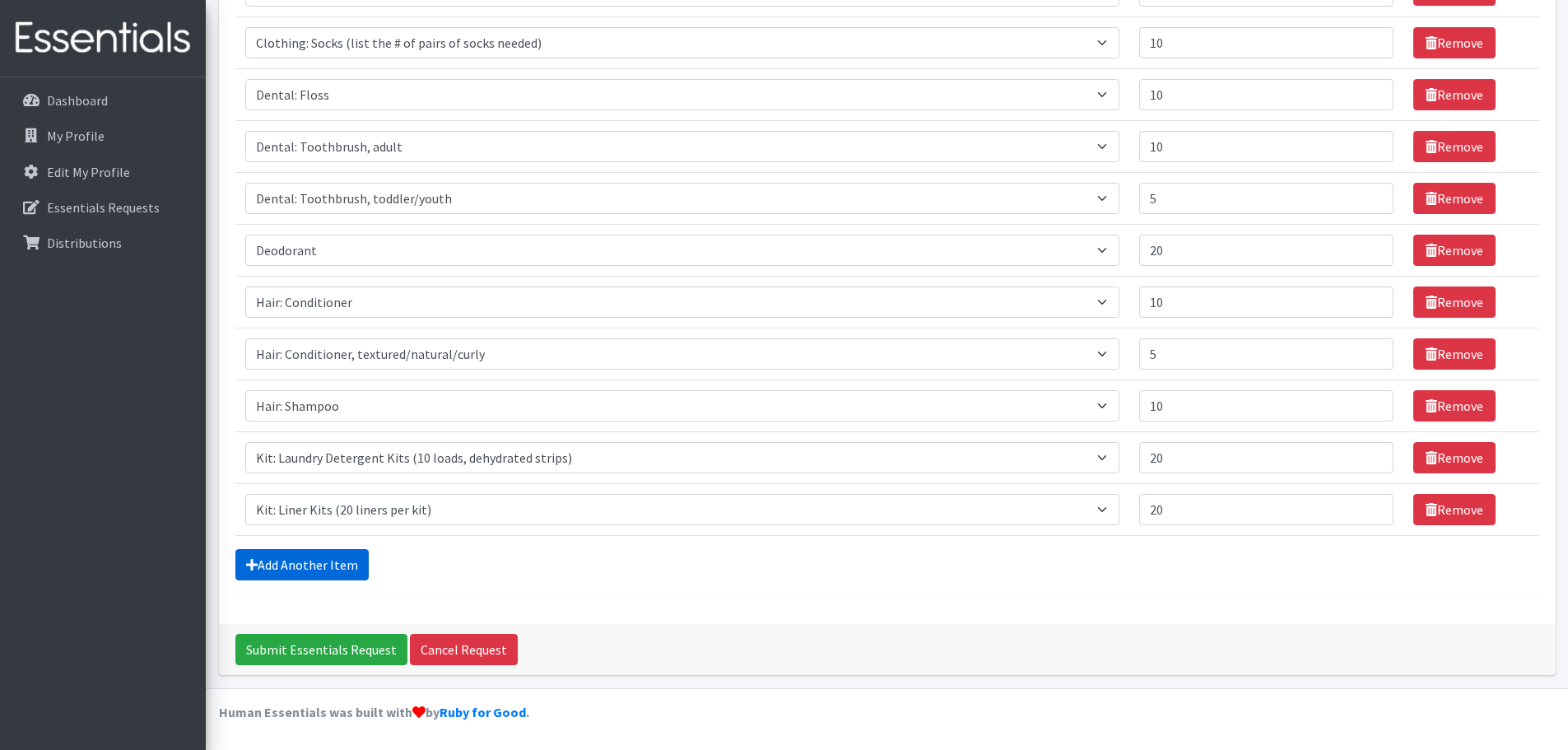
scroll to position [342, 0]
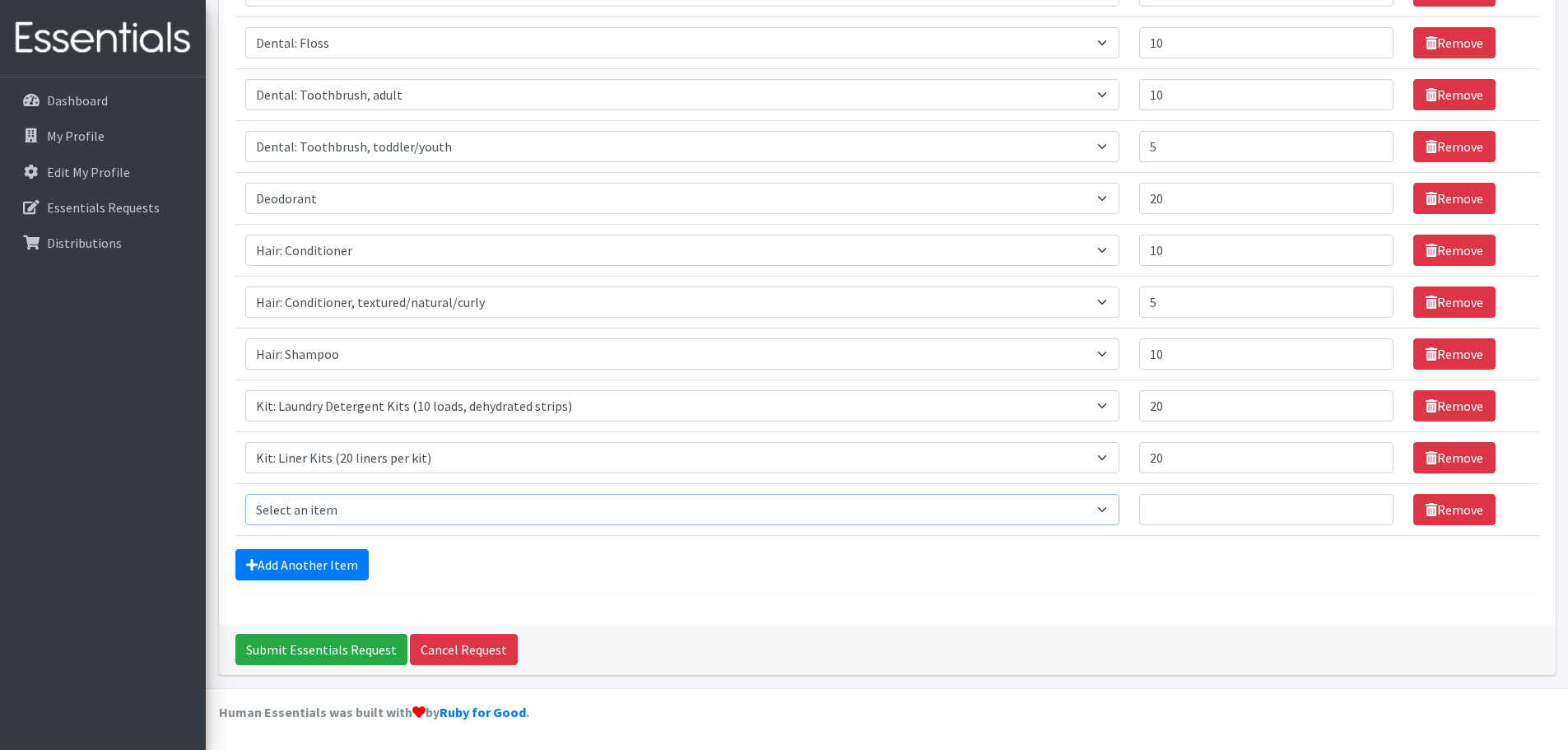
click at [379, 509] on select "Select an item Cleanse: Bar soap Clothing: Socks (list the # of pairs of socks …" at bounding box center [682, 510] width 875 height 32
select select "12838"
click at [245, 494] on select "Select an item Cleanse: Bar soap Clothing: Socks (list the # of pairs of socks …" at bounding box center [682, 510] width 875 height 32
click at [1359, 504] on input "1" at bounding box center [1266, 510] width 254 height 32
click at [1359, 504] on input "2" at bounding box center [1266, 510] width 254 height 32
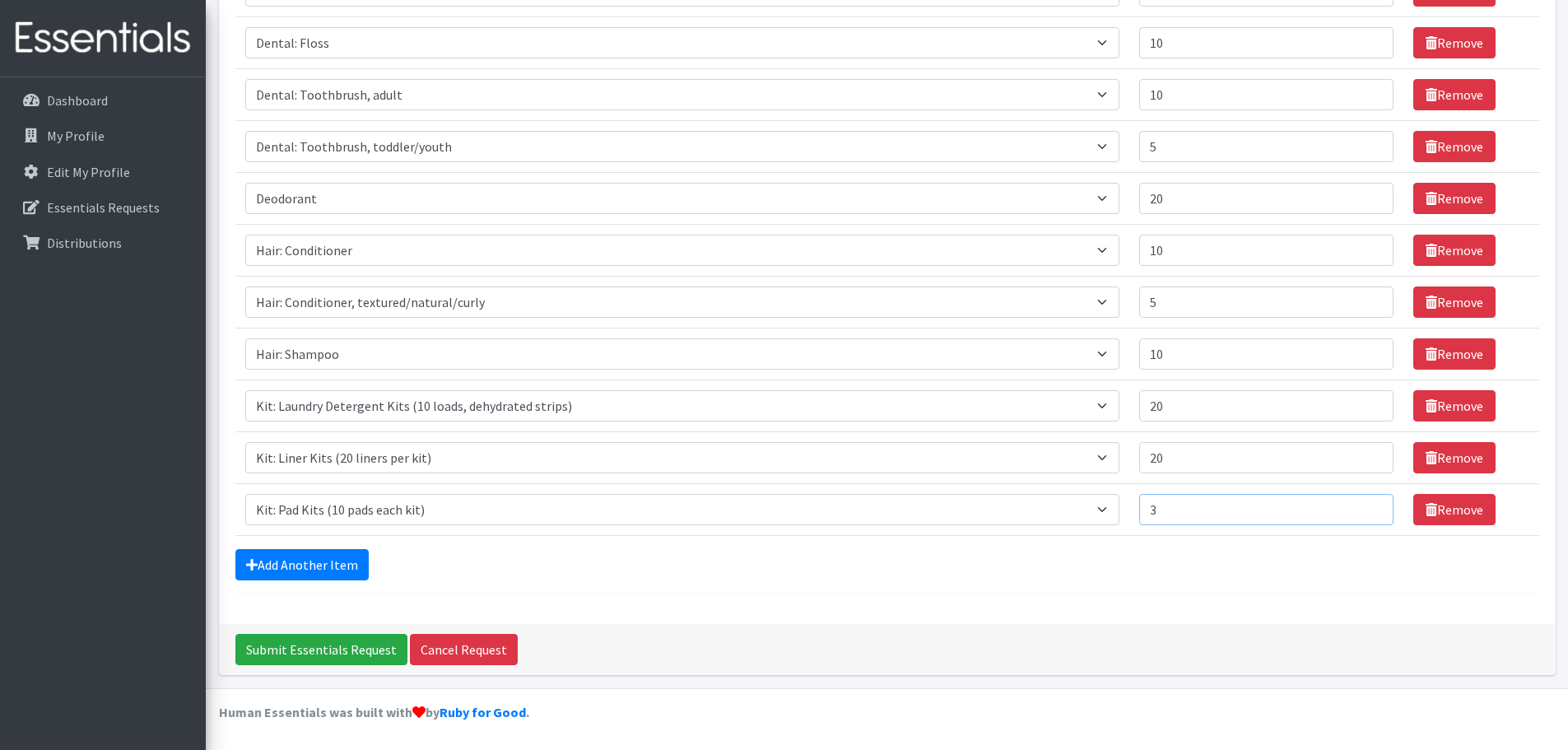
click at [1359, 504] on input "3" at bounding box center [1266, 510] width 254 height 32
click at [1359, 504] on input "4" at bounding box center [1266, 510] width 254 height 32
click at [1359, 504] on input "5" at bounding box center [1266, 510] width 254 height 32
click at [1359, 504] on input "6" at bounding box center [1266, 510] width 254 height 32
click at [1359, 504] on input "7" at bounding box center [1266, 510] width 254 height 32
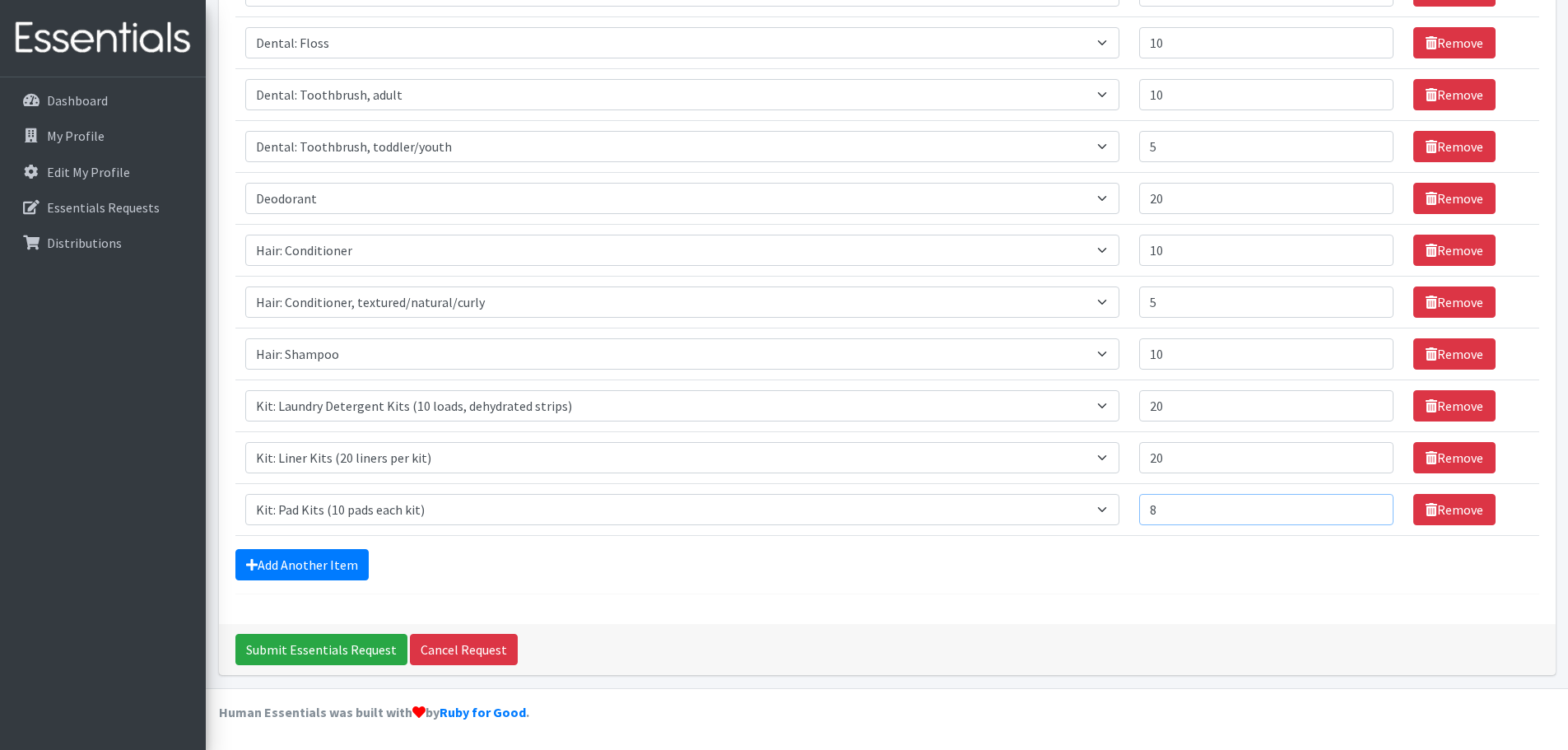
click at [1359, 504] on input "8" at bounding box center [1266, 510] width 254 height 32
click at [1359, 504] on input "9" at bounding box center [1266, 510] width 254 height 32
click at [1359, 504] on input "10" at bounding box center [1266, 510] width 254 height 32
click at [1359, 504] on input "11" at bounding box center [1266, 510] width 254 height 32
click at [1359, 504] on input "12" at bounding box center [1266, 510] width 254 height 32
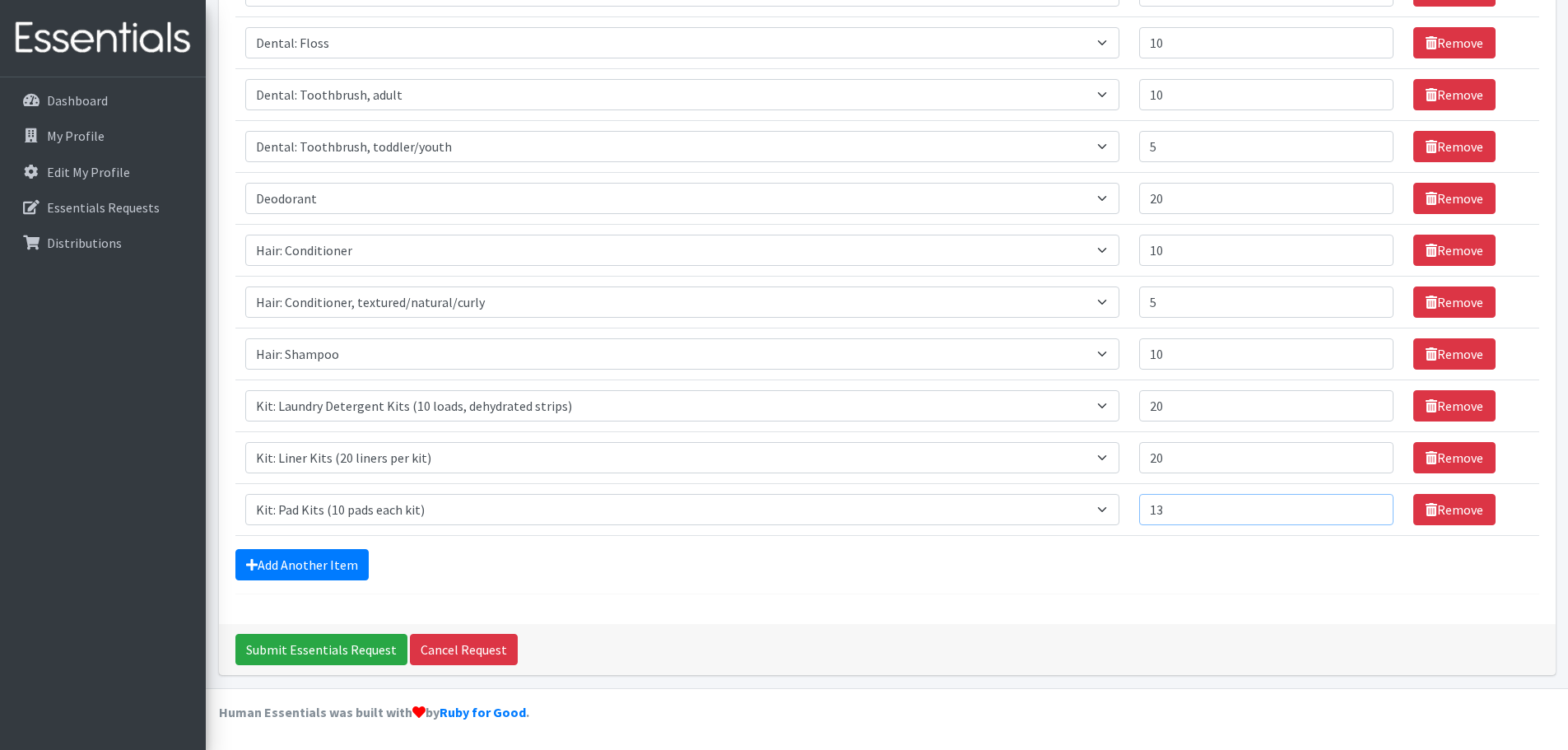
click at [1359, 504] on input "13" at bounding box center [1266, 510] width 254 height 32
click at [1359, 504] on input "14" at bounding box center [1266, 510] width 254 height 32
click at [1359, 504] on input "15" at bounding box center [1266, 510] width 254 height 32
click at [1359, 504] on input "16" at bounding box center [1266, 510] width 254 height 32
click at [1359, 504] on input "17" at bounding box center [1266, 510] width 254 height 32
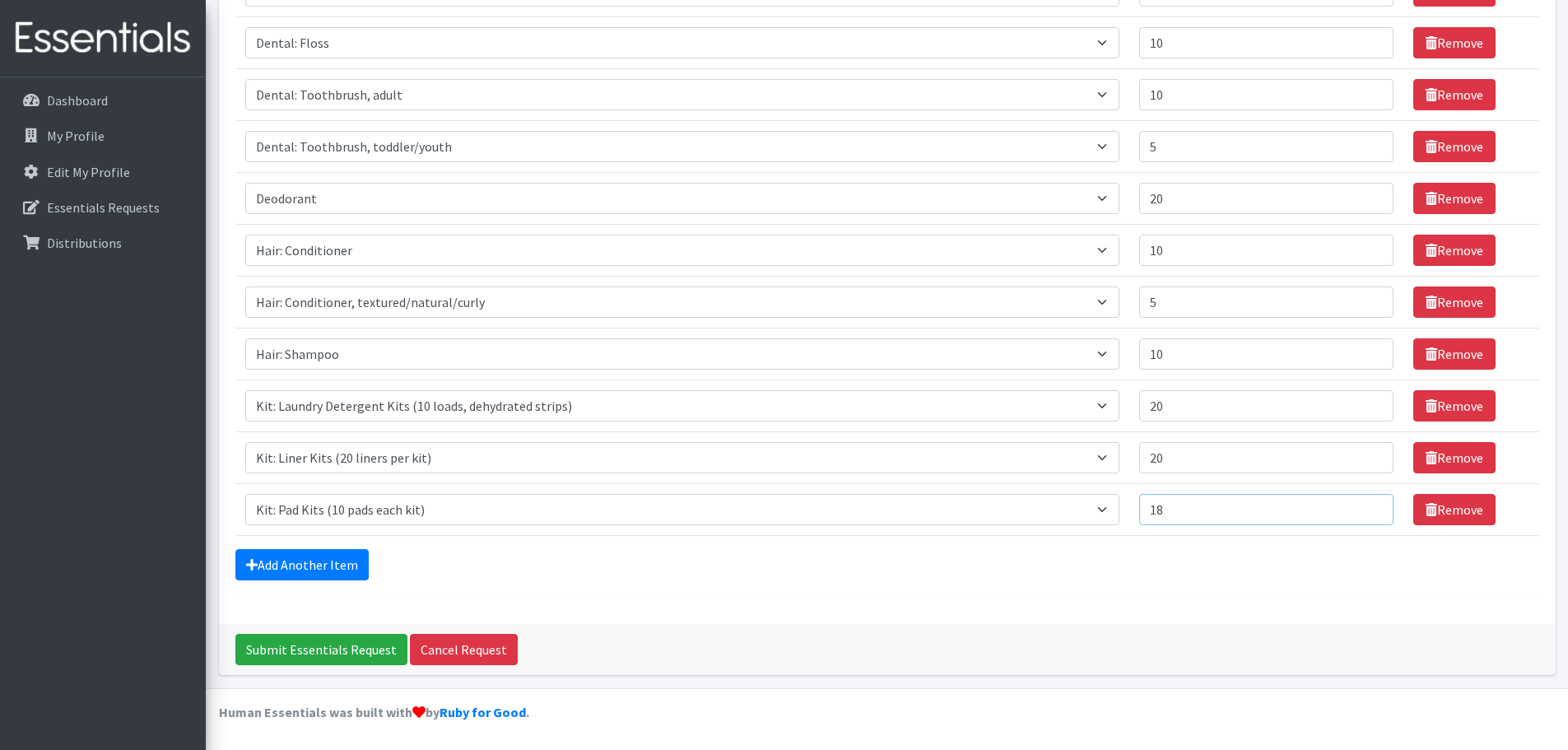
click at [1359, 504] on input "18" at bounding box center [1266, 510] width 254 height 32
click at [1359, 504] on input "19" at bounding box center [1266, 510] width 254 height 32
type input "20"
click at [1359, 504] on input "20" at bounding box center [1266, 510] width 254 height 32
click at [352, 562] on link "Add Another Item" at bounding box center [302, 565] width 133 height 32
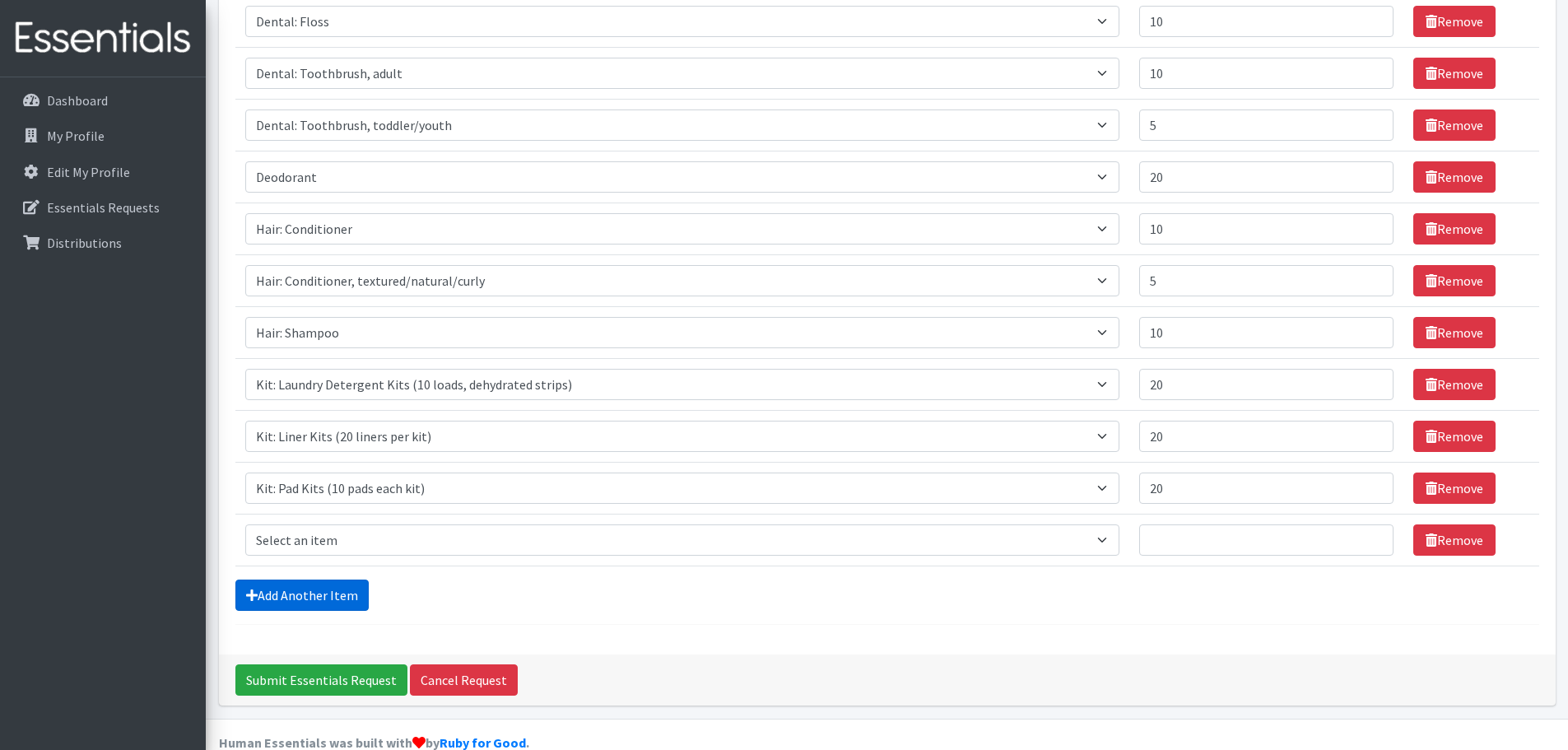
scroll to position [395, 0]
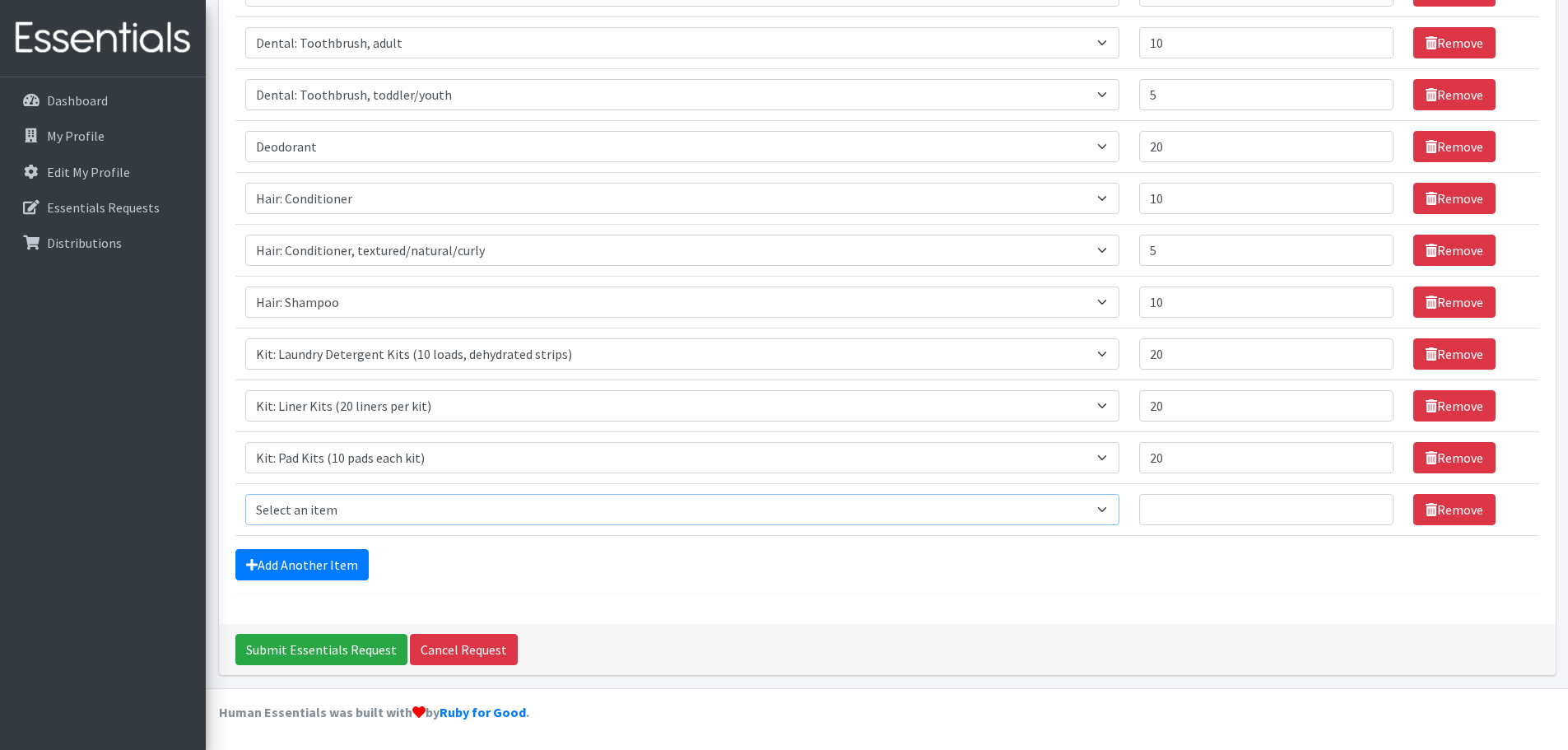
click at [384, 511] on select "Select an item Cleanse: Bar soap Clothing: Socks (list the # of pairs of socks …" at bounding box center [682, 510] width 875 height 32
select select "12333"
click at [245, 494] on select "Select an item Cleanse: Bar soap Clothing: Socks (list the # of pairs of socks …" at bounding box center [682, 510] width 875 height 32
click at [1354, 505] on input "1" at bounding box center [1266, 510] width 254 height 32
click at [1354, 505] on input "2" at bounding box center [1266, 510] width 254 height 32
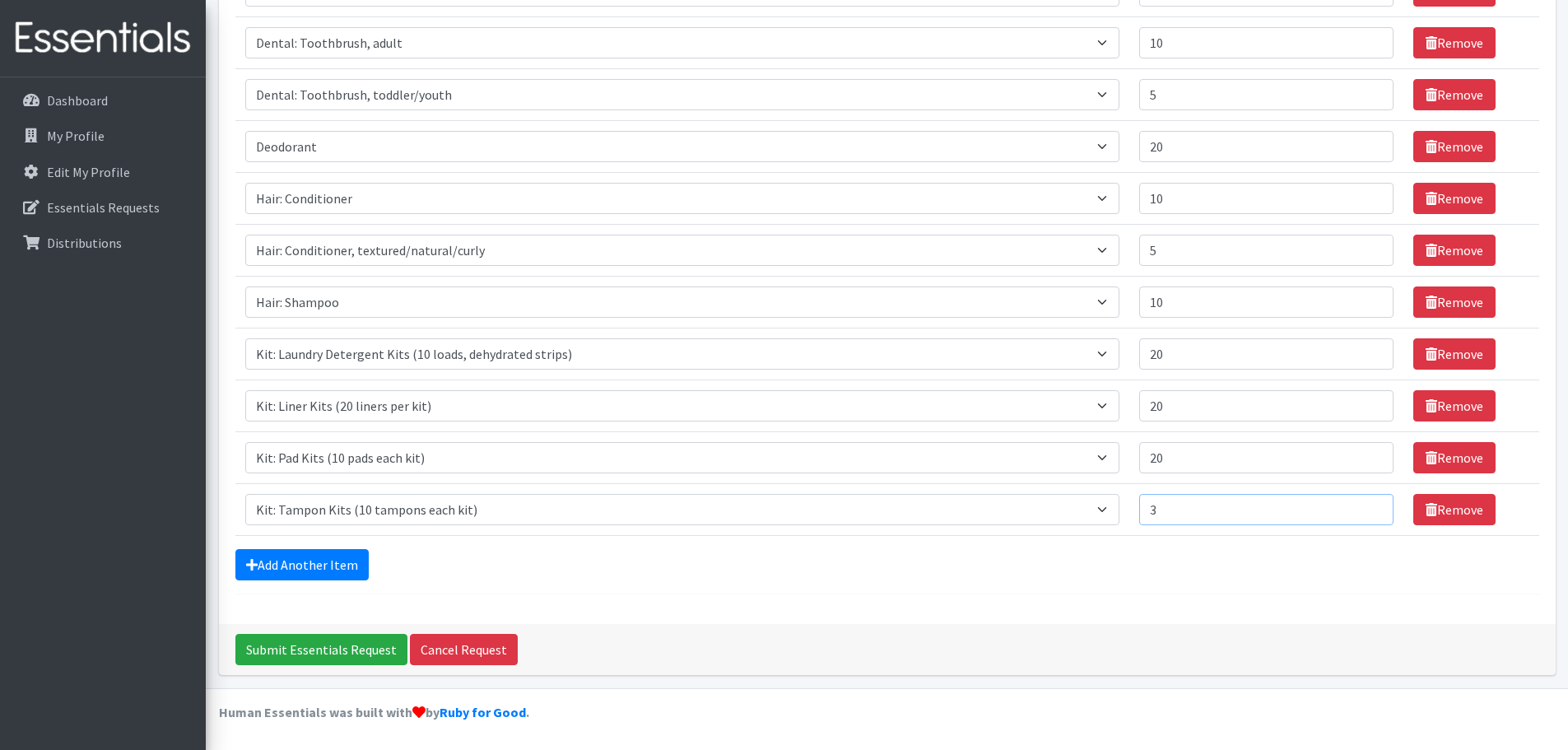
click at [1354, 505] on input "3" at bounding box center [1266, 510] width 254 height 32
click at [1354, 505] on input "4" at bounding box center [1266, 510] width 254 height 32
click at [1354, 505] on input "5" at bounding box center [1266, 510] width 254 height 32
click at [1354, 505] on input "6" at bounding box center [1266, 510] width 254 height 32
click at [1354, 505] on input "7" at bounding box center [1266, 510] width 254 height 32
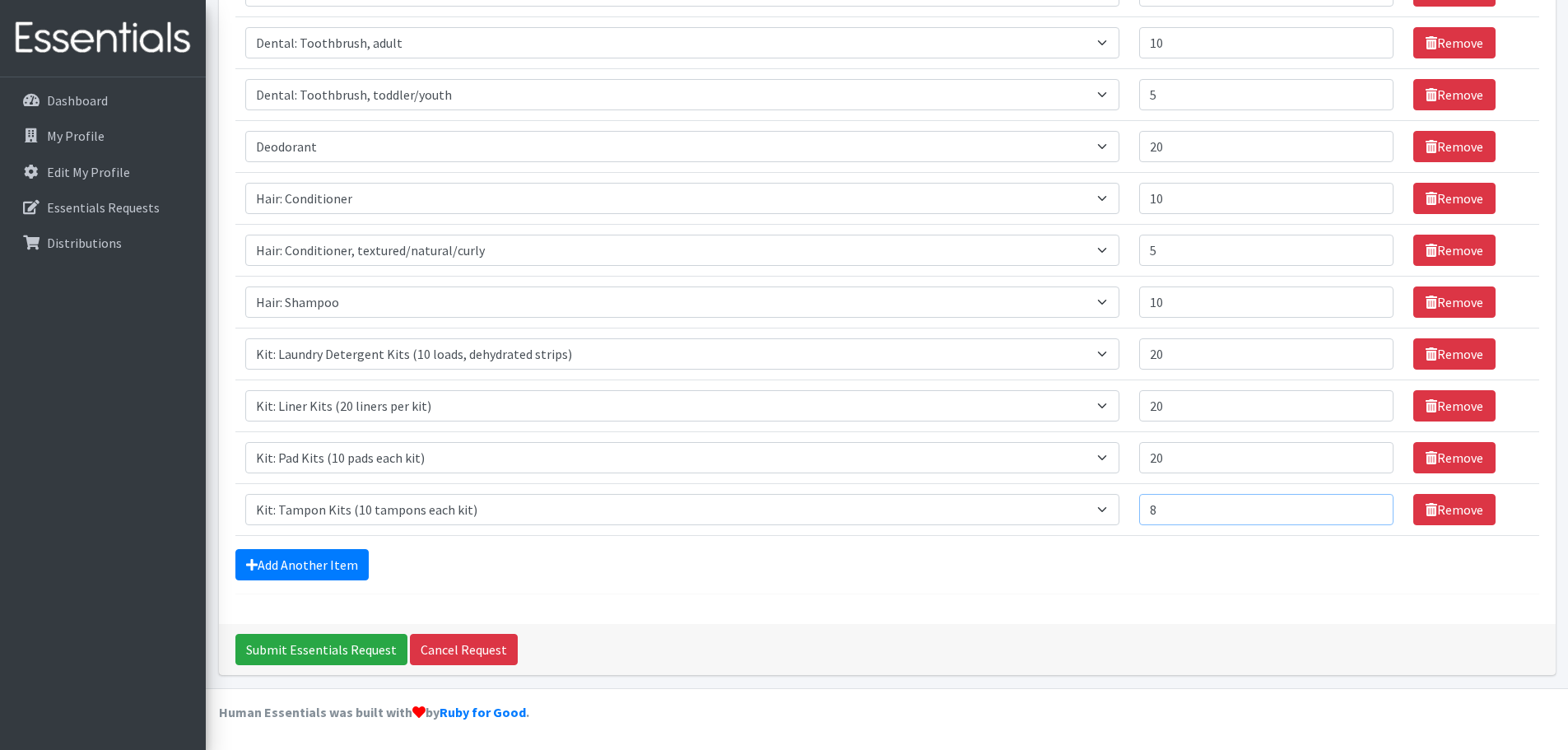
click at [1354, 505] on input "8" at bounding box center [1266, 510] width 254 height 32
click at [1354, 505] on input "9" at bounding box center [1266, 510] width 254 height 32
click at [1354, 505] on input "10" at bounding box center [1266, 510] width 254 height 32
click at [1354, 505] on input "11" at bounding box center [1266, 510] width 254 height 32
click at [1354, 505] on input "12" at bounding box center [1266, 510] width 254 height 32
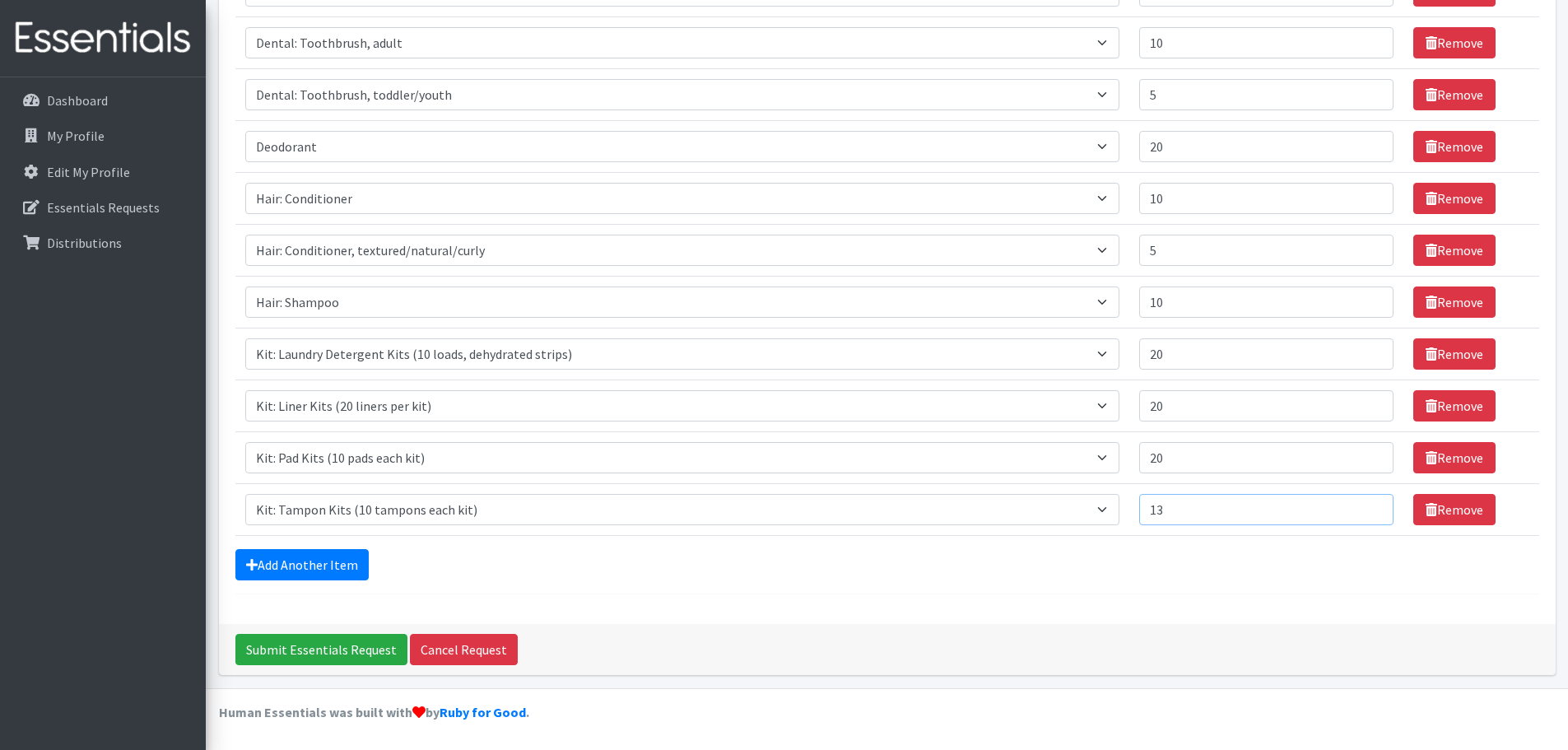
click at [1354, 505] on input "13" at bounding box center [1266, 510] width 254 height 32
click at [1354, 505] on input "14" at bounding box center [1266, 510] width 254 height 32
click at [1354, 505] on input "15" at bounding box center [1266, 510] width 254 height 32
click at [1354, 505] on input "16" at bounding box center [1266, 510] width 254 height 32
click at [1354, 505] on input "17" at bounding box center [1266, 510] width 254 height 32
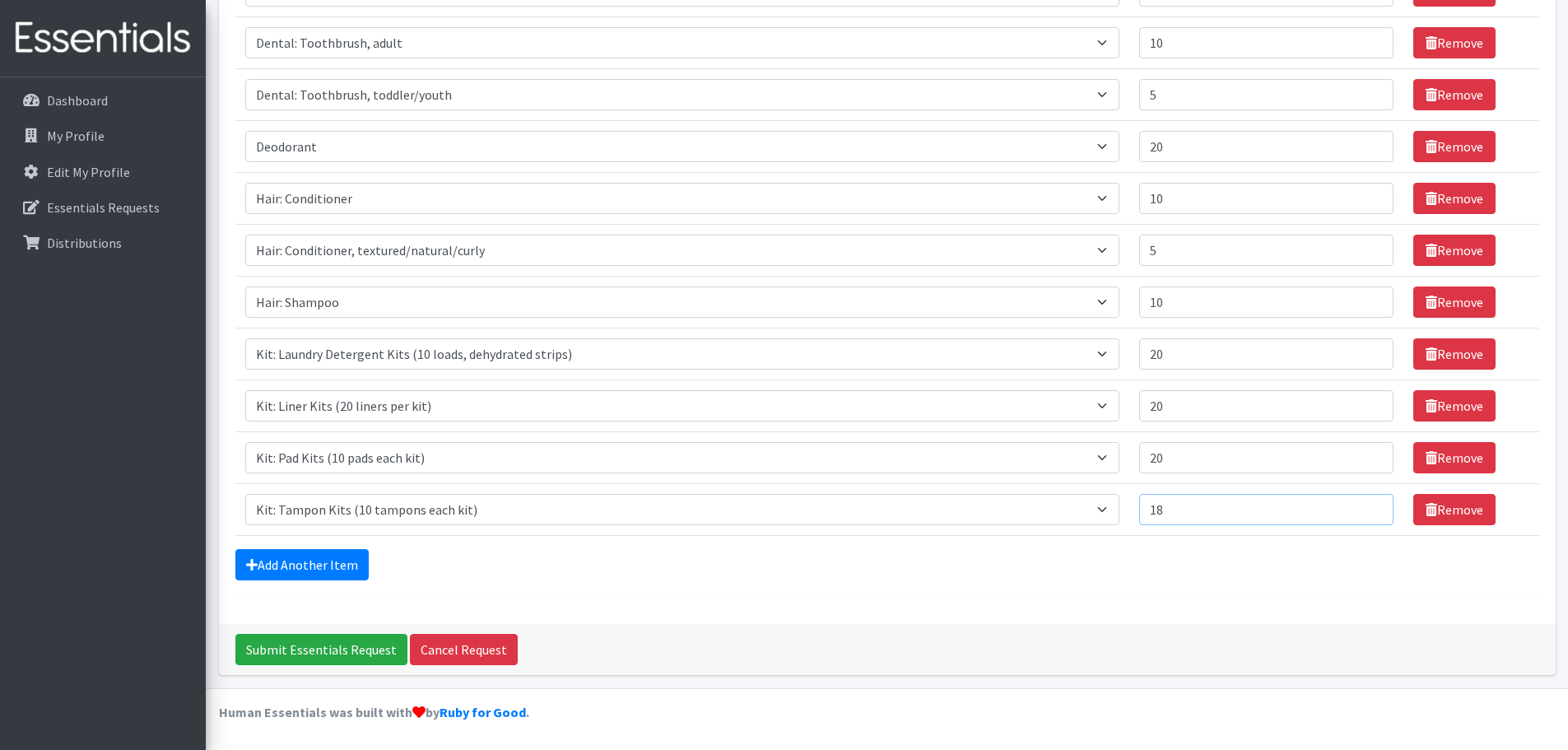
click at [1354, 505] on input "18" at bounding box center [1266, 510] width 254 height 32
click at [1354, 505] on input "19" at bounding box center [1266, 510] width 254 height 32
type input "20"
click at [1354, 505] on input "20" at bounding box center [1266, 510] width 254 height 32
click at [289, 550] on link "Add Another Item" at bounding box center [302, 565] width 133 height 32
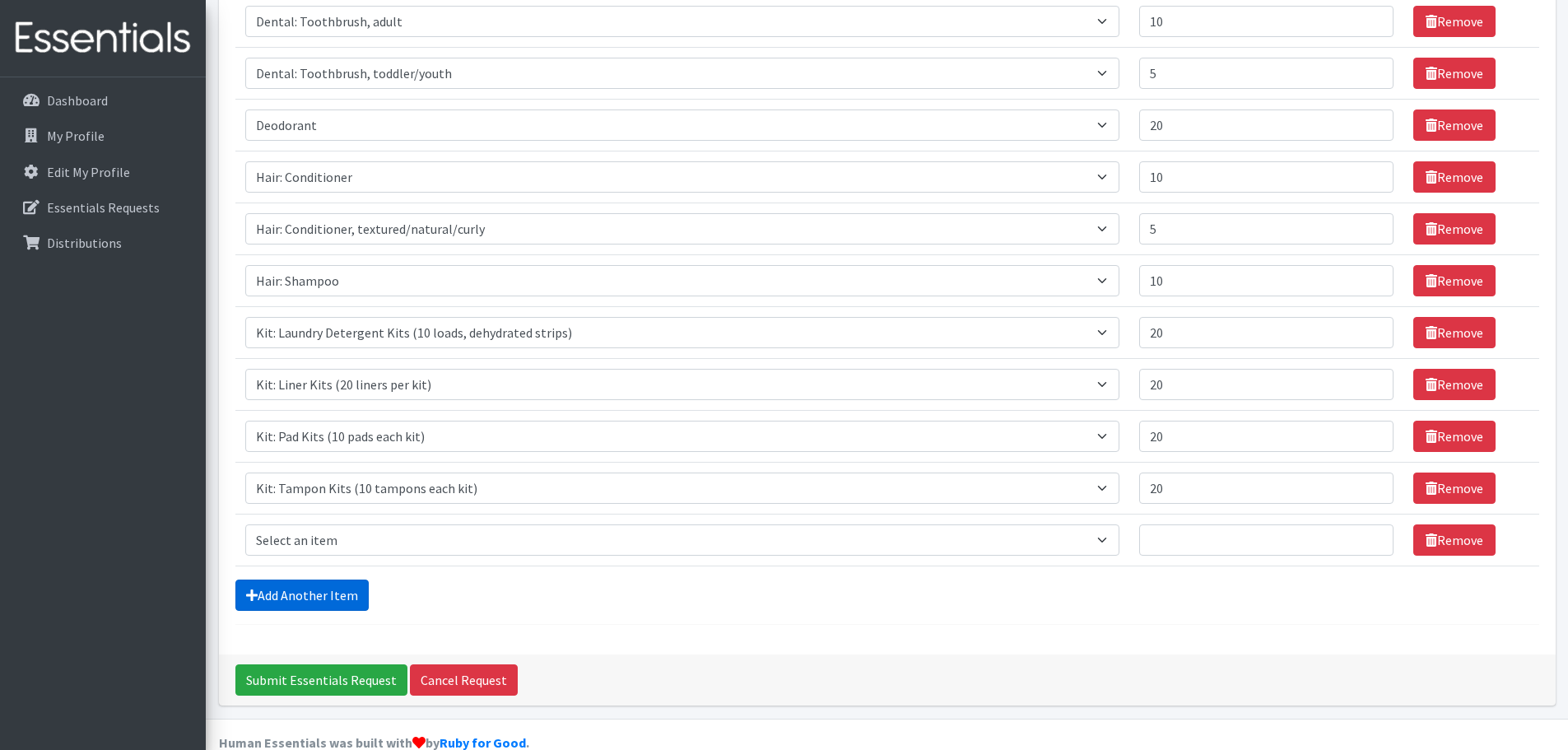
scroll to position [446, 0]
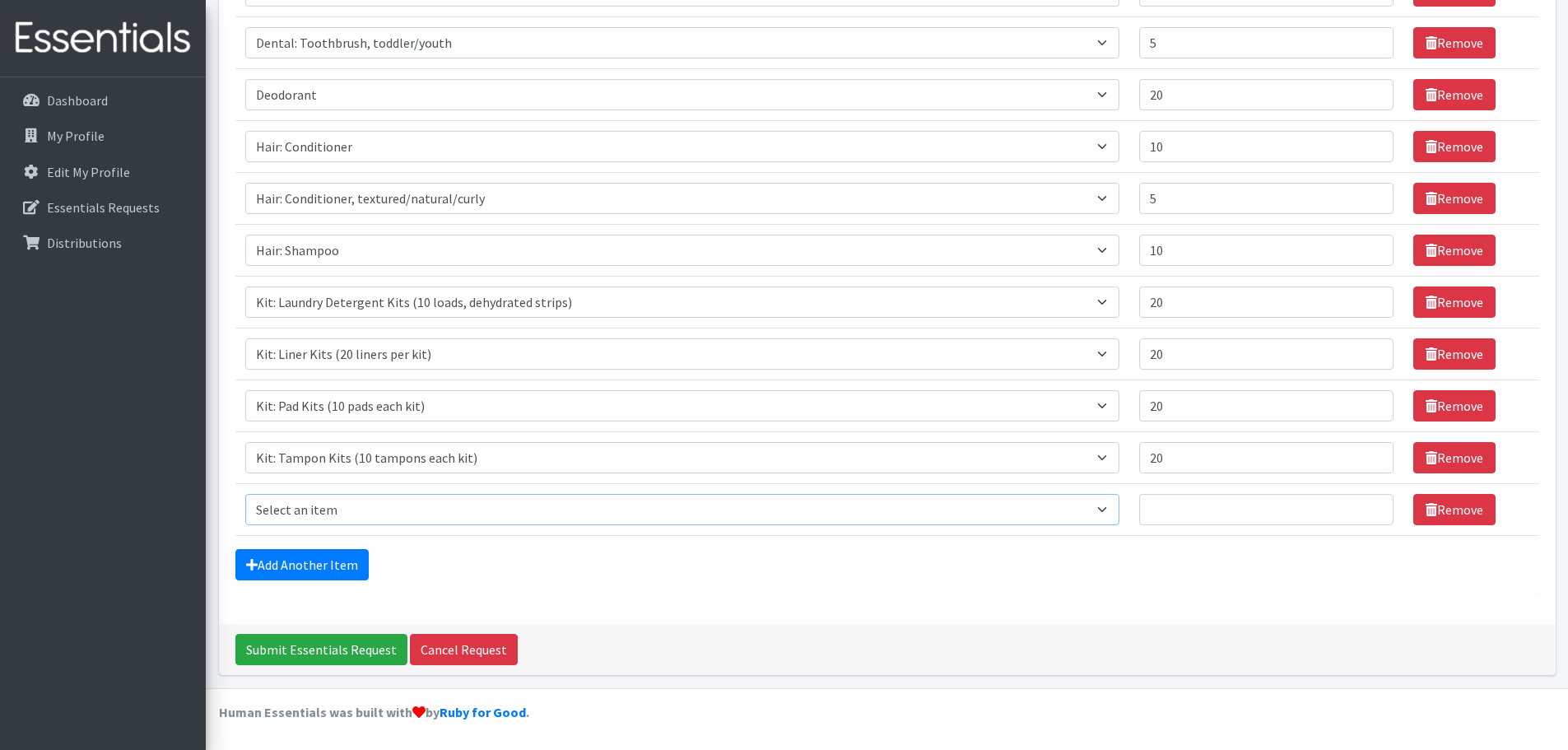
click at [302, 507] on select "Select an item Cleanse: Bar soap Clothing: Socks (list the # of pairs of socks …" at bounding box center [682, 510] width 875 height 32
select select "15551"
click at [245, 494] on select "Select an item Cleanse: Bar soap Clothing: Socks (list the # of pairs of socks …" at bounding box center [682, 510] width 875 height 32
click at [1358, 507] on input "1" at bounding box center [1266, 510] width 254 height 32
click at [1358, 507] on input "2" at bounding box center [1266, 510] width 254 height 32
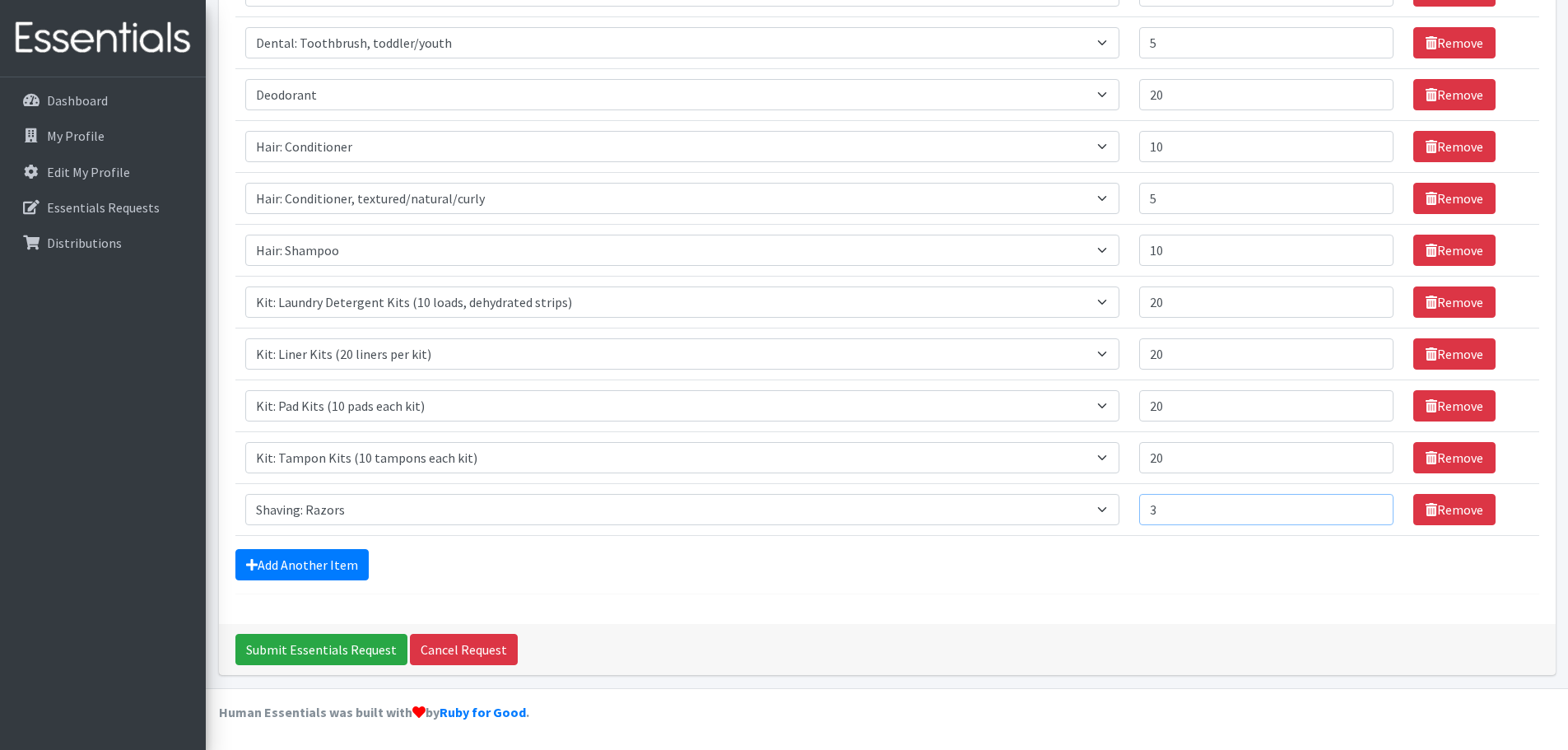
click at [1358, 507] on input "3" at bounding box center [1266, 510] width 254 height 32
click at [1358, 507] on input "4" at bounding box center [1266, 510] width 254 height 32
click at [1358, 507] on input "5" at bounding box center [1266, 510] width 254 height 32
click at [1358, 507] on input "6" at bounding box center [1266, 510] width 254 height 32
click at [1358, 507] on input "7" at bounding box center [1266, 510] width 254 height 32
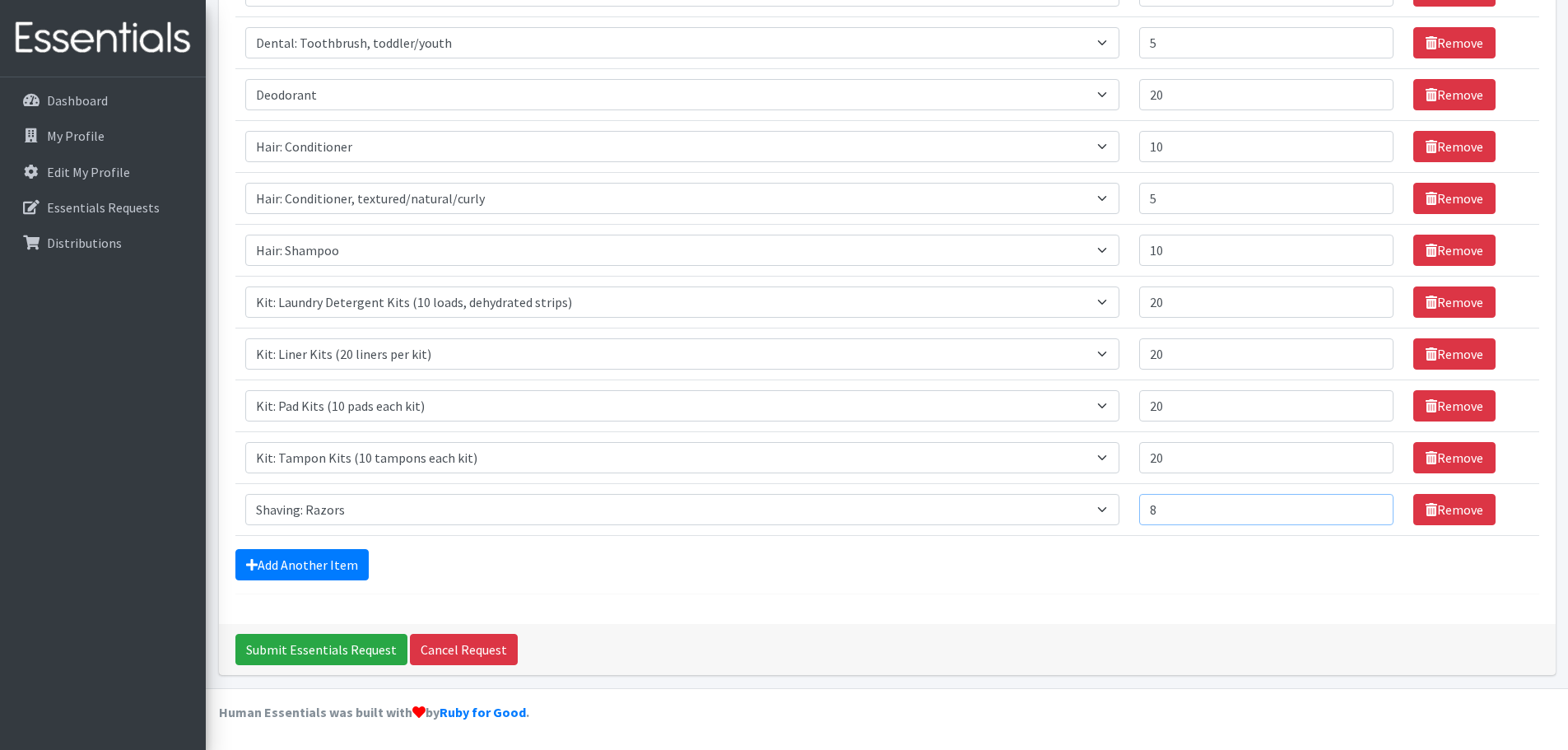
click at [1358, 507] on input "8" at bounding box center [1266, 510] width 254 height 32
click at [1358, 507] on input "9" at bounding box center [1266, 510] width 254 height 32
type input "10"
click at [1358, 507] on input "10" at bounding box center [1266, 510] width 254 height 32
click at [325, 559] on link "Add Another Item" at bounding box center [302, 565] width 133 height 32
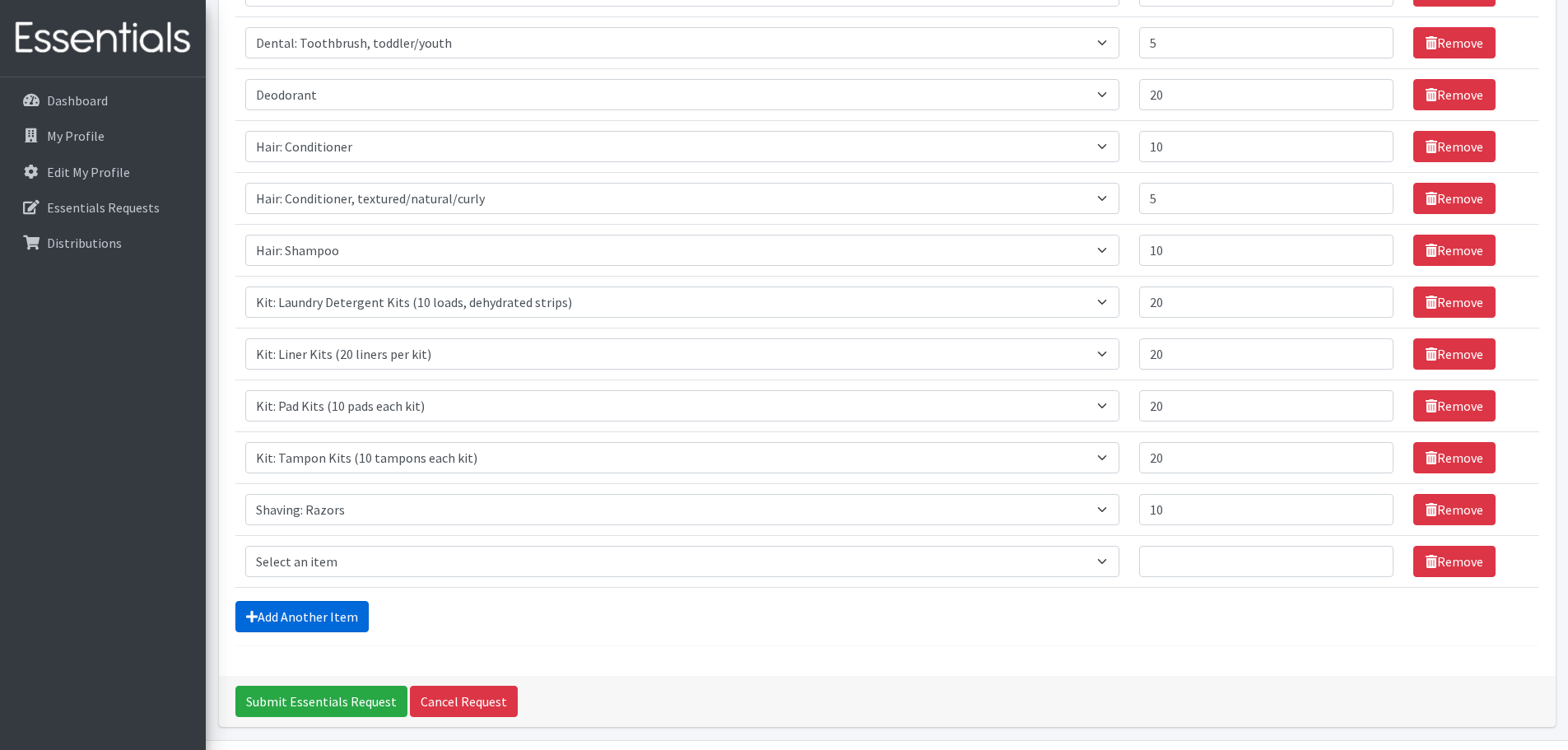
scroll to position [498, 0]
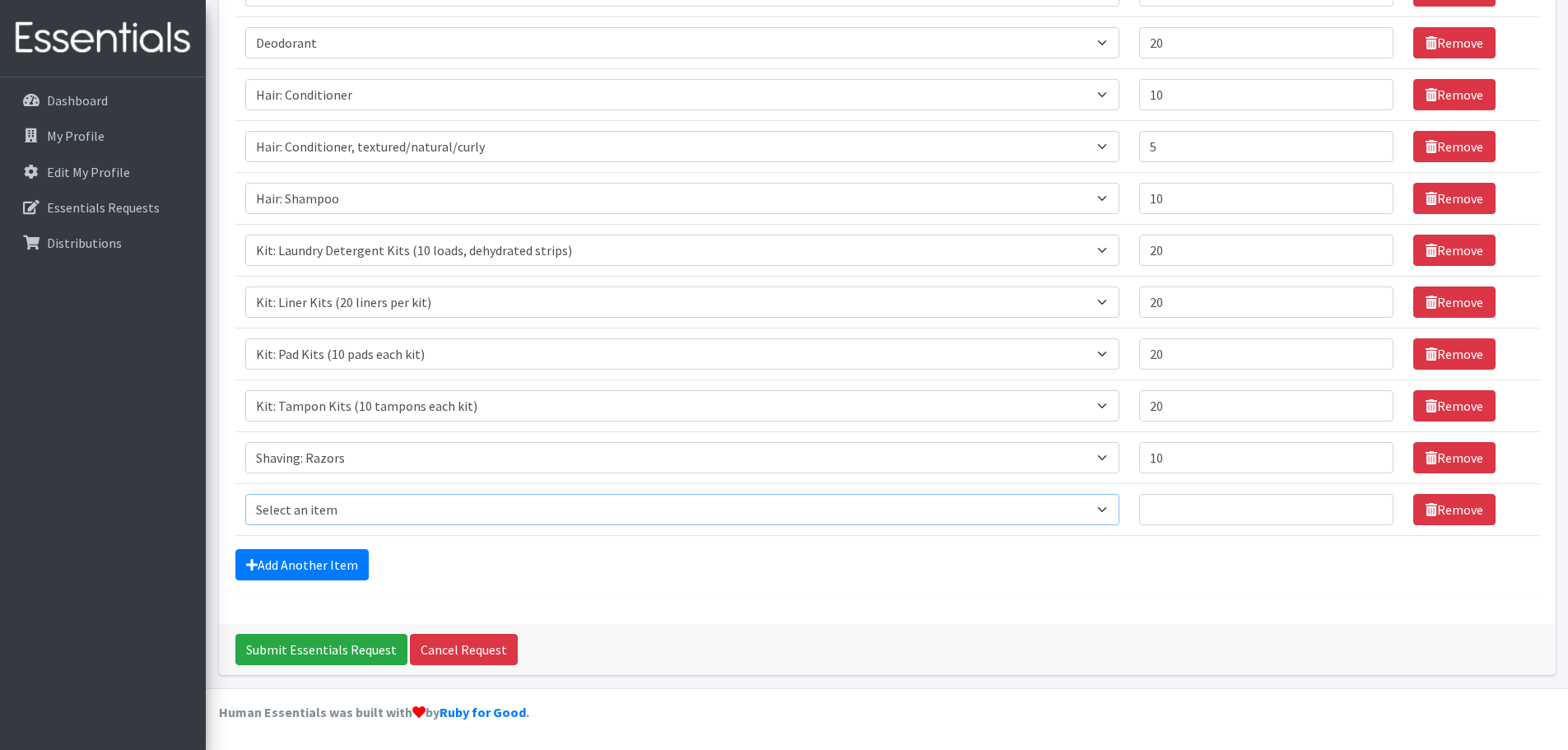
click at [344, 502] on select "Select an item Cleanse: Bar soap Clothing: Socks (list the # of pairs of socks …" at bounding box center [682, 510] width 875 height 32
select select "12014"
click at [245, 494] on select "Select an item Cleanse: Bar soap Clothing: Socks (list the # of pairs of socks …" at bounding box center [682, 510] width 875 height 32
click at [1355, 506] on input "1" at bounding box center [1266, 510] width 254 height 32
click at [1355, 506] on input "2" at bounding box center [1266, 510] width 254 height 32
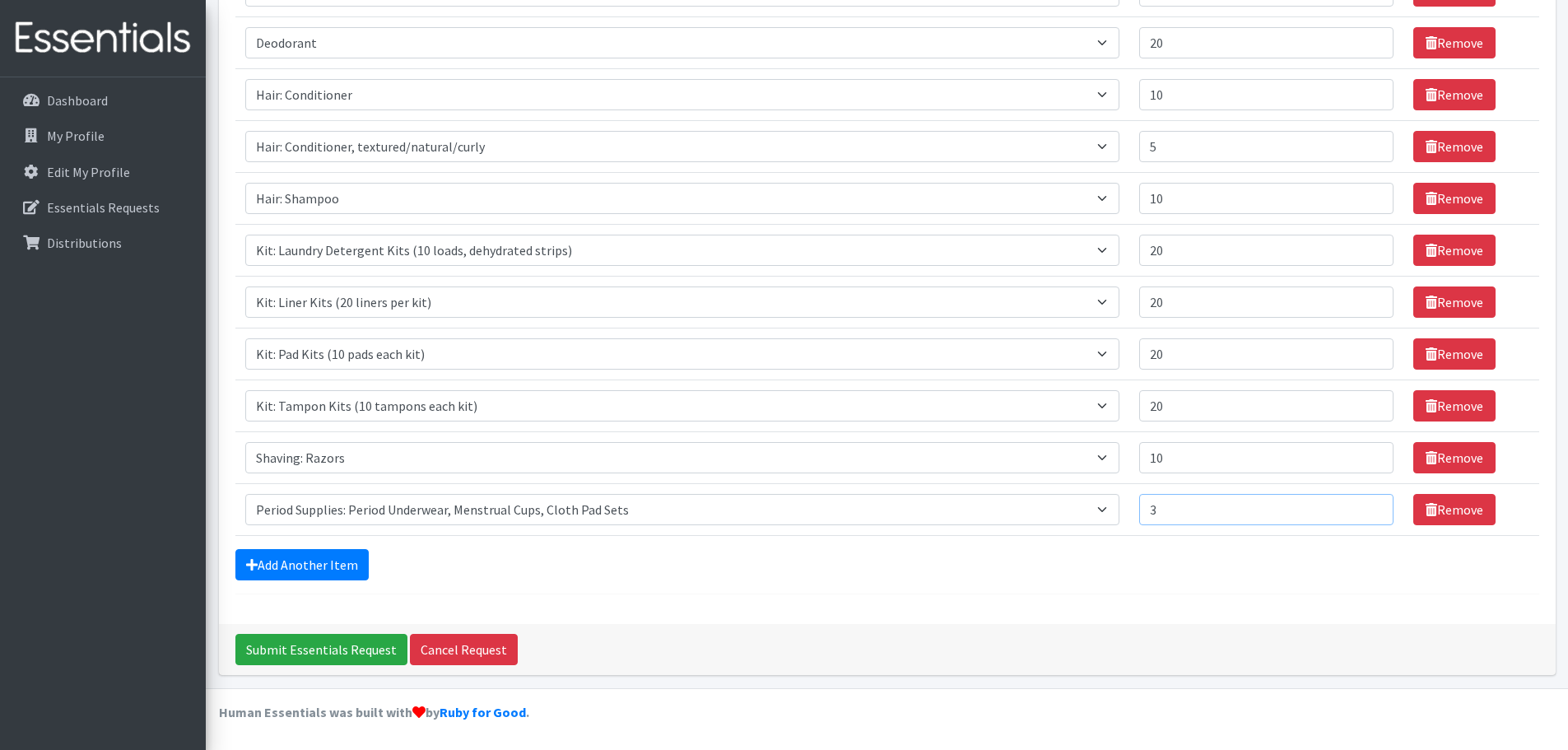
type input "3"
click at [1355, 506] on input "3" at bounding box center [1266, 510] width 254 height 32
click at [317, 650] on input "Submit Essentials Request" at bounding box center [320, 650] width 172 height 32
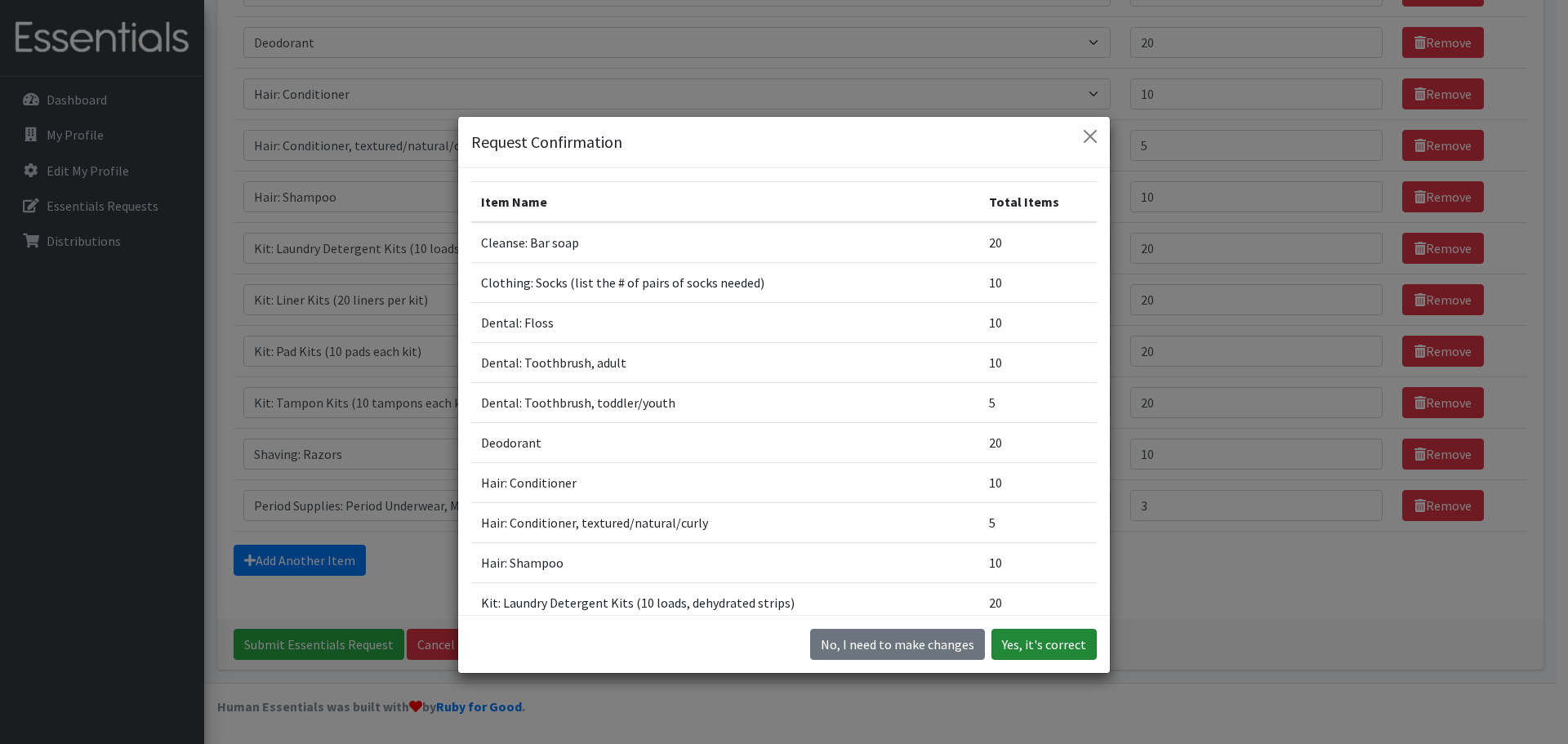
click at [1055, 635] on button "Yes, it's correct" at bounding box center [1044, 645] width 105 height 31
